Goal: Task Accomplishment & Management: Use online tool/utility

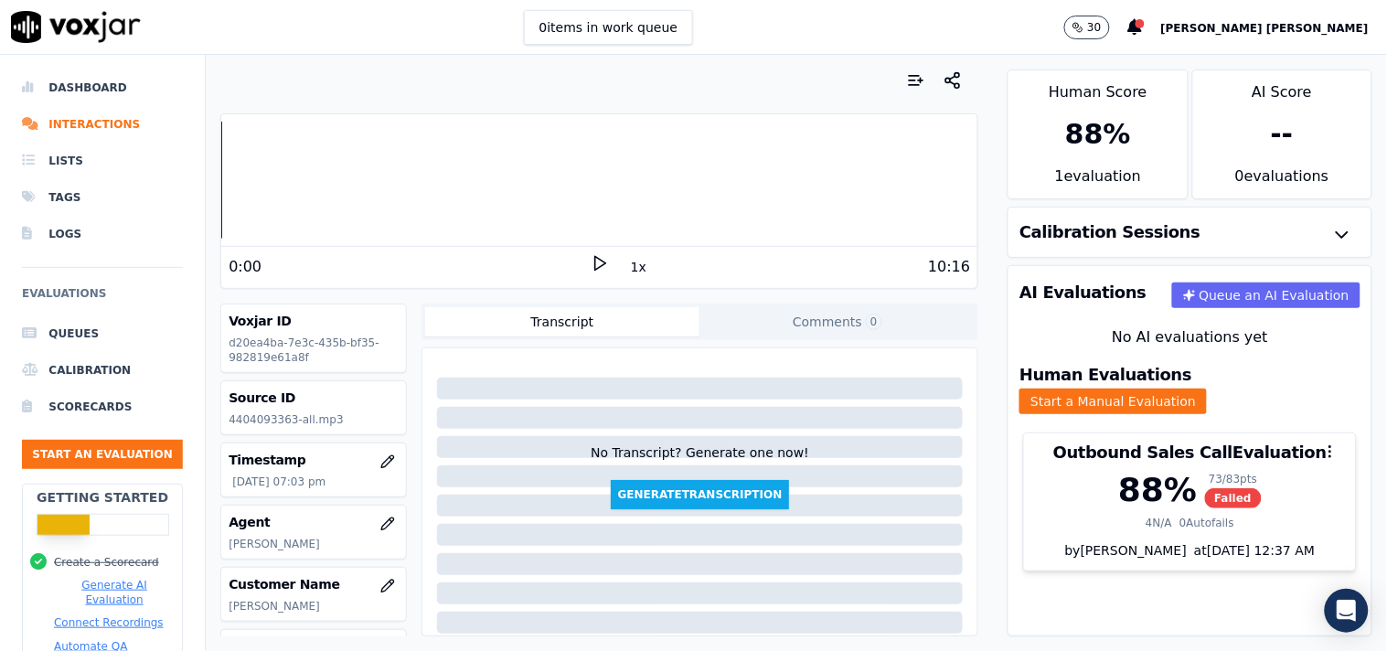
scroll to position [306, 0]
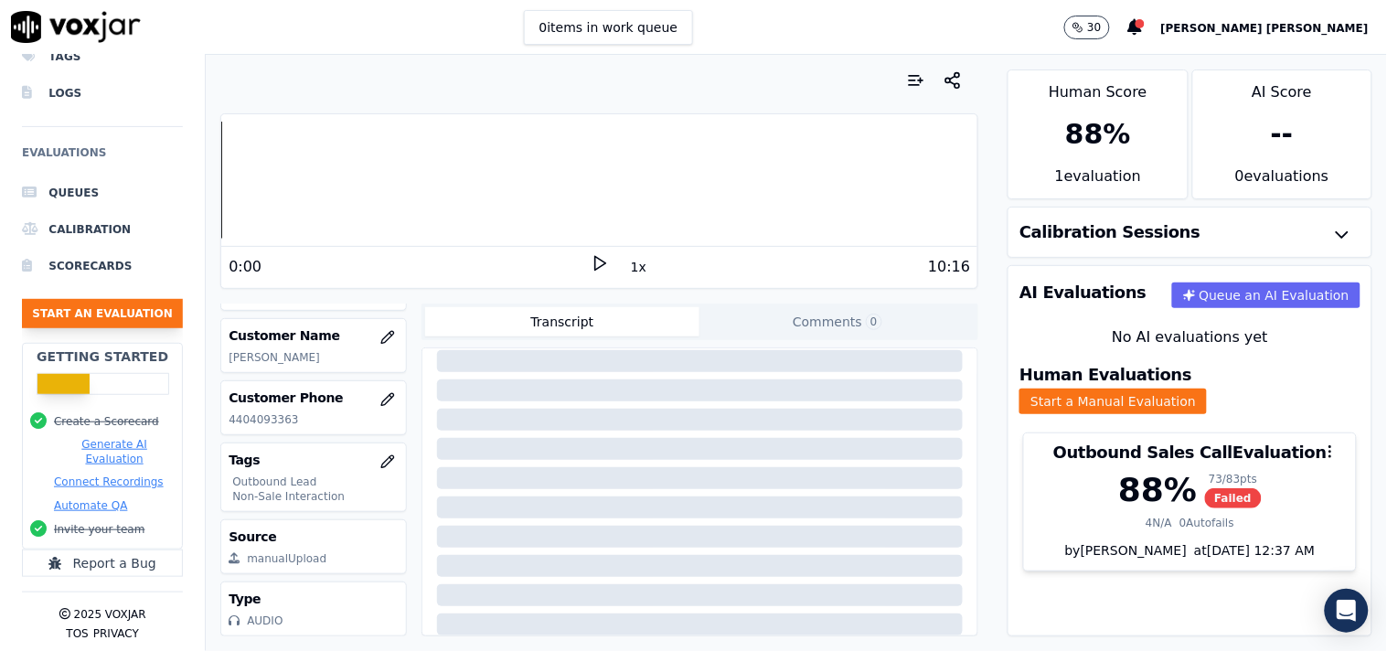
click at [138, 299] on button "Start an Evaluation" at bounding box center [102, 313] width 161 height 29
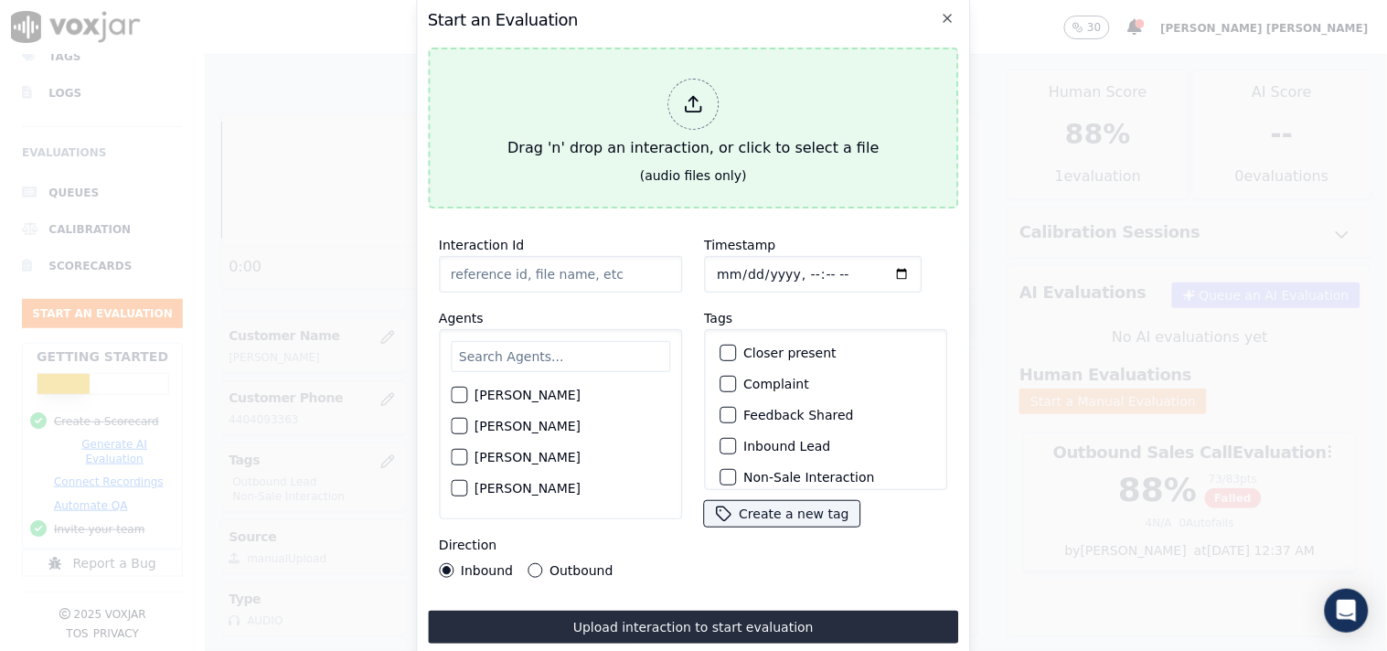
click at [682, 104] on div at bounding box center [693, 104] width 51 height 51
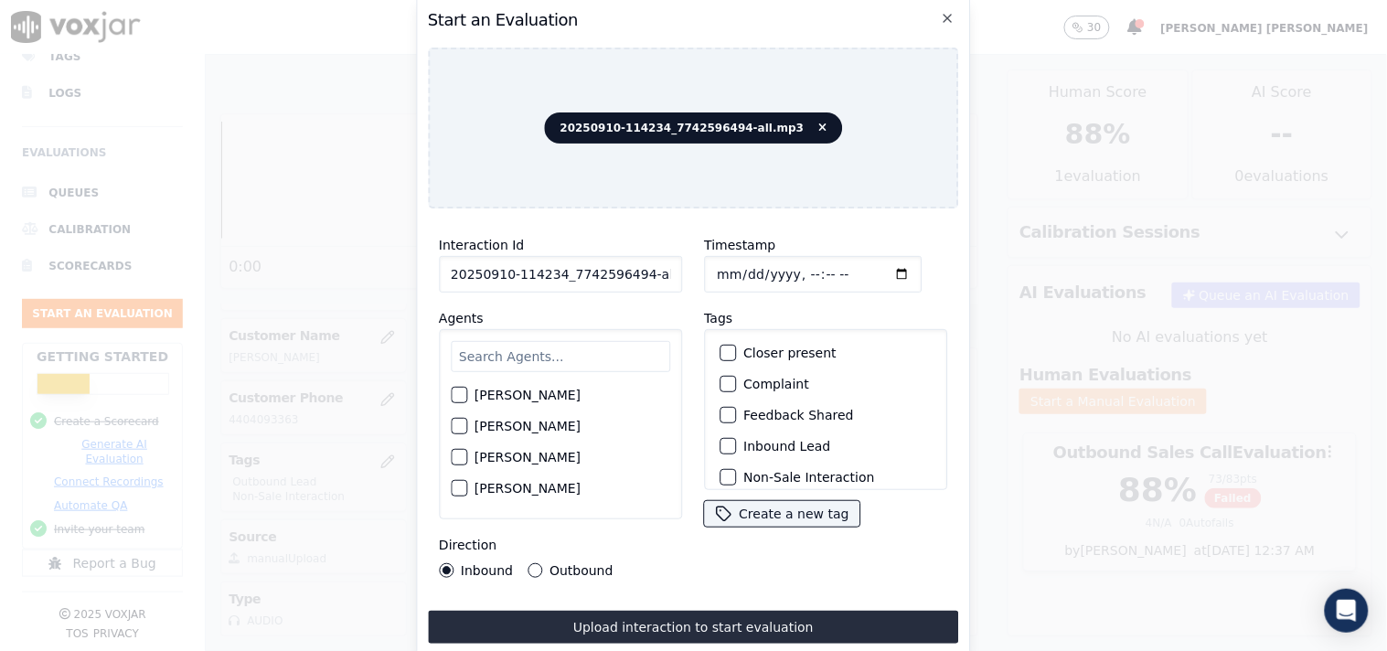
scroll to position [0, 10]
drag, startPoint x: 633, startPoint y: 263, endPoint x: 727, endPoint y: 271, distance: 94.5
click at [727, 271] on div "Interaction Id 20250910-114234_7742596494-all.mp3 Agents [PERSON_NAME] [PERSON_…" at bounding box center [693, 406] width 531 height 366
type input "20250910-114234_7742596494-C1"
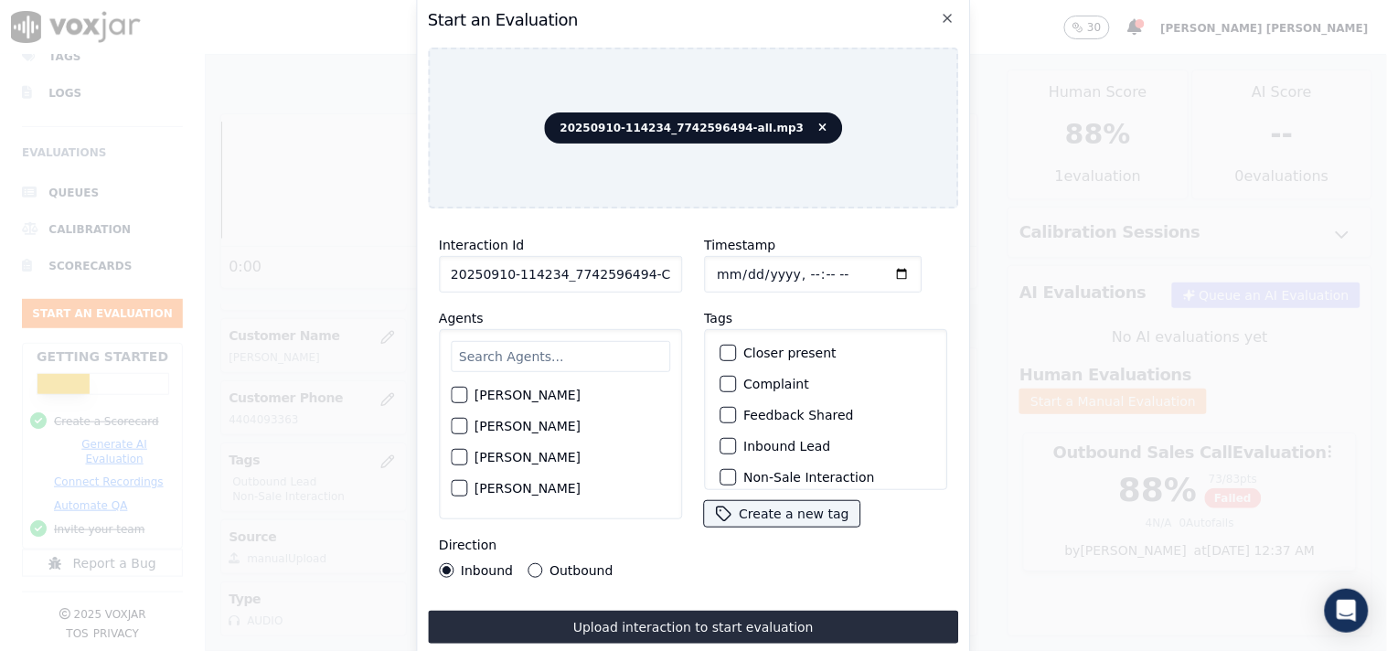
click at [720, 259] on input "Timestamp" at bounding box center [813, 274] width 218 height 37
type input "[DATE]T19:42"
click at [509, 341] on input "text" at bounding box center [561, 356] width 220 height 31
type input "max"
click at [480, 394] on label "[PERSON_NAME]" at bounding box center [528, 400] width 106 height 13
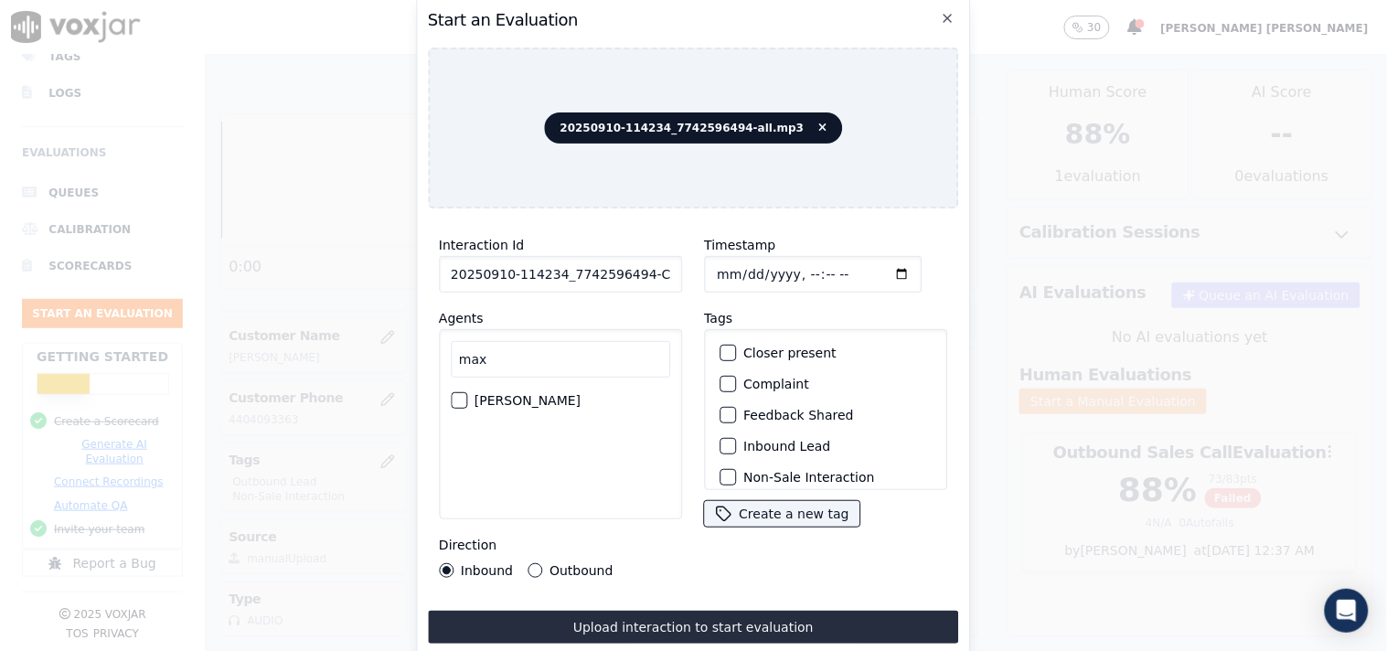
click at [467, 392] on button "[PERSON_NAME]" at bounding box center [459, 400] width 16 height 16
click at [750, 440] on label "Inbound Lead" at bounding box center [787, 446] width 87 height 13
click at [736, 438] on button "Inbound Lead" at bounding box center [728, 446] width 16 height 16
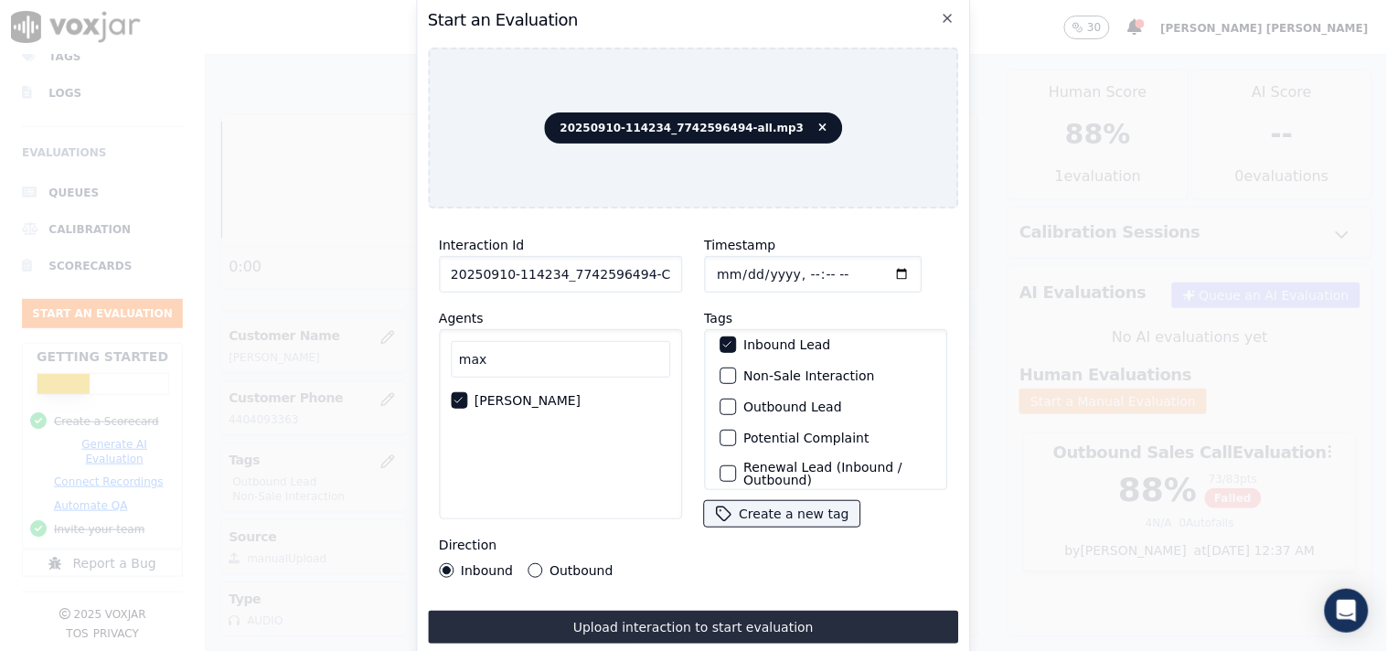
click at [774, 370] on label "Non-Sale Interaction" at bounding box center [809, 376] width 131 height 13
click at [736, 368] on button "Non-Sale Interaction" at bounding box center [728, 376] width 16 height 16
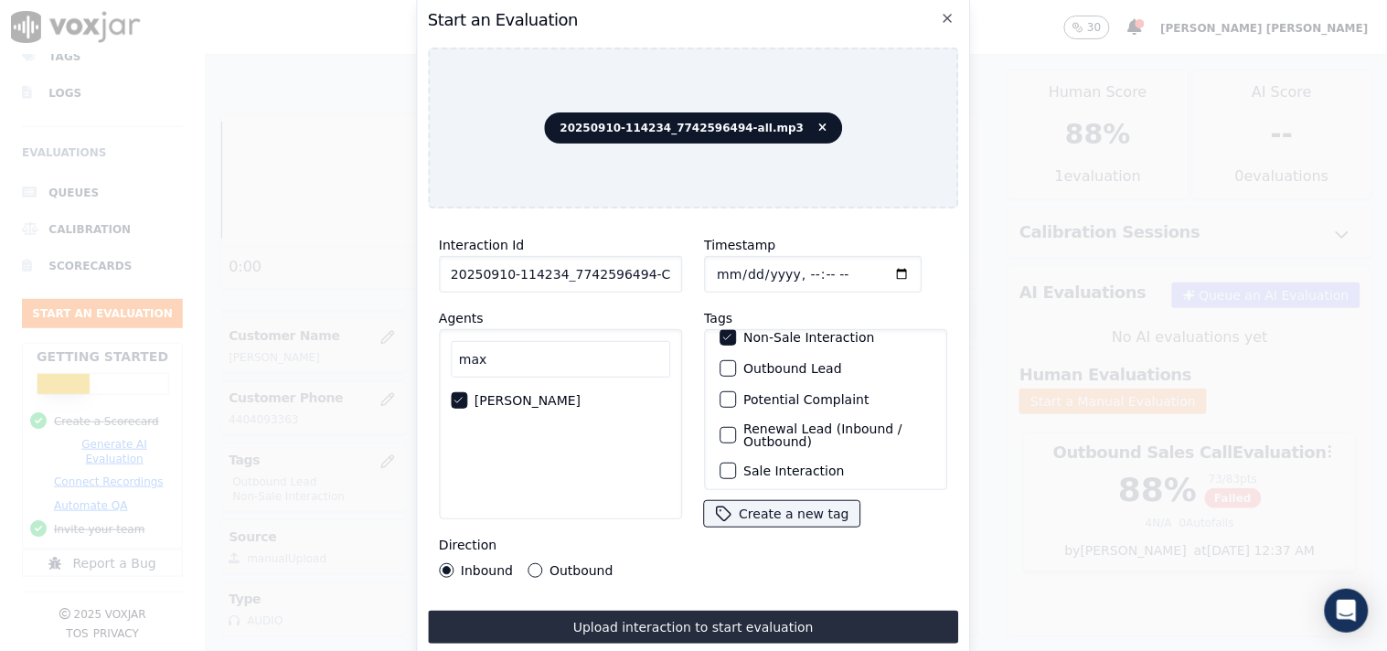
scroll to position [161, 0]
click at [760, 501] on button "Create a new tag" at bounding box center [781, 514] width 155 height 26
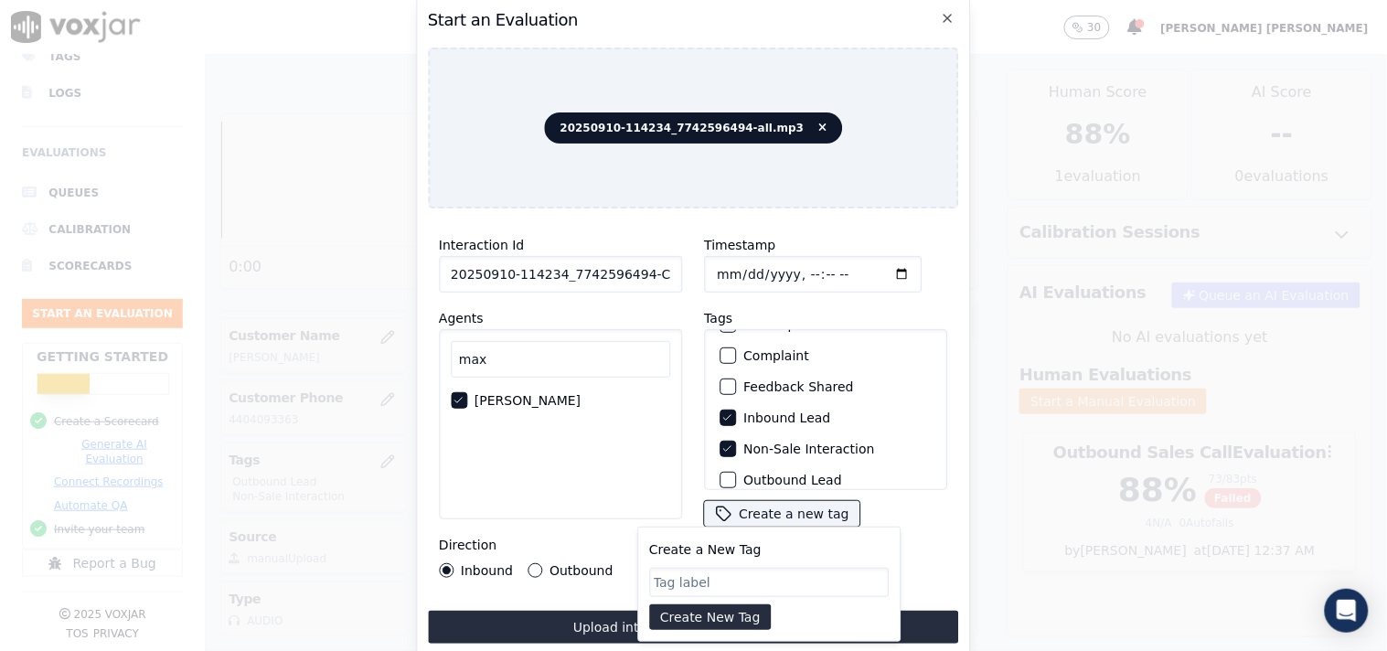
scroll to position [0, 0]
click at [691, 97] on div "20250910-114234_7742596494-all.mp3" at bounding box center [693, 128] width 531 height 161
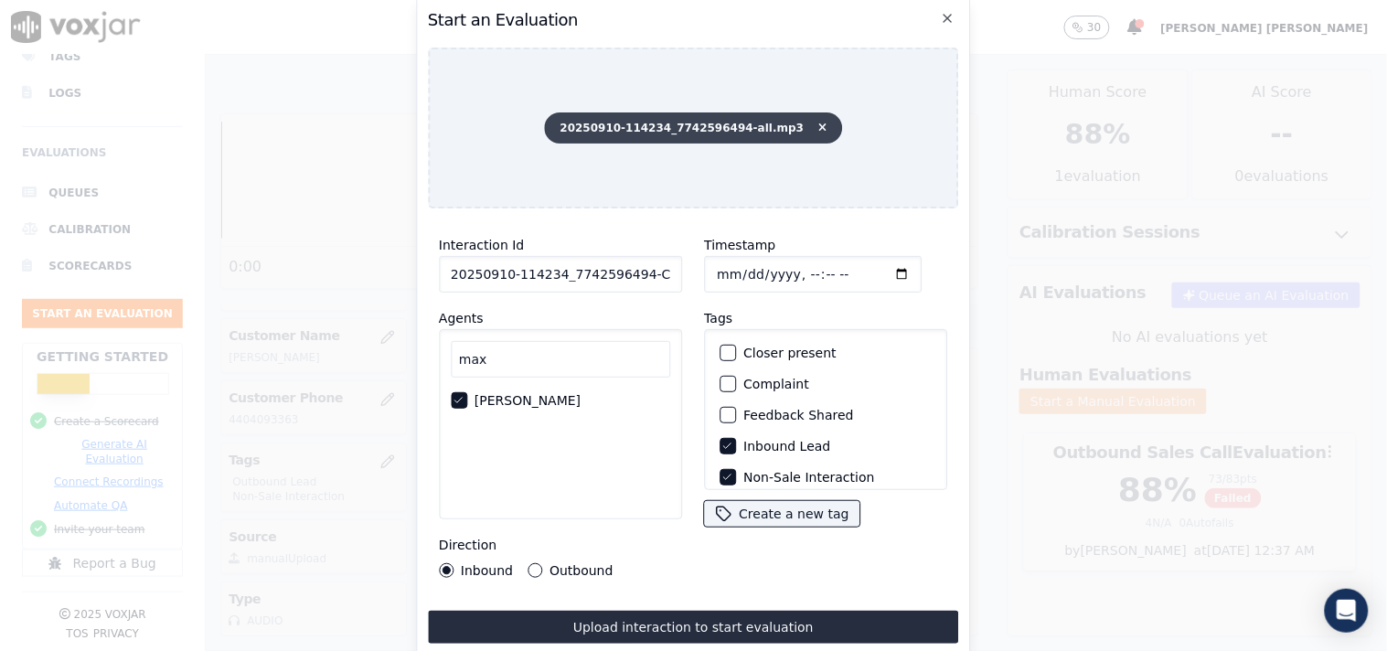
click at [686, 117] on span "20250910-114234_7742596494-all.mp3" at bounding box center [694, 127] width 298 height 31
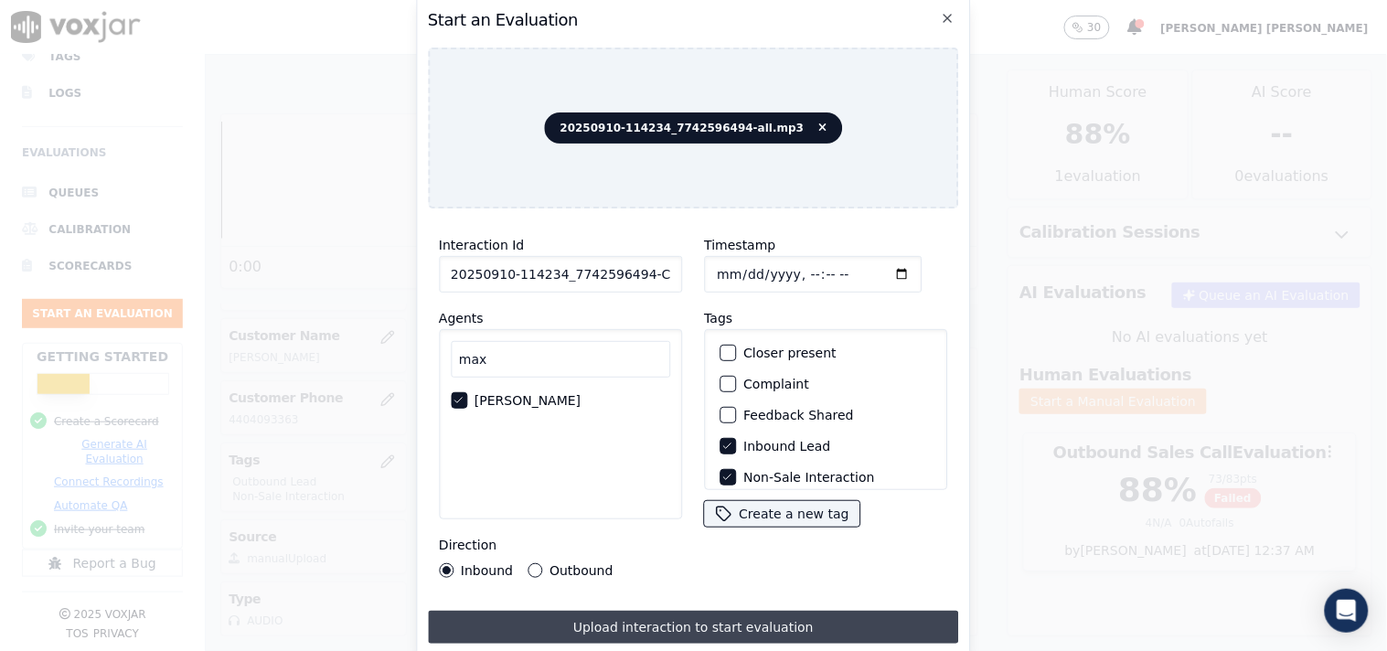
click at [698, 616] on button "Upload interaction to start evaluation" at bounding box center [693, 627] width 531 height 33
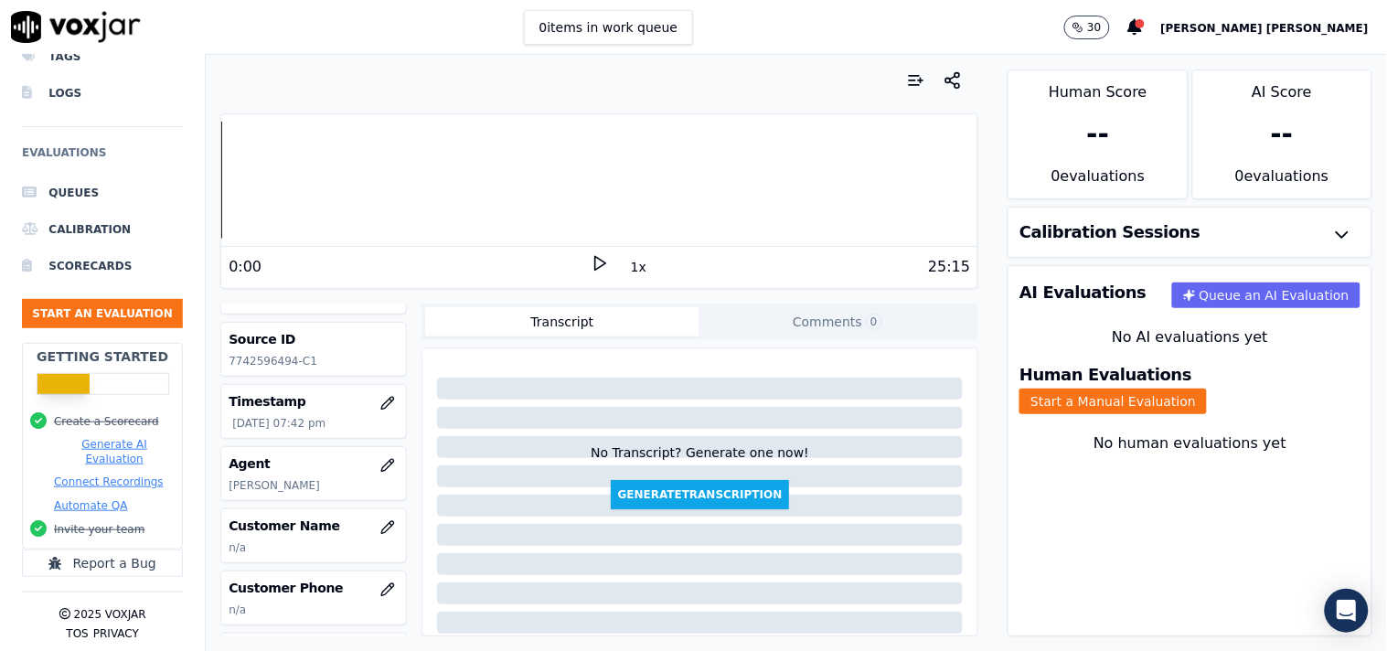
scroll to position [102, 0]
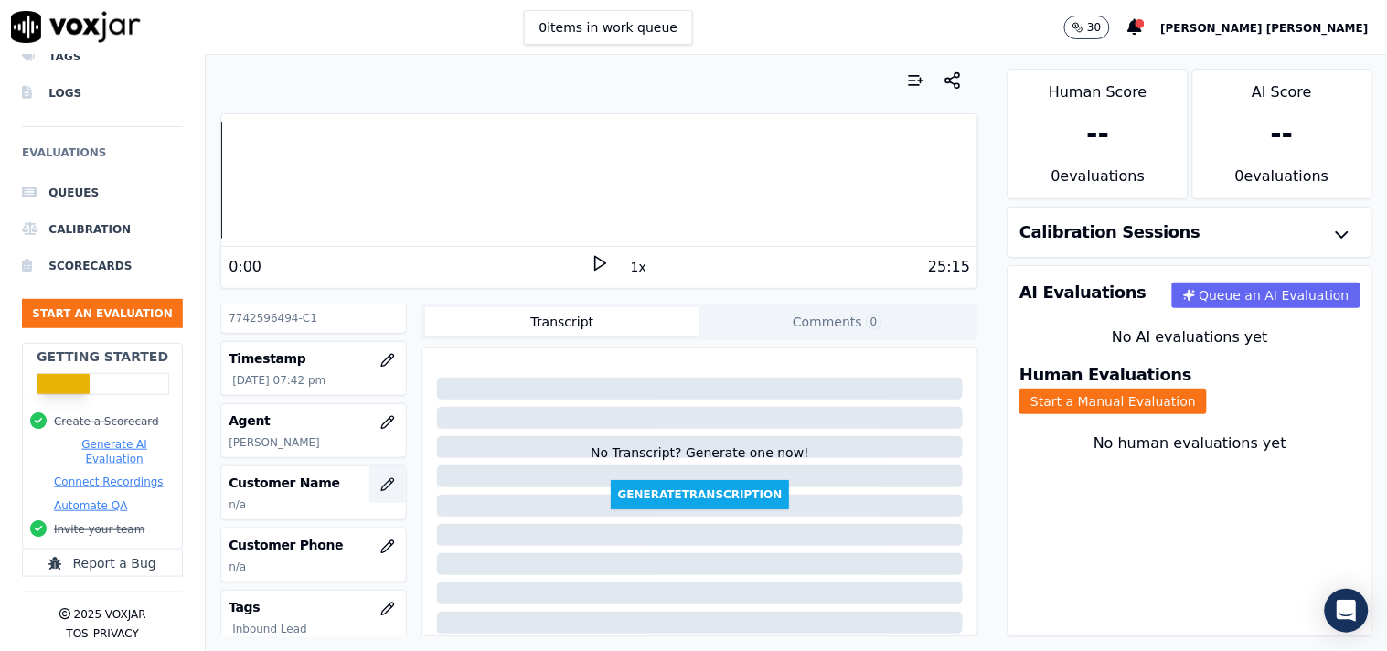
click at [380, 486] on icon "button" at bounding box center [387, 484] width 15 height 15
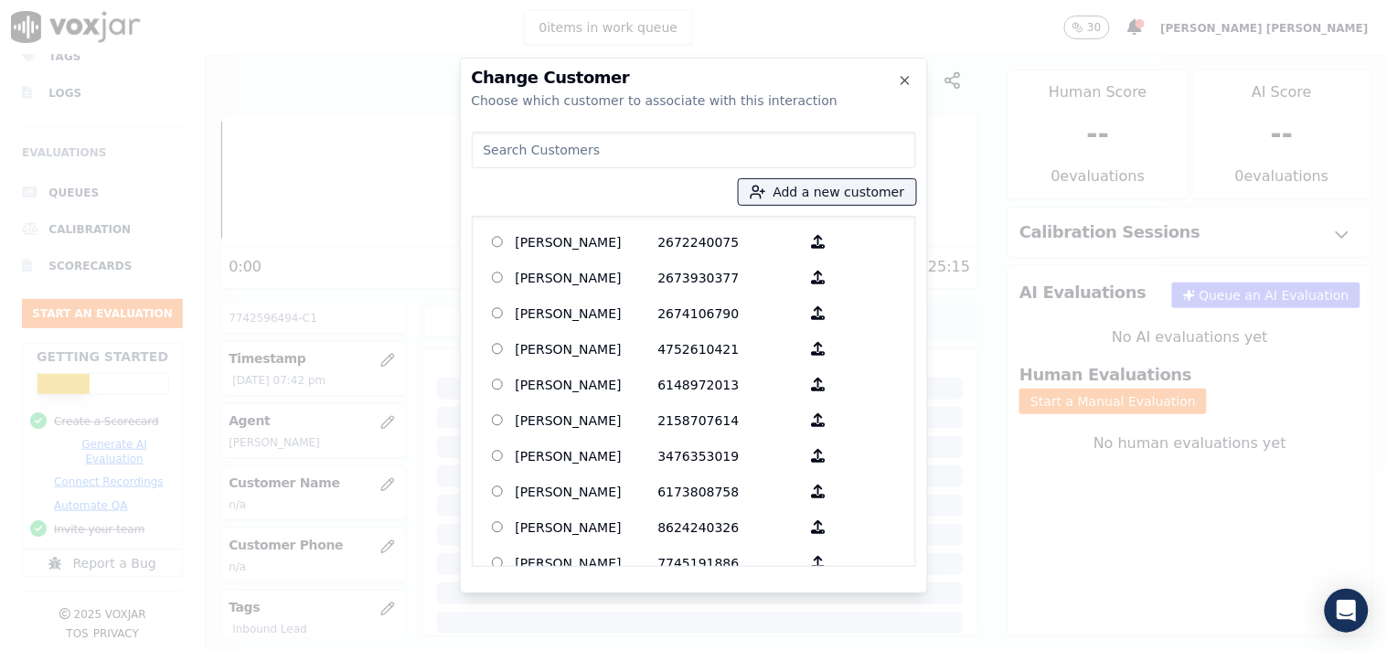
click at [1013, 529] on div at bounding box center [693, 325] width 1387 height 651
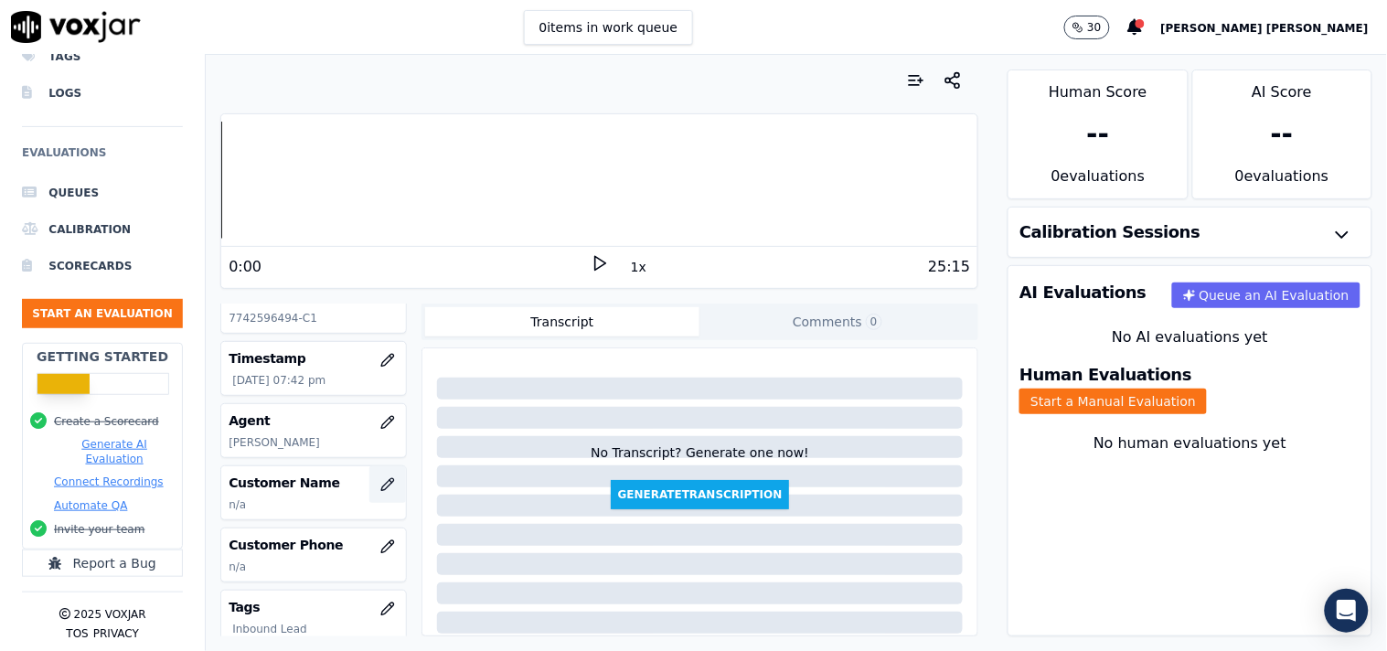
click at [381, 490] on icon "button" at bounding box center [387, 484] width 12 height 12
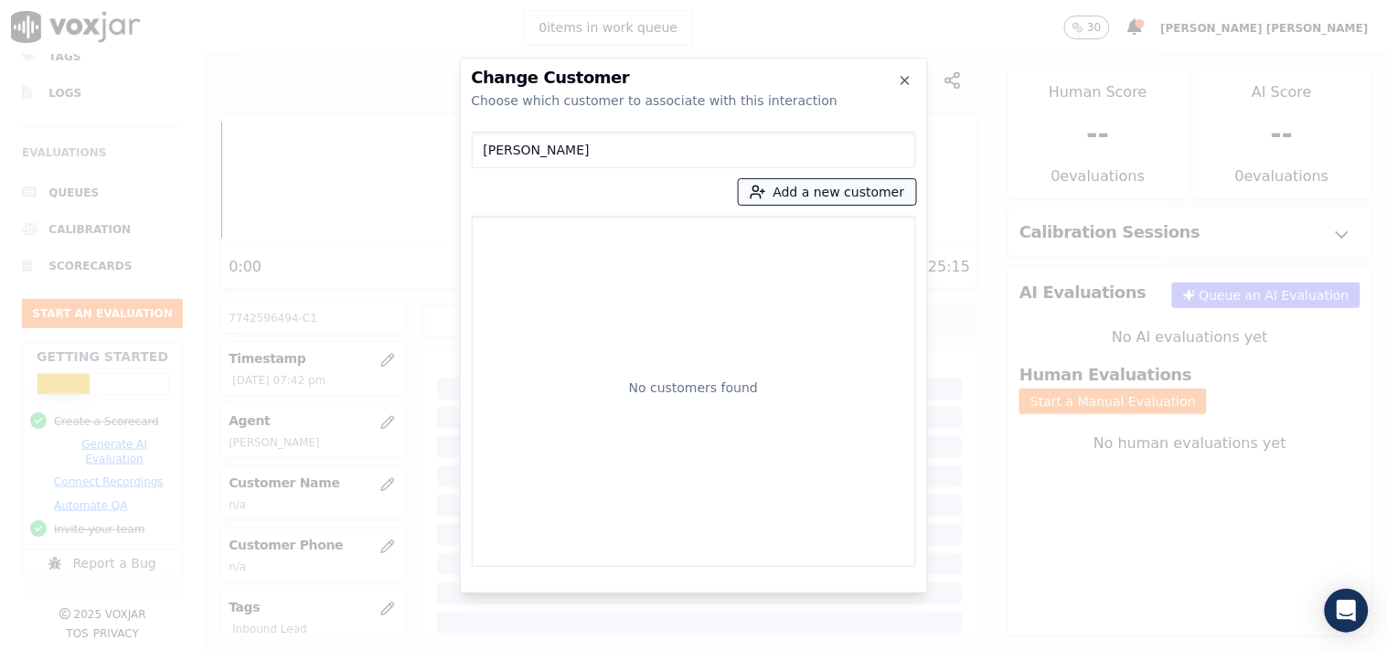
type input "[PERSON_NAME]"
click at [819, 199] on button "Add a new customer" at bounding box center [827, 192] width 177 height 26
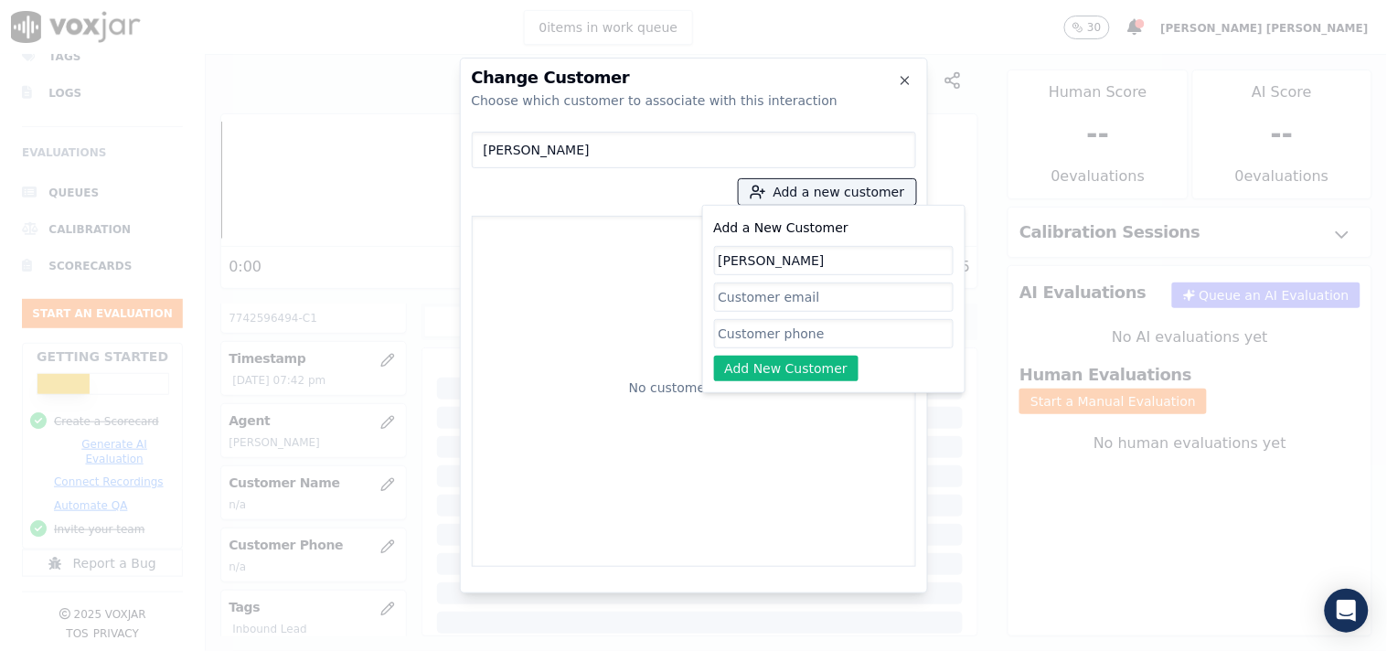
type input "[PERSON_NAME]"
click at [741, 334] on input "Add a New Customer" at bounding box center [834, 333] width 240 height 29
paste input "7742596494"
paste input "7745848297"
type input "7742596494_7745848297"
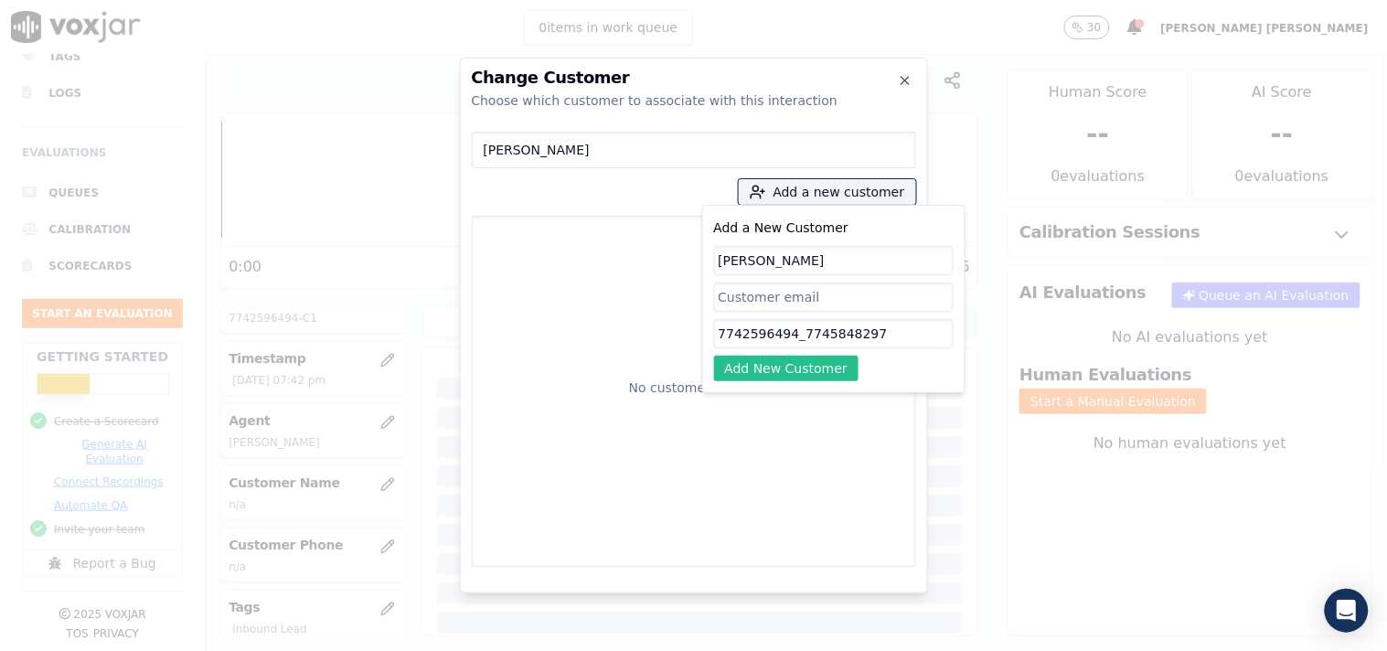
click at [765, 376] on button "Add New Customer" at bounding box center [786, 369] width 145 height 26
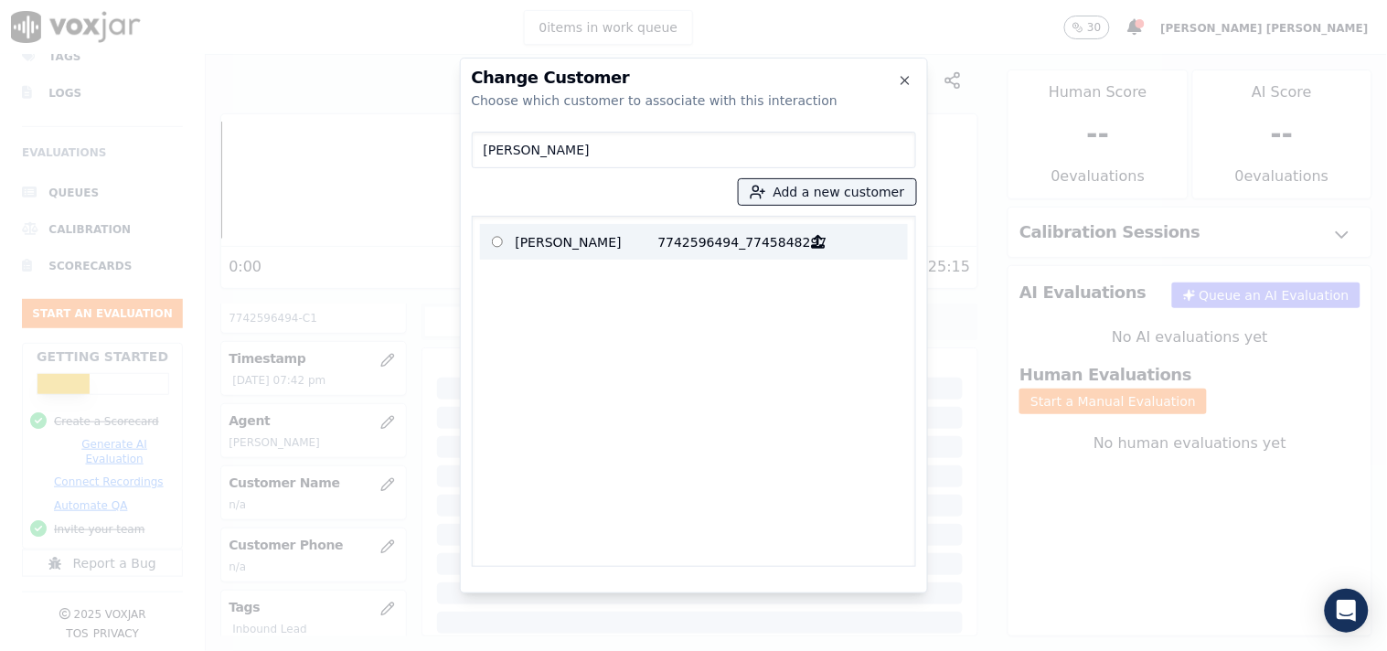
click at [735, 247] on p "7742596494_7745848297" at bounding box center [730, 242] width 143 height 28
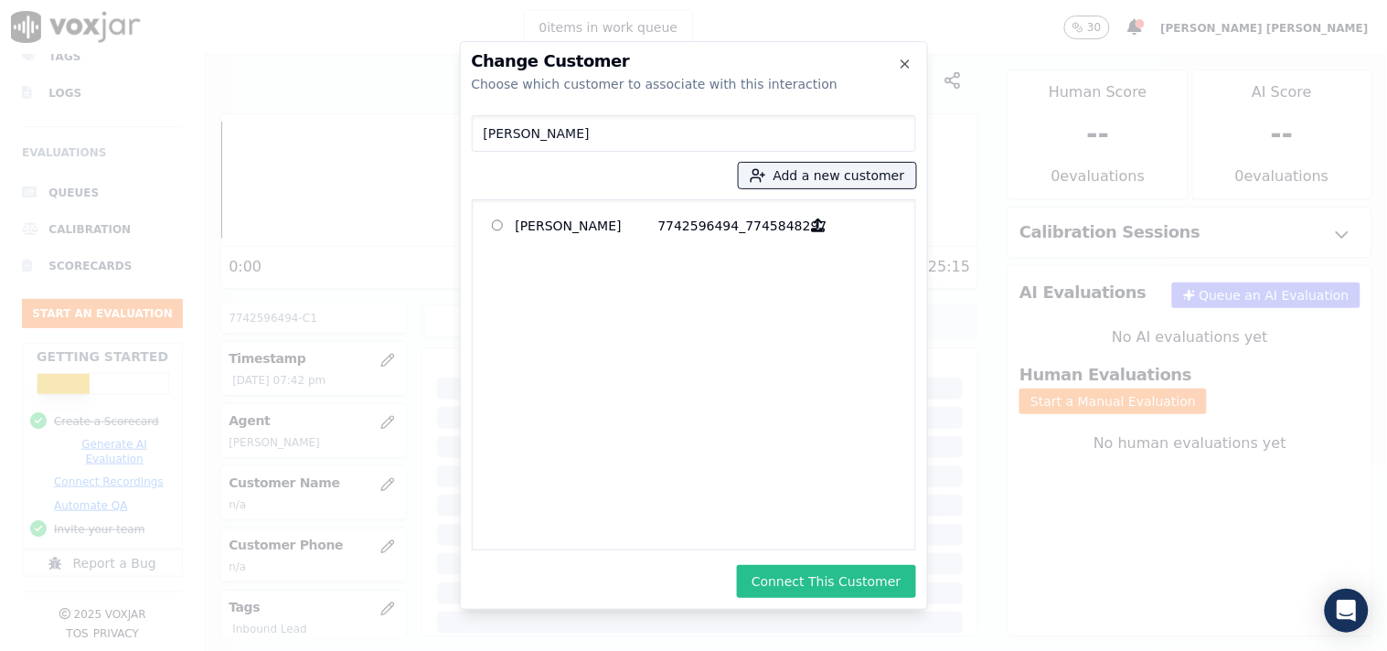
click at [844, 587] on button "Connect This Customer" at bounding box center [826, 581] width 178 height 33
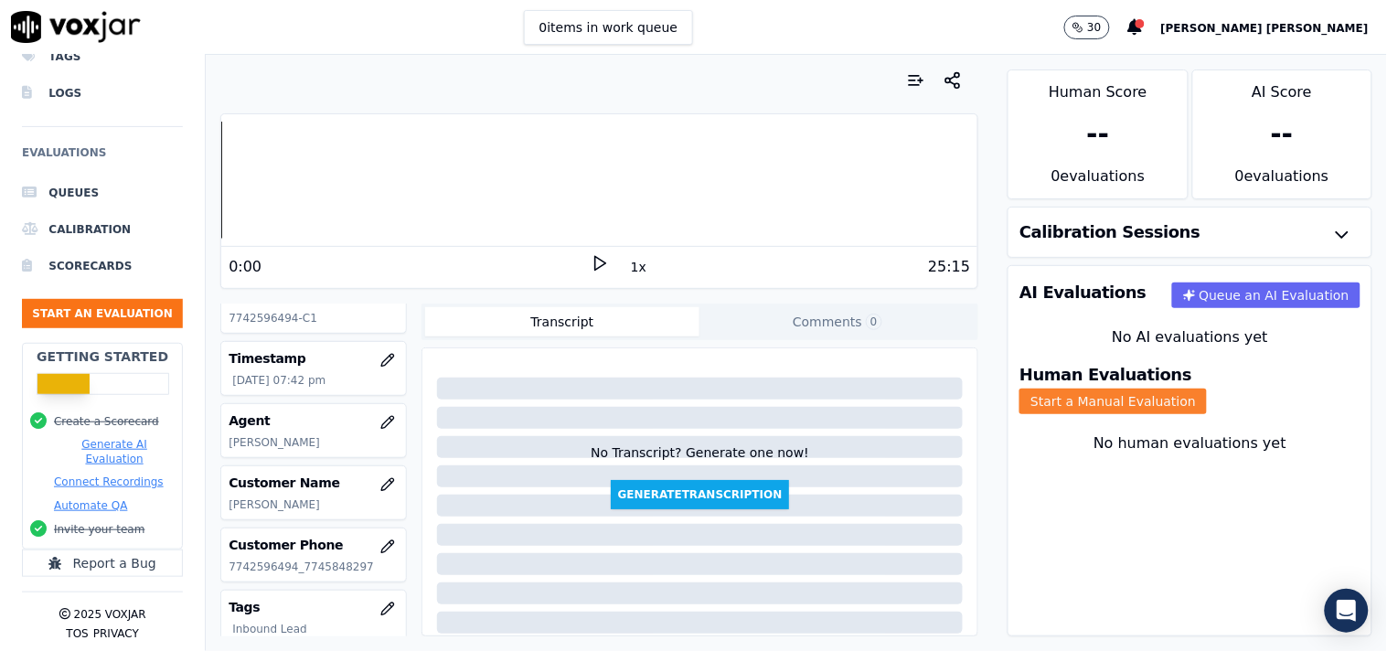
click at [1207, 389] on button "Start a Manual Evaluation" at bounding box center [1113, 402] width 187 height 26
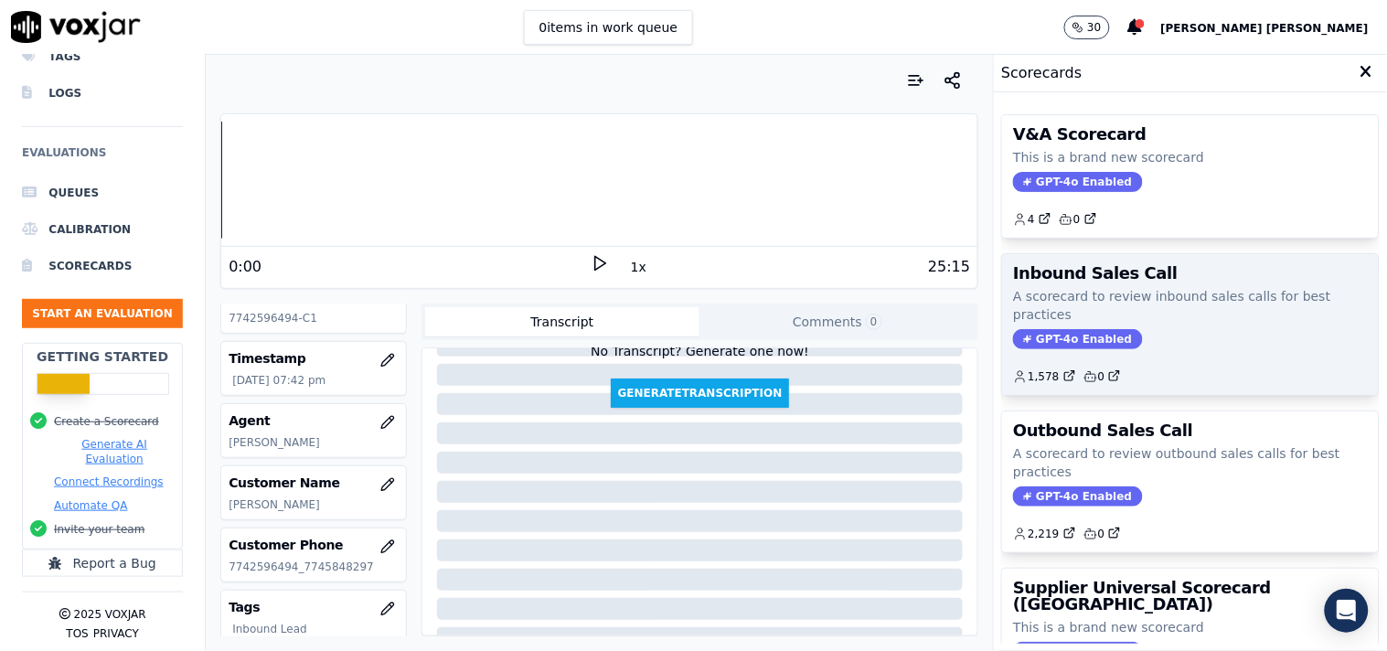
click at [1058, 336] on span "GPT-4o Enabled" at bounding box center [1077, 339] width 129 height 20
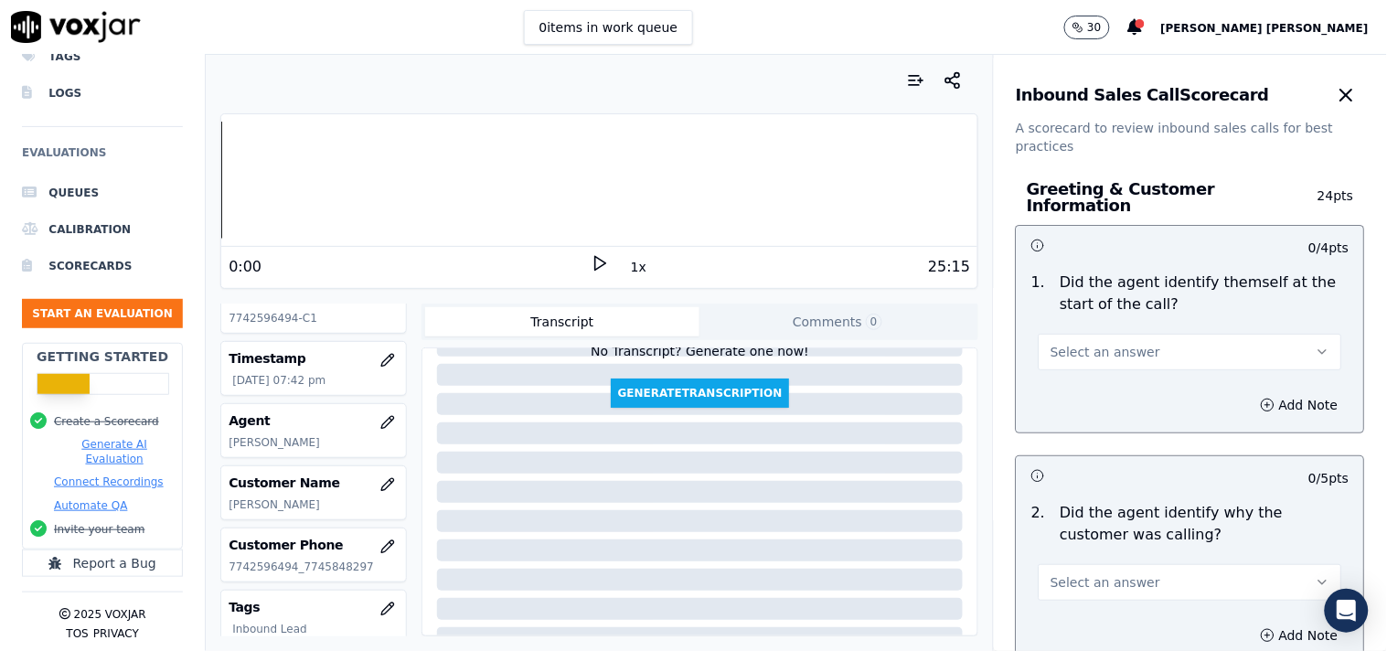
click at [1058, 343] on span "Select an answer" at bounding box center [1106, 352] width 110 height 18
click at [1073, 394] on div "Yes" at bounding box center [1158, 384] width 269 height 29
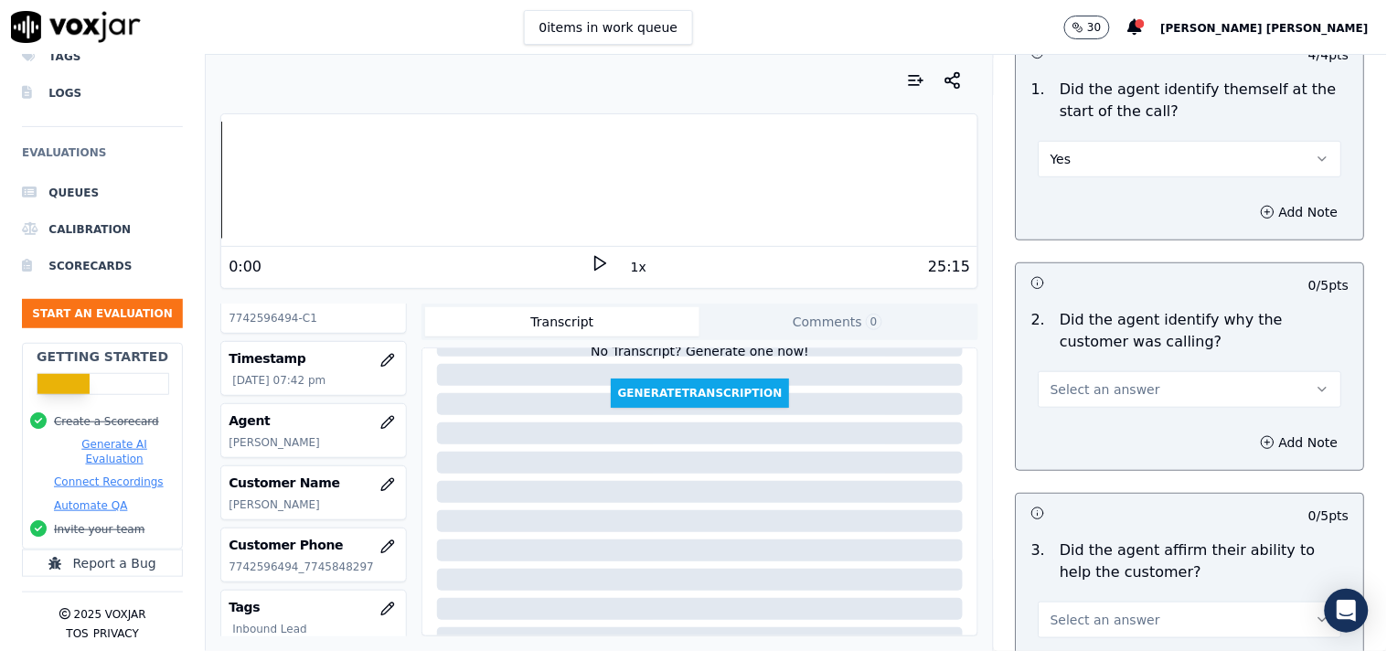
scroll to position [203, 0]
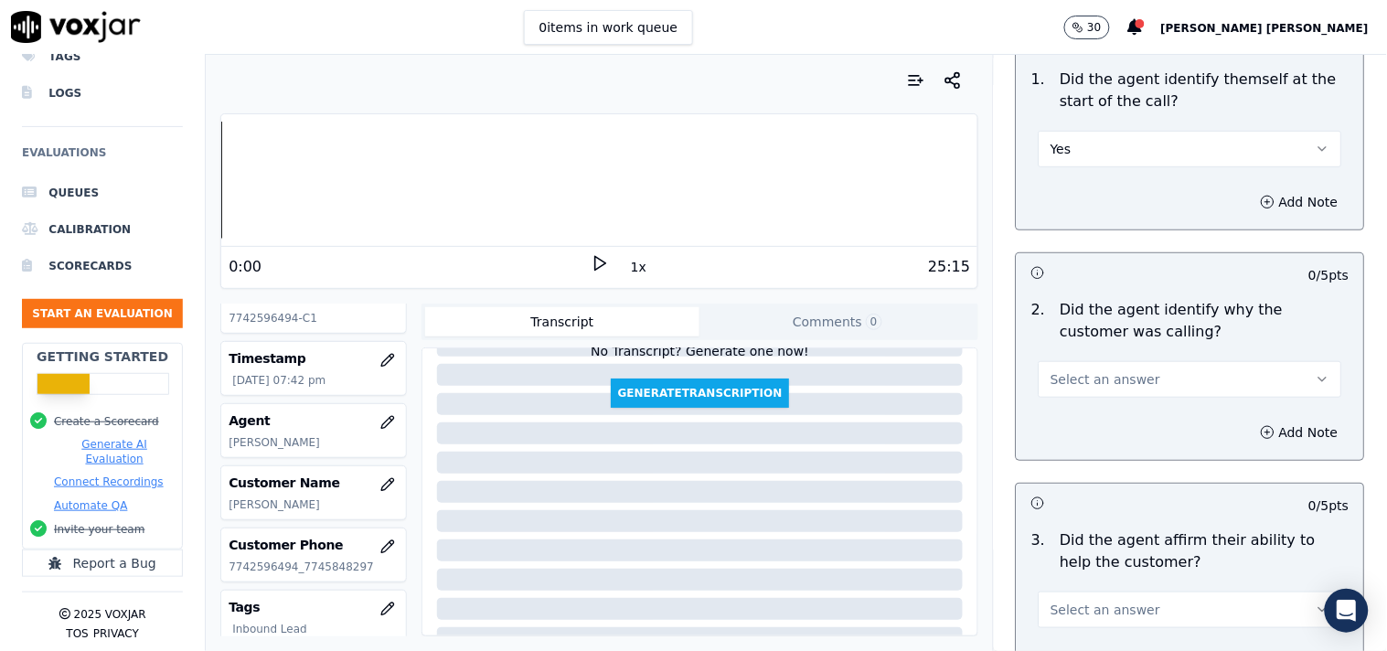
click at [1081, 370] on span "Select an answer" at bounding box center [1106, 379] width 110 height 18
click at [1076, 426] on div "No" at bounding box center [1158, 440] width 269 height 29
click at [1091, 381] on button "No" at bounding box center [1191, 379] width 304 height 37
click at [1083, 426] on div "No" at bounding box center [1158, 440] width 269 height 29
click at [1092, 405] on div "Add Note" at bounding box center [1191, 432] width 348 height 55
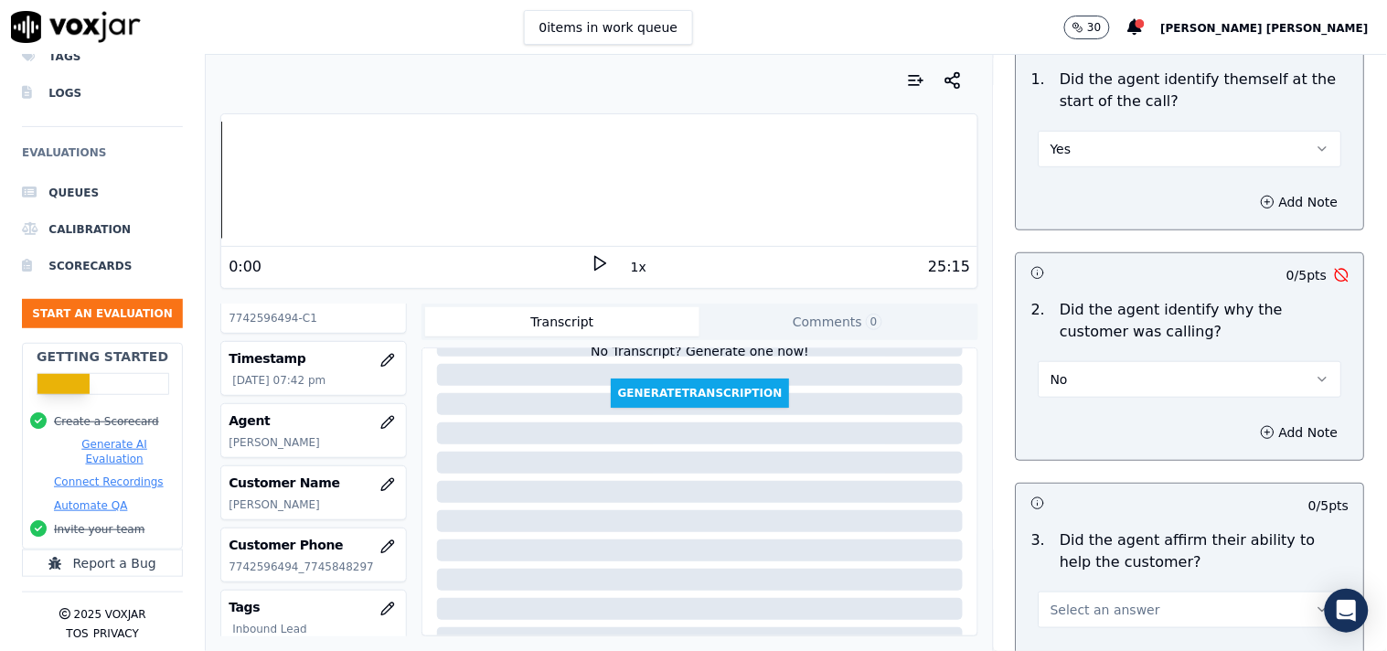
click at [1099, 378] on button "No" at bounding box center [1191, 379] width 304 height 37
click at [1093, 405] on div "Yes" at bounding box center [1158, 411] width 269 height 29
click at [1076, 601] on span "Select an answer" at bounding box center [1106, 610] width 110 height 18
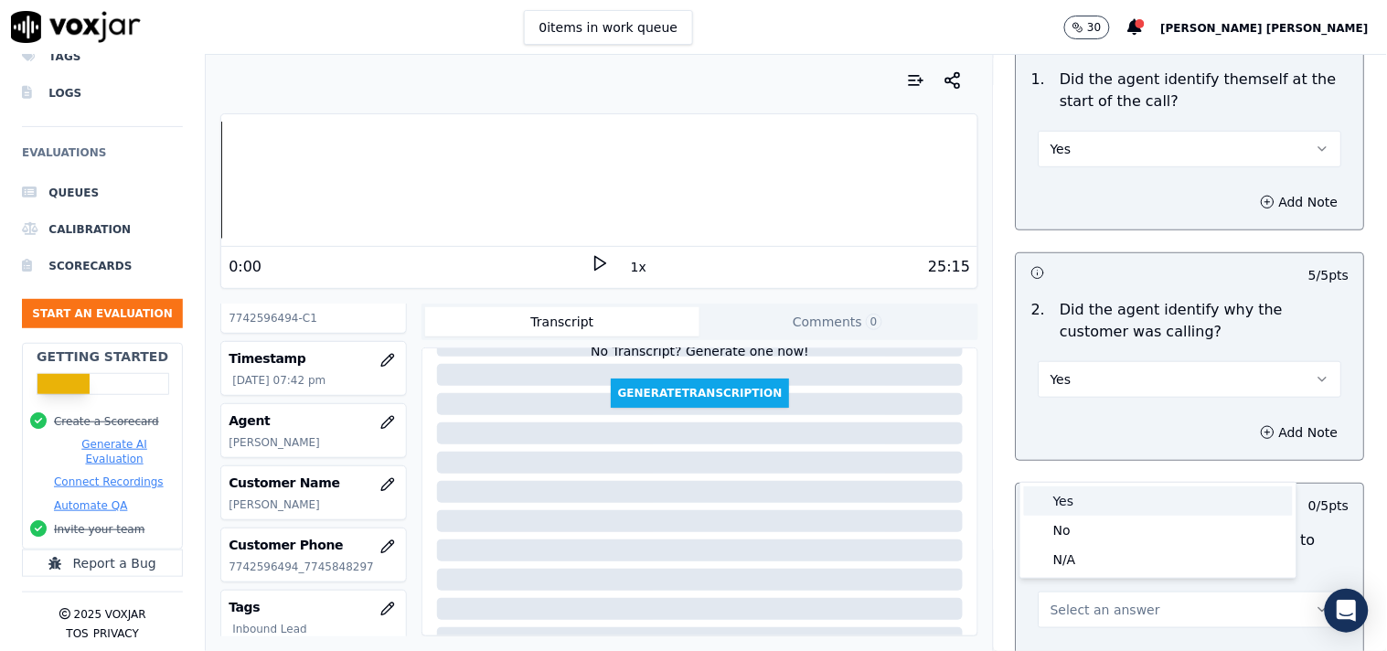
click at [1076, 508] on div "Yes" at bounding box center [1158, 501] width 269 height 29
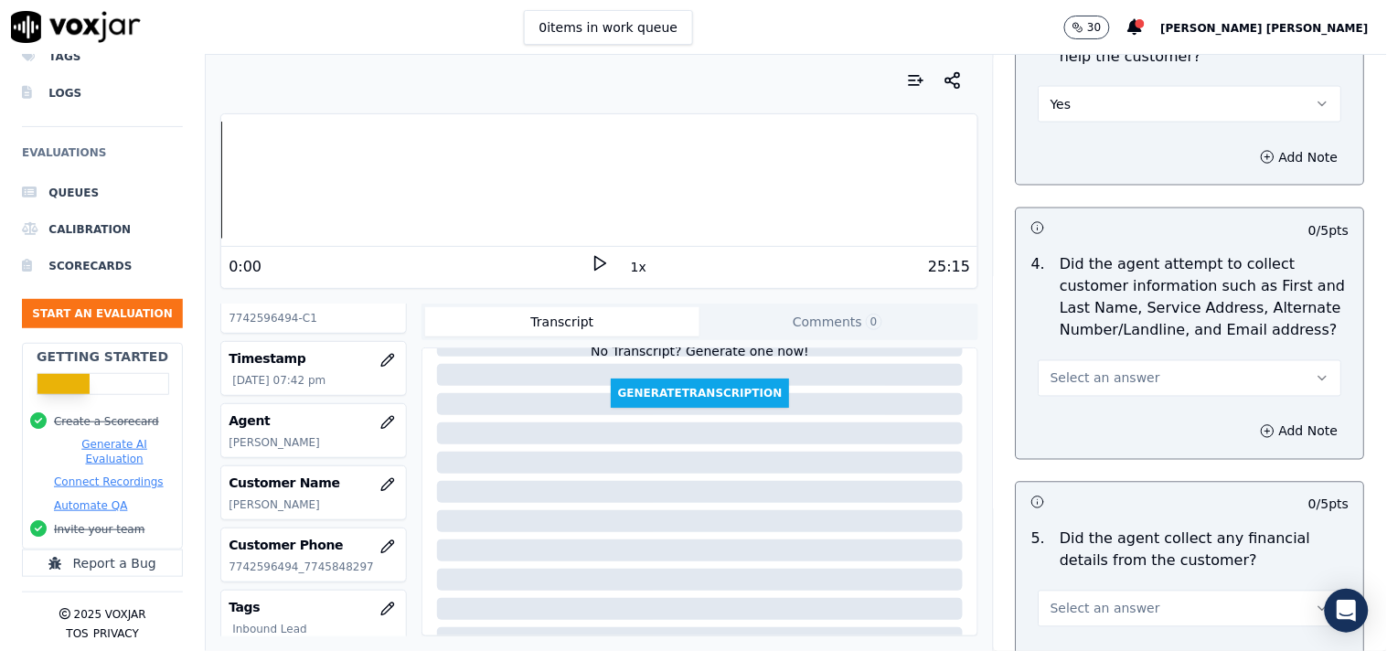
scroll to position [711, 0]
click at [1110, 368] on span "Select an answer" at bounding box center [1106, 377] width 110 height 18
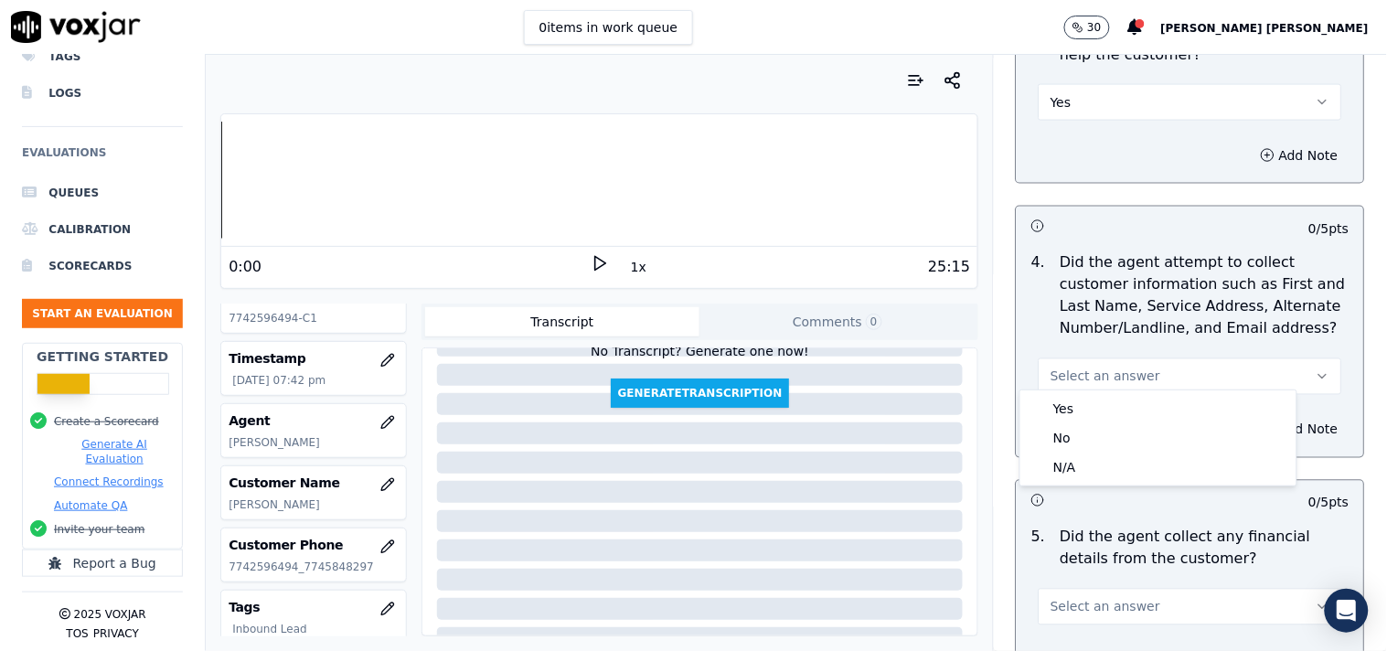
click at [1092, 406] on div "Yes" at bounding box center [1158, 408] width 269 height 29
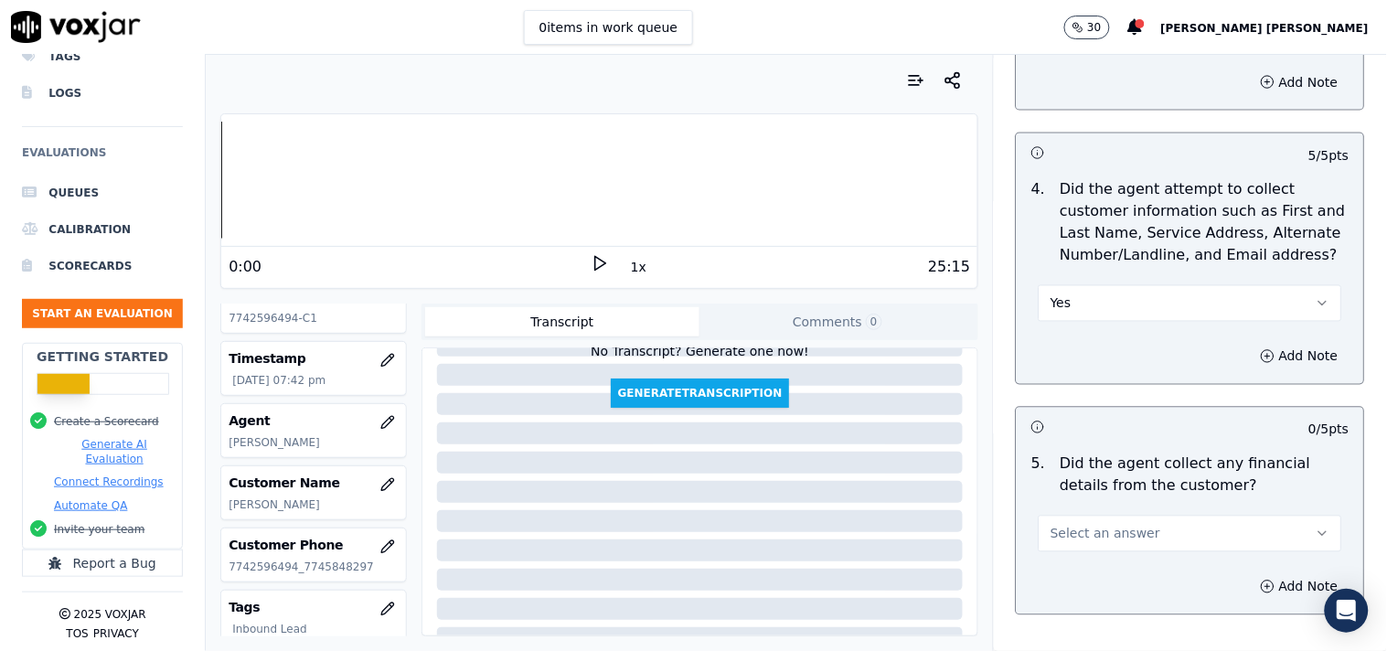
scroll to position [915, 0]
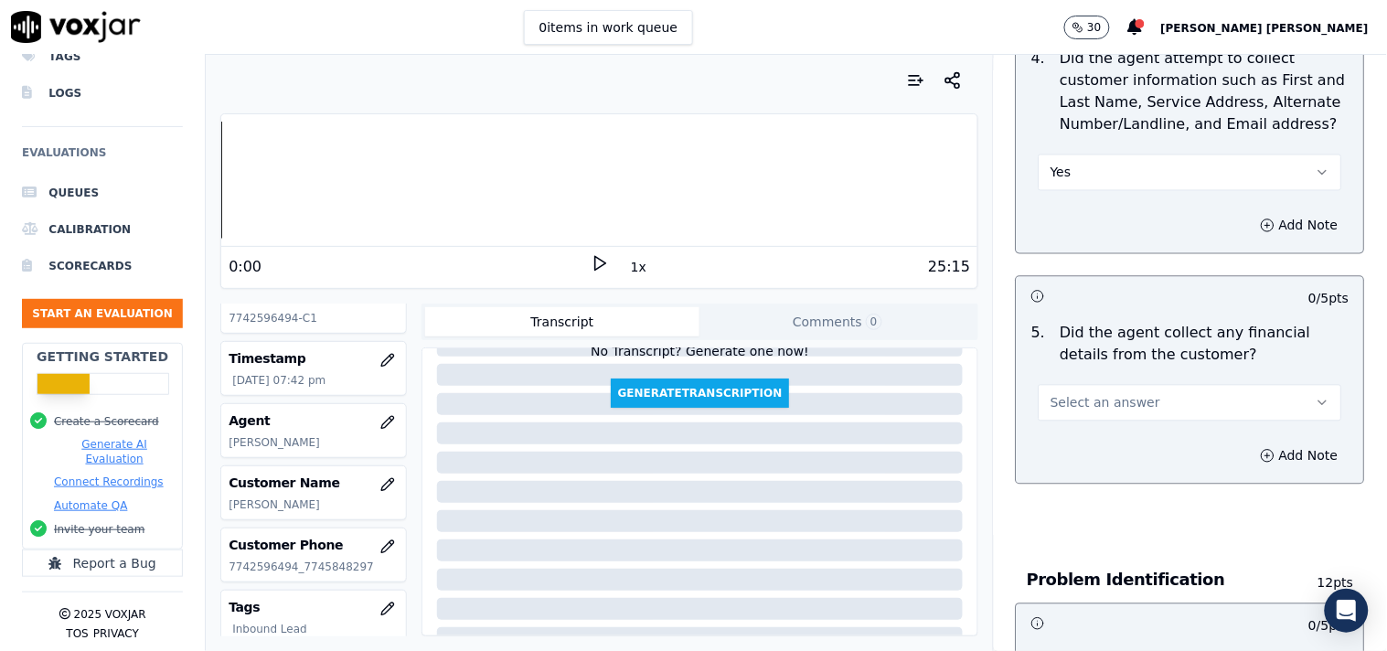
click at [1091, 412] on button "Select an answer" at bounding box center [1191, 403] width 304 height 37
click at [1080, 455] on div "No" at bounding box center [1158, 465] width 269 height 29
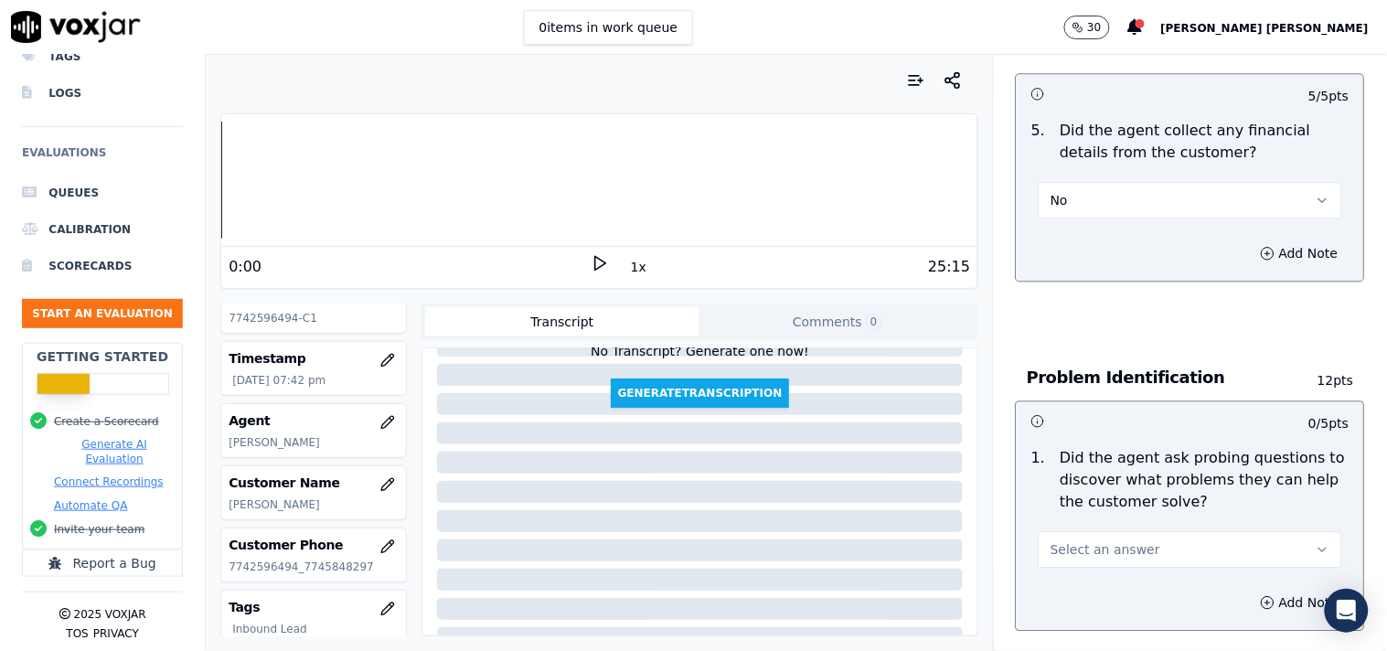
click at [1083, 541] on span "Select an answer" at bounding box center [1106, 550] width 110 height 18
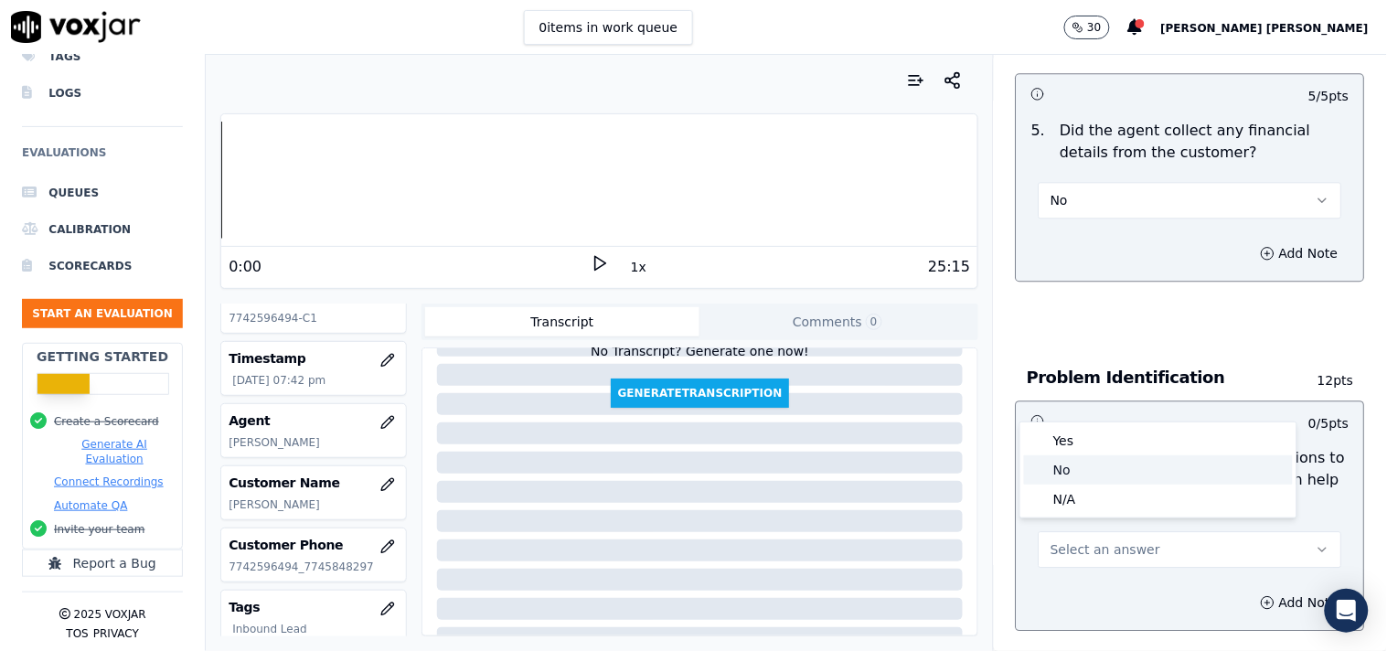
click at [1094, 444] on div "Yes" at bounding box center [1158, 440] width 269 height 29
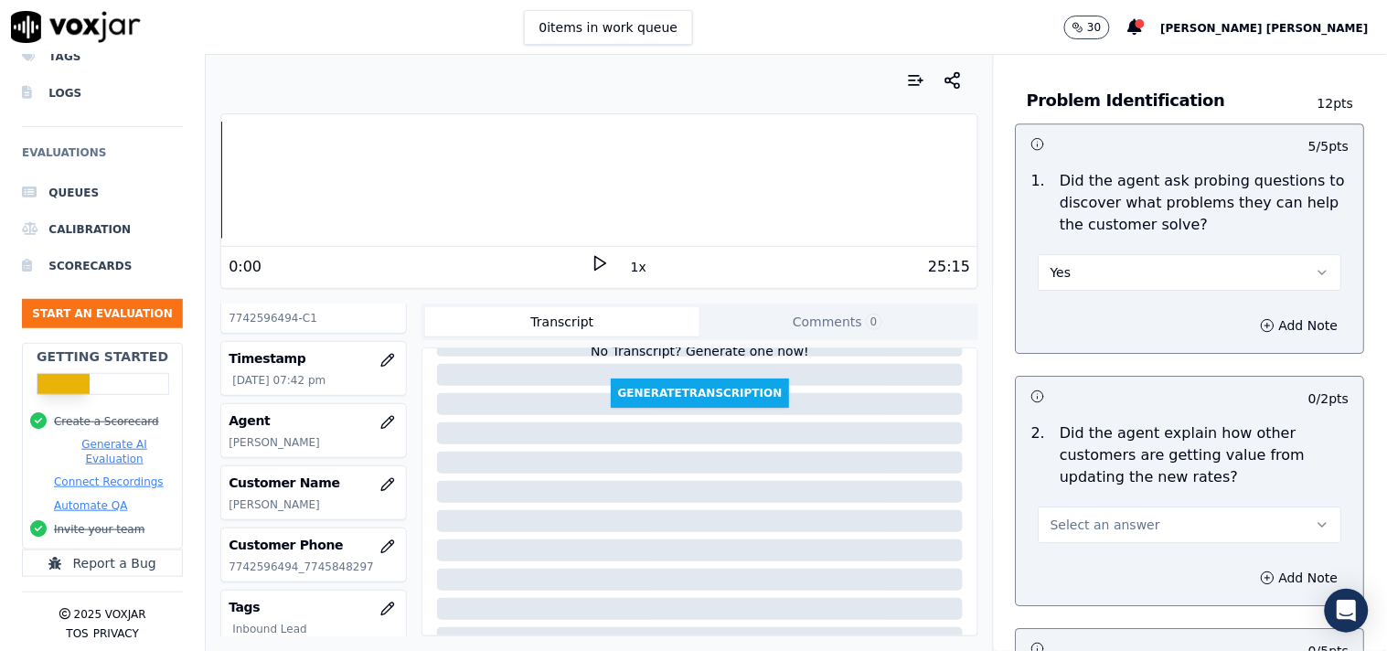
scroll to position [1524, 0]
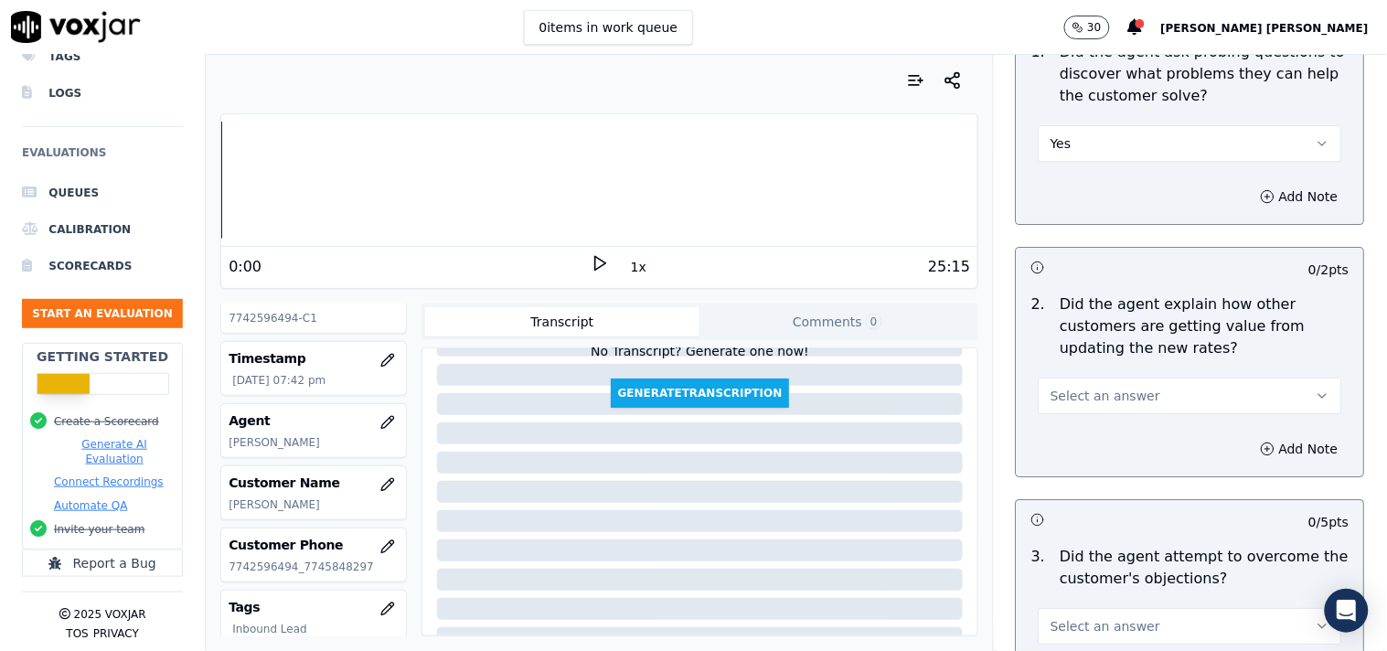
click at [1113, 400] on button "Select an answer" at bounding box center [1191, 396] width 304 height 37
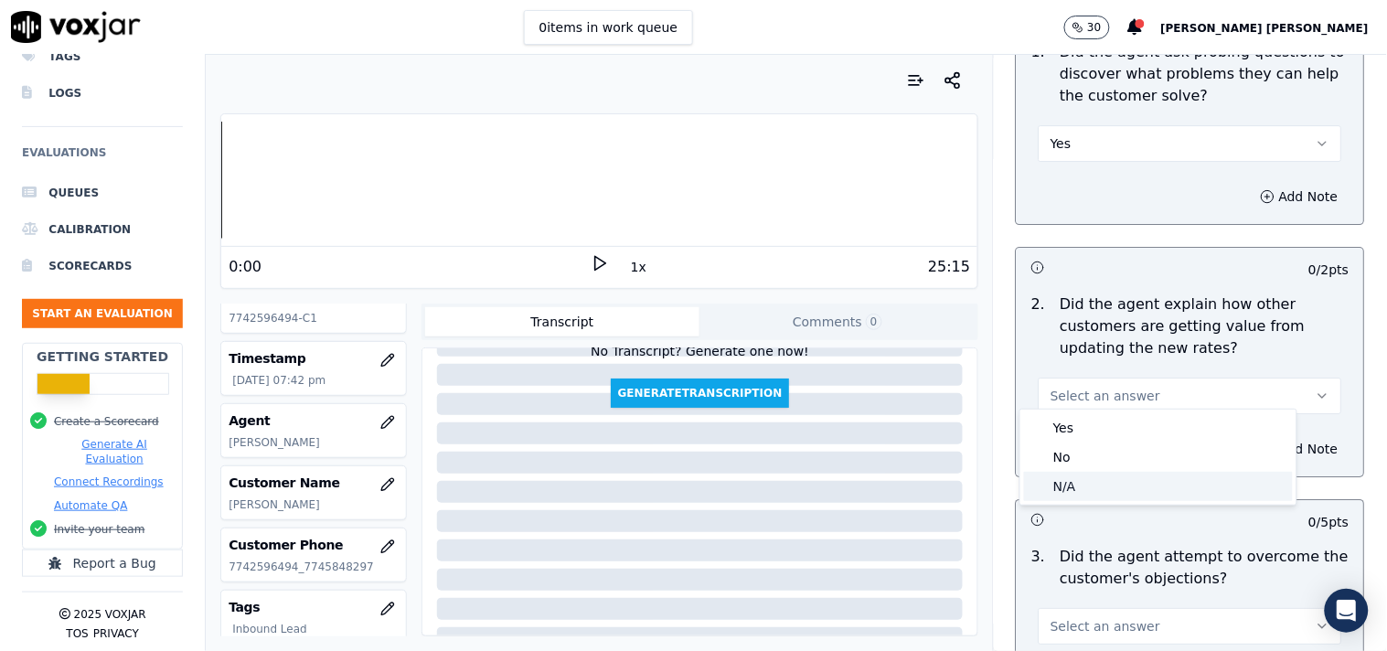
click at [1099, 489] on div "N/A" at bounding box center [1158, 486] width 269 height 29
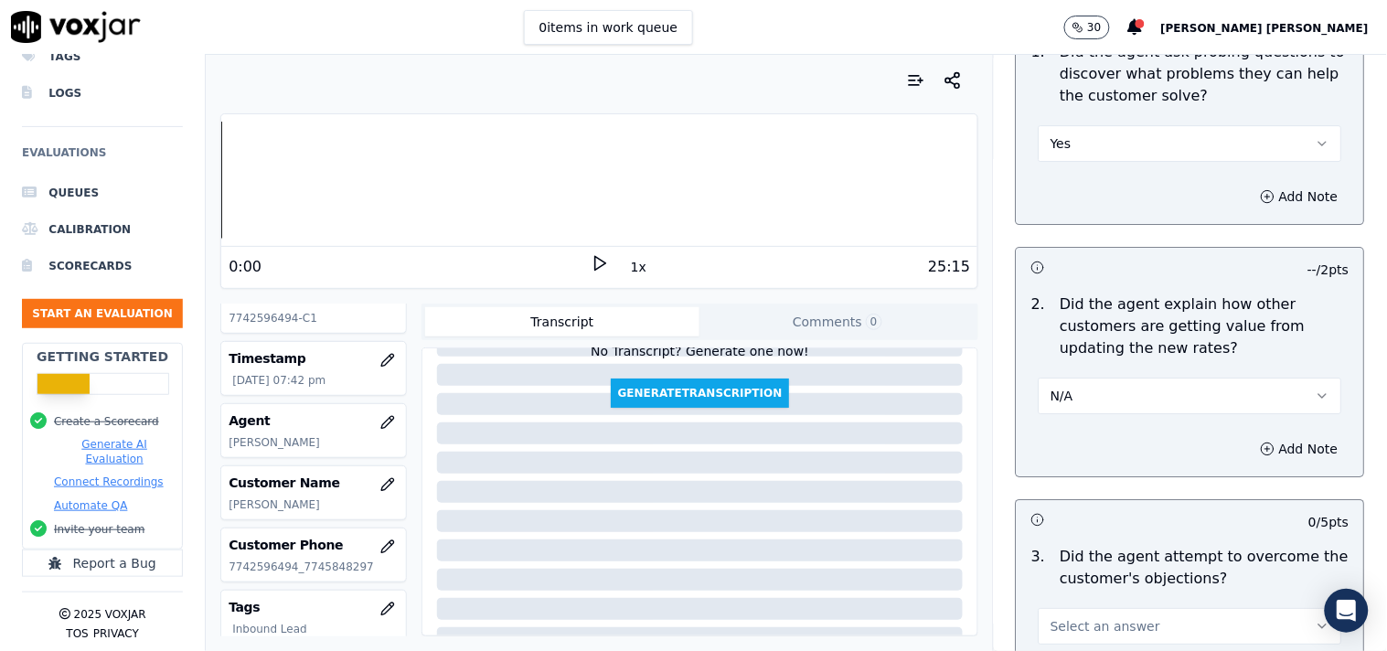
scroll to position [1727, 0]
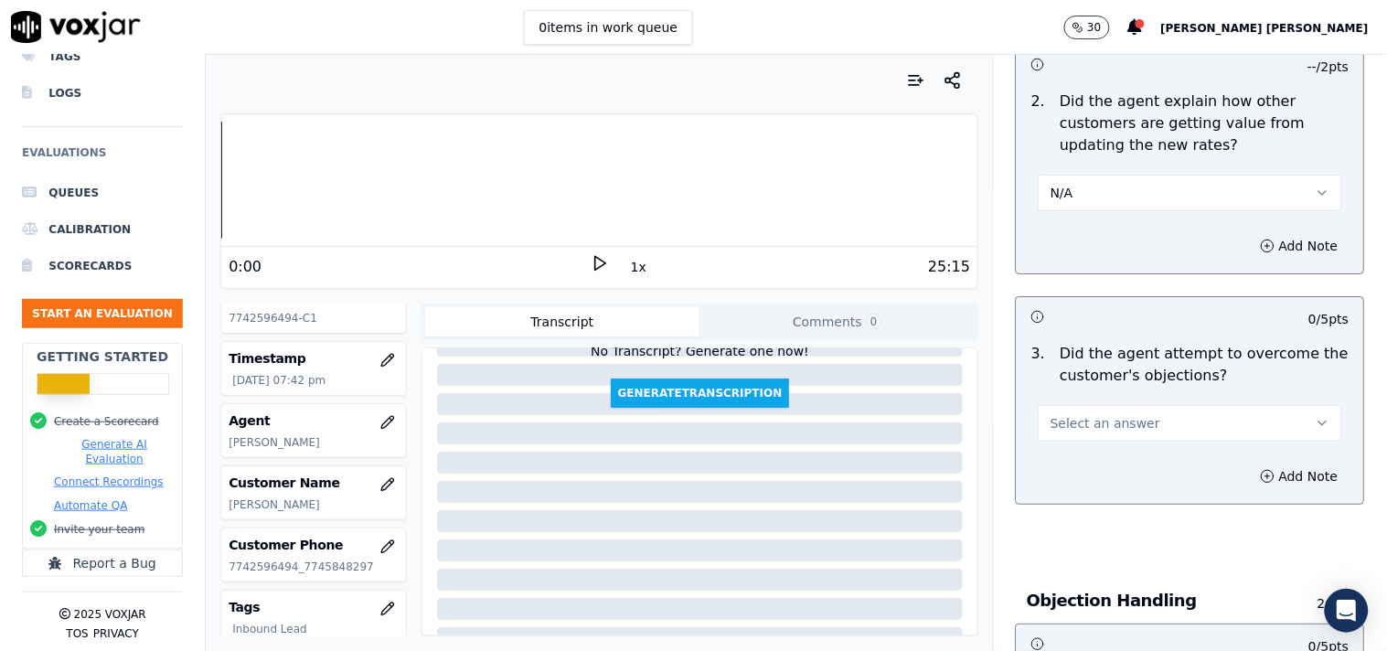
click at [1141, 406] on button "Select an answer" at bounding box center [1191, 423] width 304 height 37
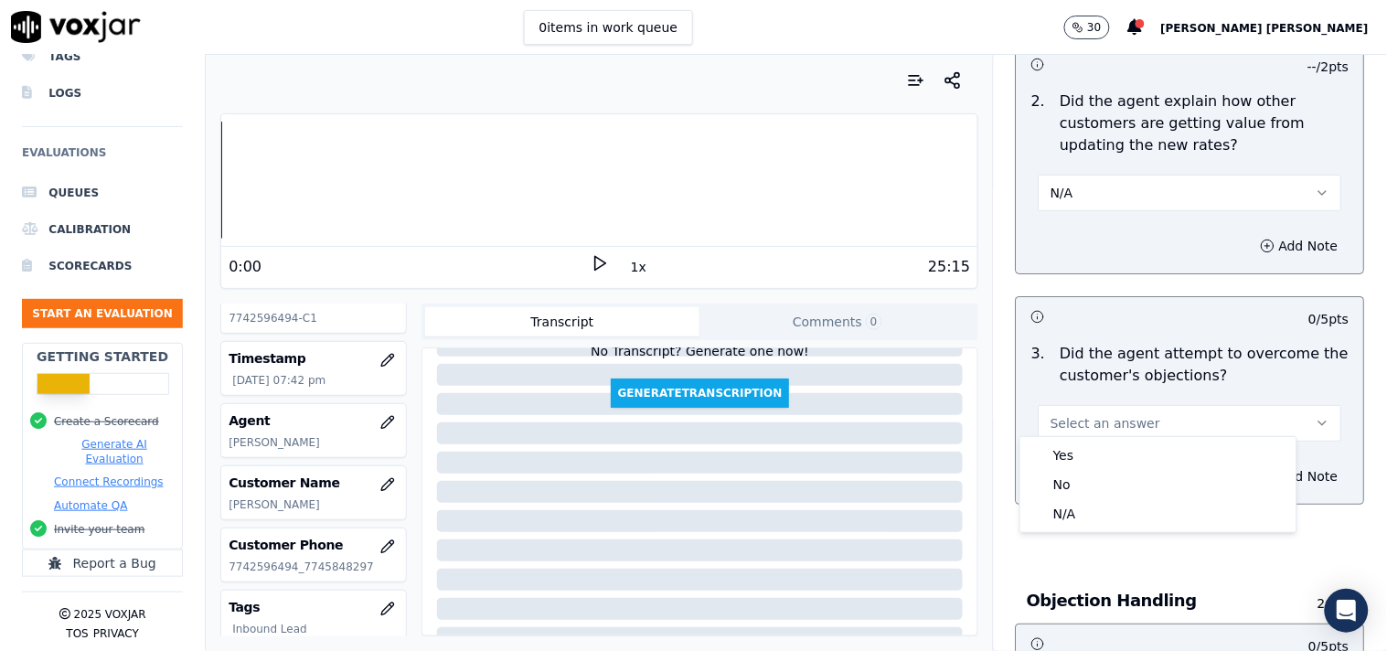
click at [1096, 459] on div "Yes" at bounding box center [1158, 455] width 269 height 29
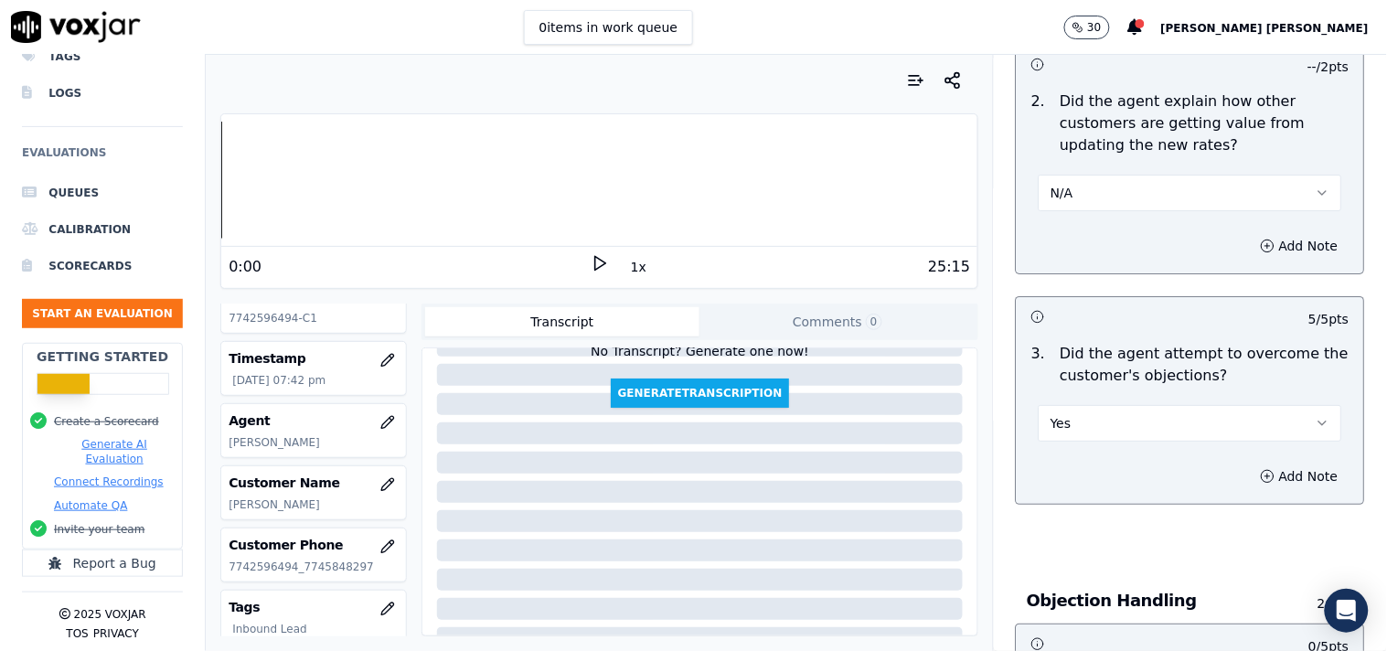
scroll to position [2134, 0]
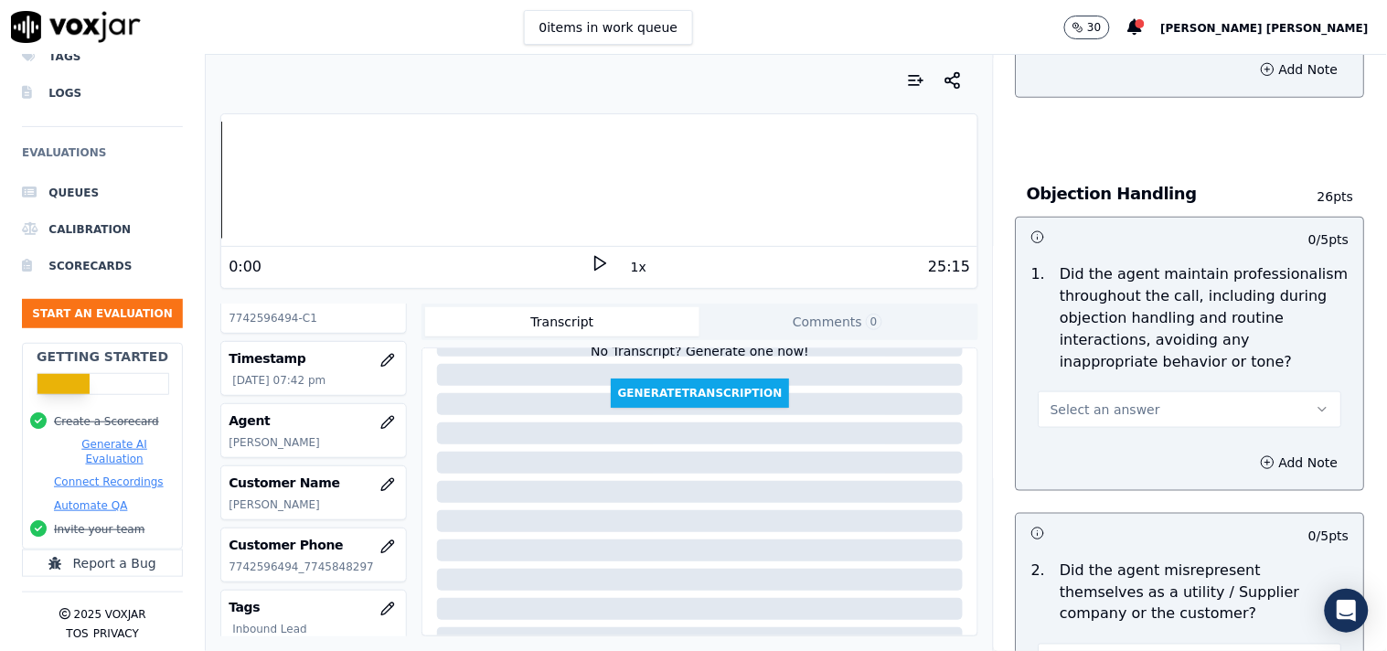
click at [1131, 408] on button "Select an answer" at bounding box center [1191, 409] width 304 height 37
click at [1119, 435] on div "Yes" at bounding box center [1158, 442] width 269 height 29
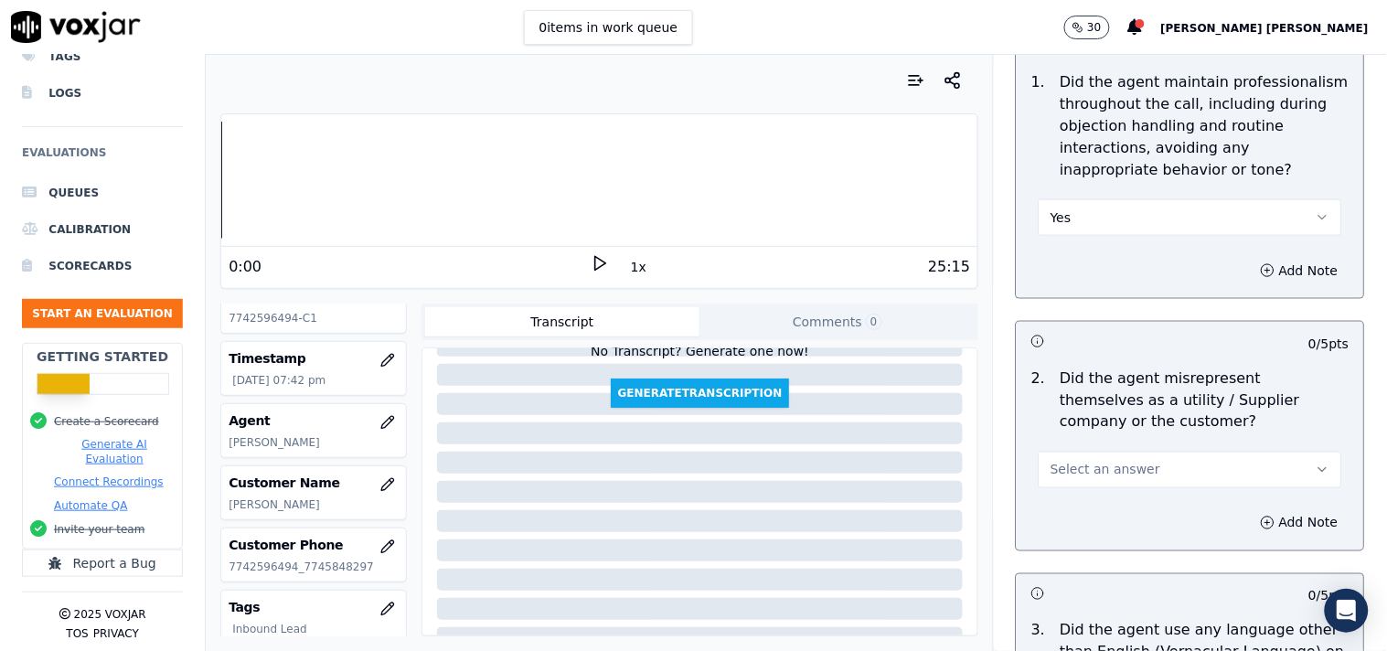
scroll to position [2540, 0]
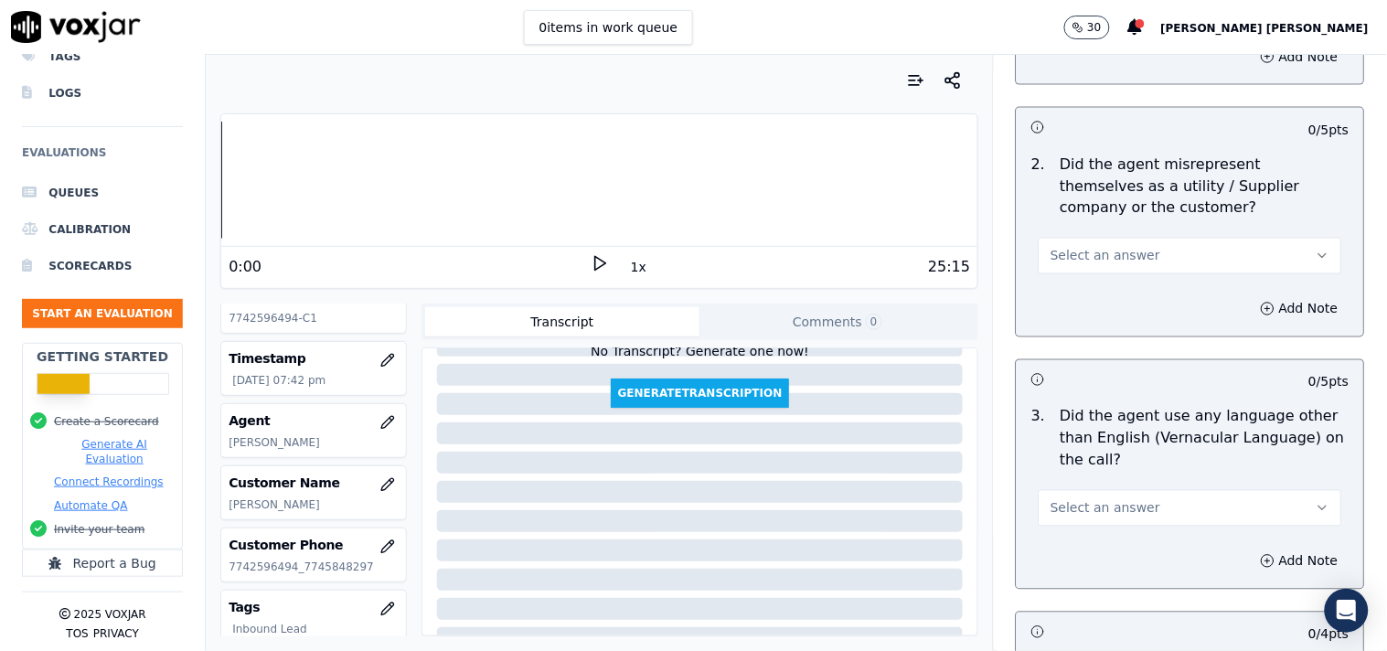
click at [1135, 249] on button "Select an answer" at bounding box center [1191, 256] width 304 height 37
click at [1129, 329] on div "No" at bounding box center [1158, 317] width 269 height 29
click at [1139, 254] on button "No" at bounding box center [1191, 256] width 304 height 37
click at [1113, 324] on div "No" at bounding box center [1158, 317] width 269 height 29
click at [1116, 490] on button "Select an answer" at bounding box center [1191, 508] width 304 height 37
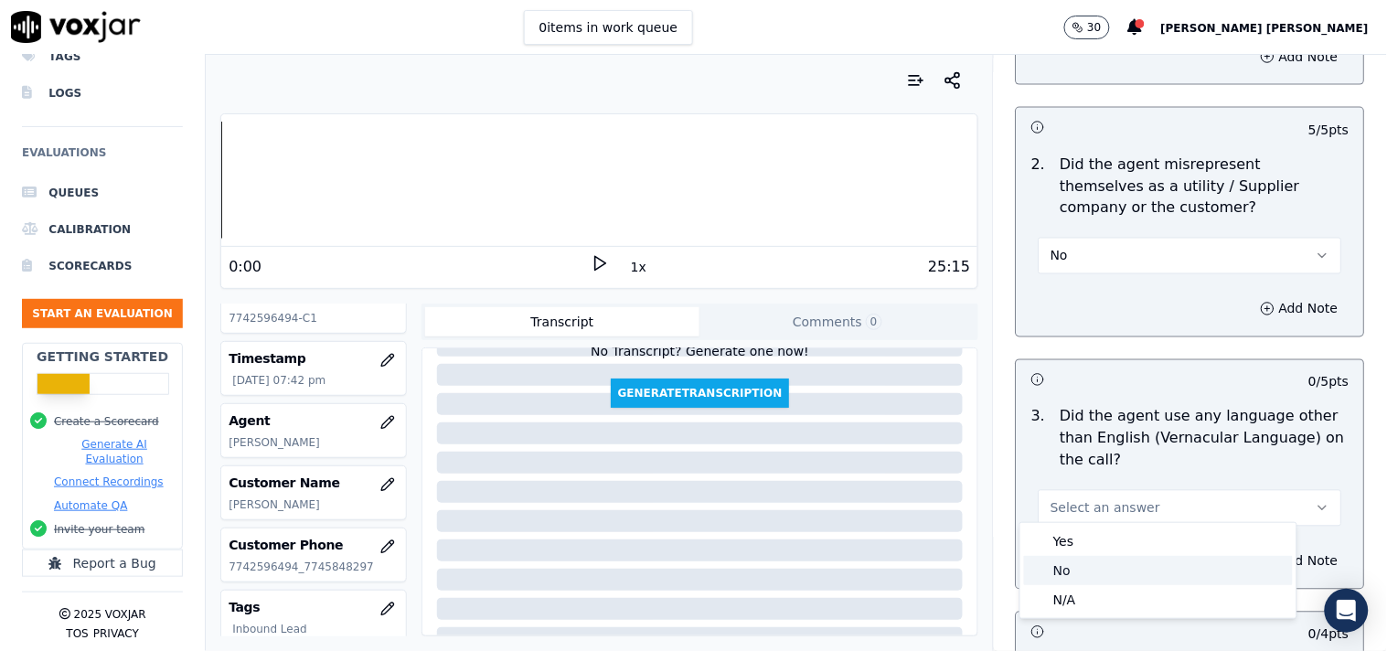
click at [1100, 562] on div "No" at bounding box center [1158, 570] width 269 height 29
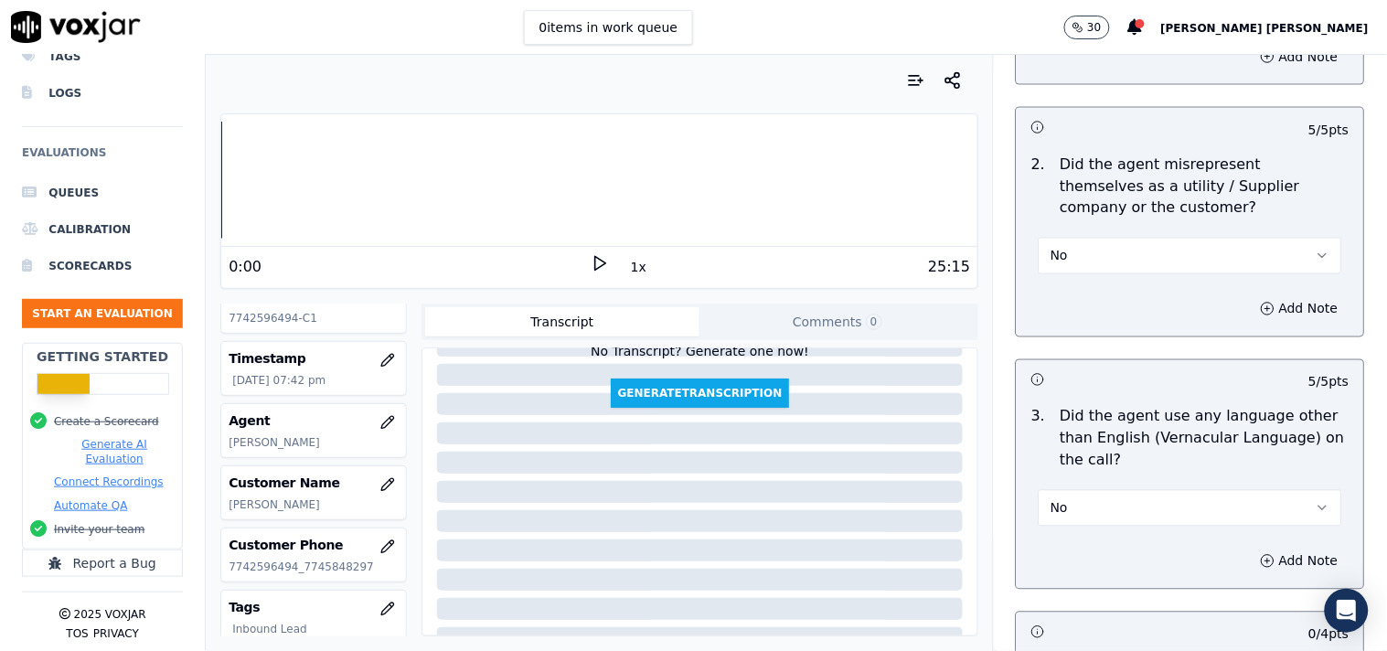
scroll to position [2845, 0]
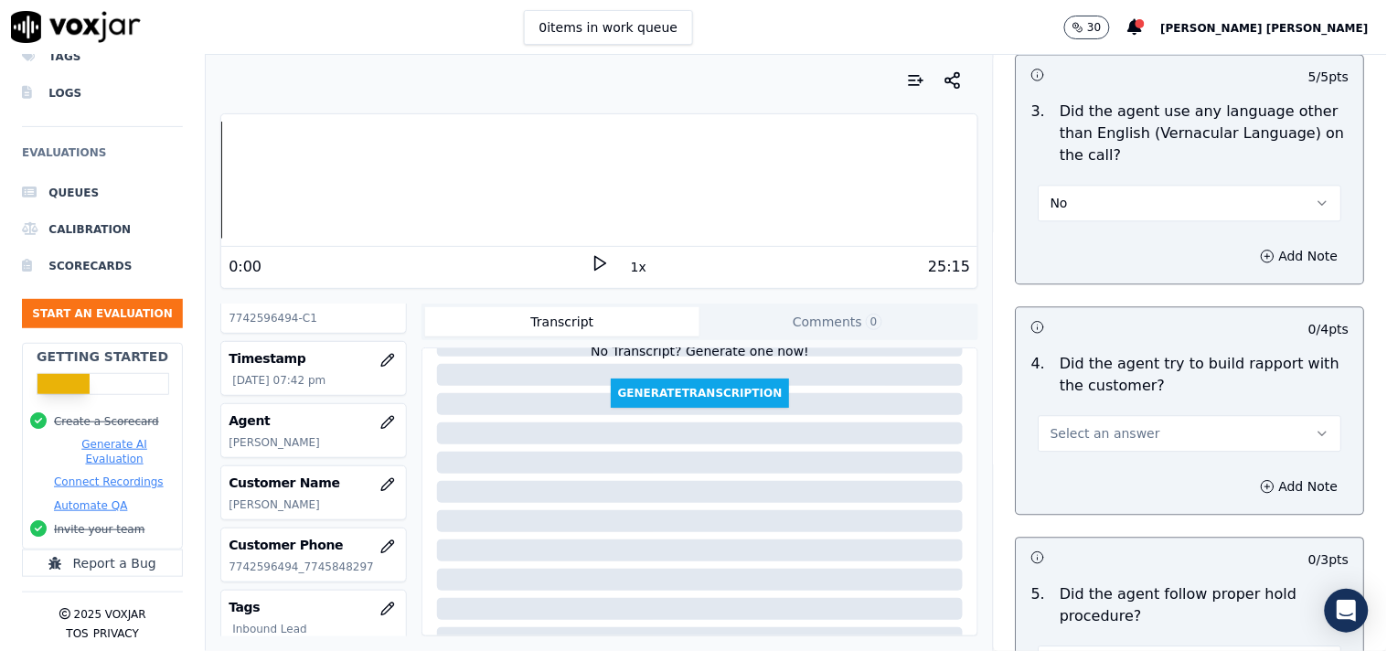
click at [1096, 415] on button "Select an answer" at bounding box center [1191, 433] width 304 height 37
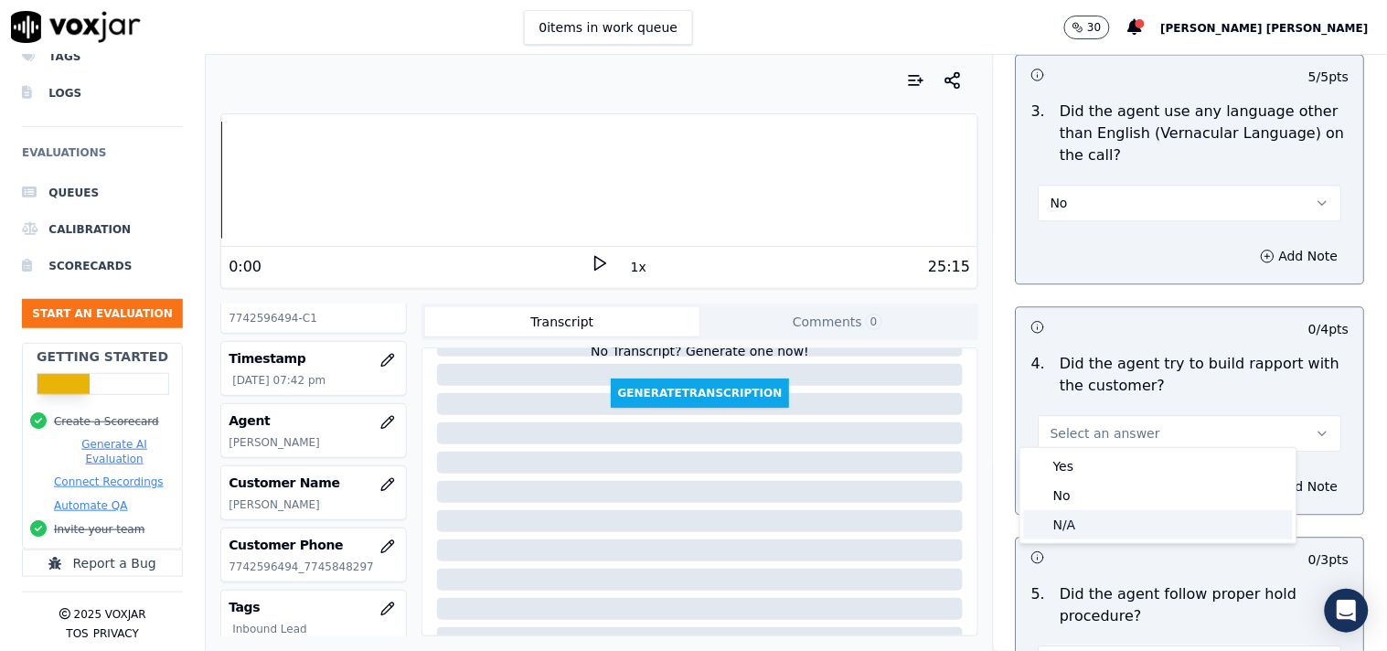
click at [1094, 510] on div "N/A" at bounding box center [1158, 524] width 269 height 29
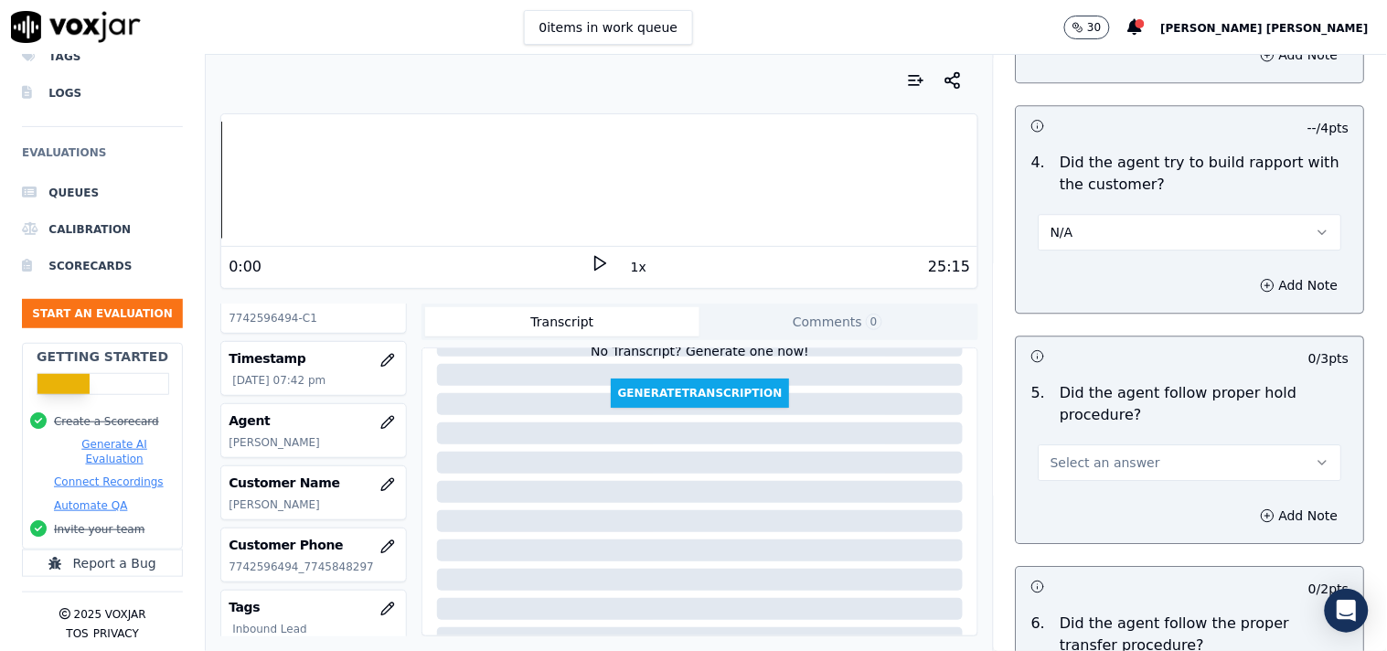
scroll to position [3048, 0]
click at [1126, 443] on button "Select an answer" at bounding box center [1191, 461] width 304 height 37
click at [1099, 483] on div "Yes" at bounding box center [1158, 493] width 269 height 29
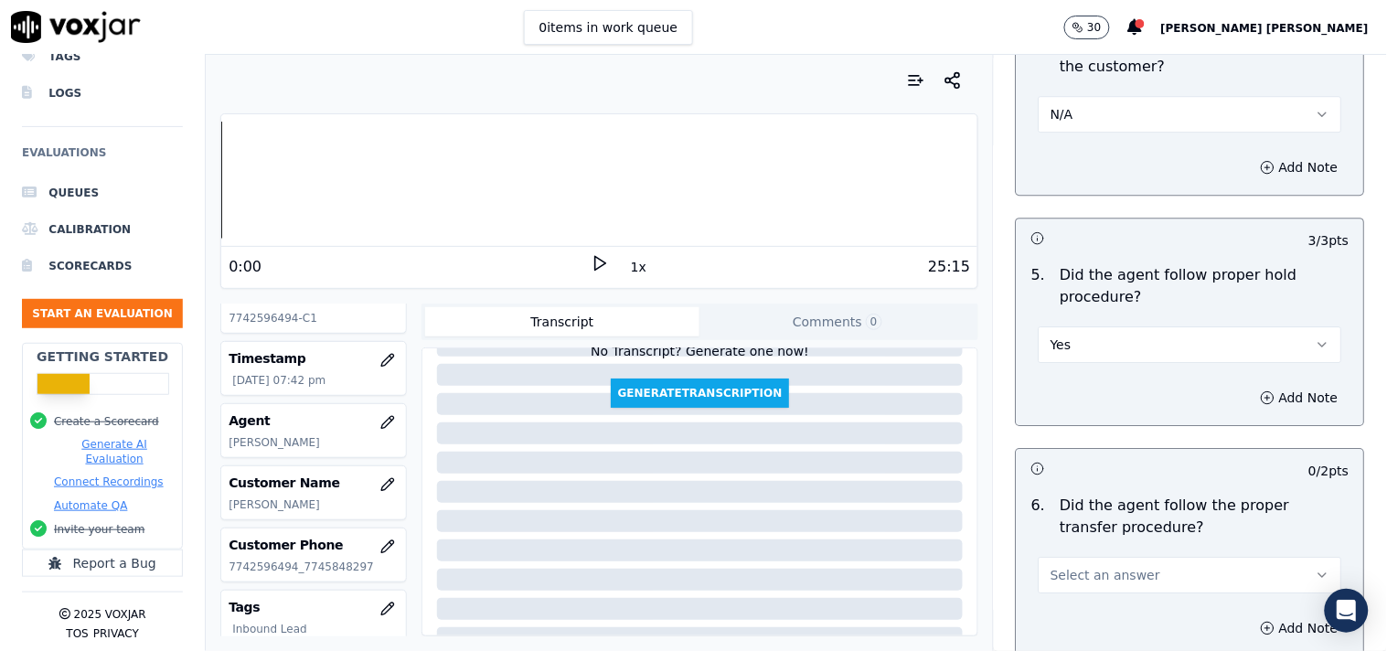
scroll to position [3353, 0]
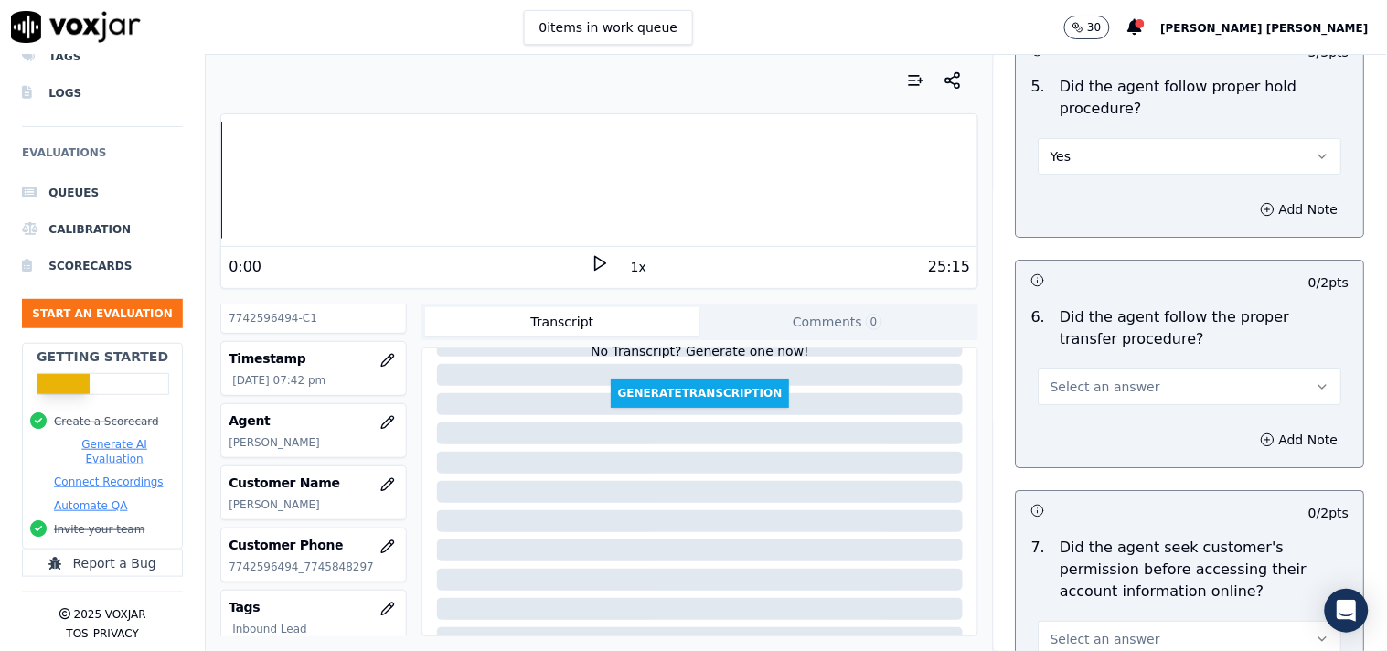
drag, startPoint x: 1123, startPoint y: 405, endPoint x: 1129, endPoint y: 378, distance: 28.0
click at [1123, 412] on div "Add Note" at bounding box center [1191, 439] width 348 height 55
click at [1129, 378] on button "Select an answer" at bounding box center [1191, 387] width 304 height 37
click at [1116, 409] on div "Yes" at bounding box center [1158, 419] width 269 height 29
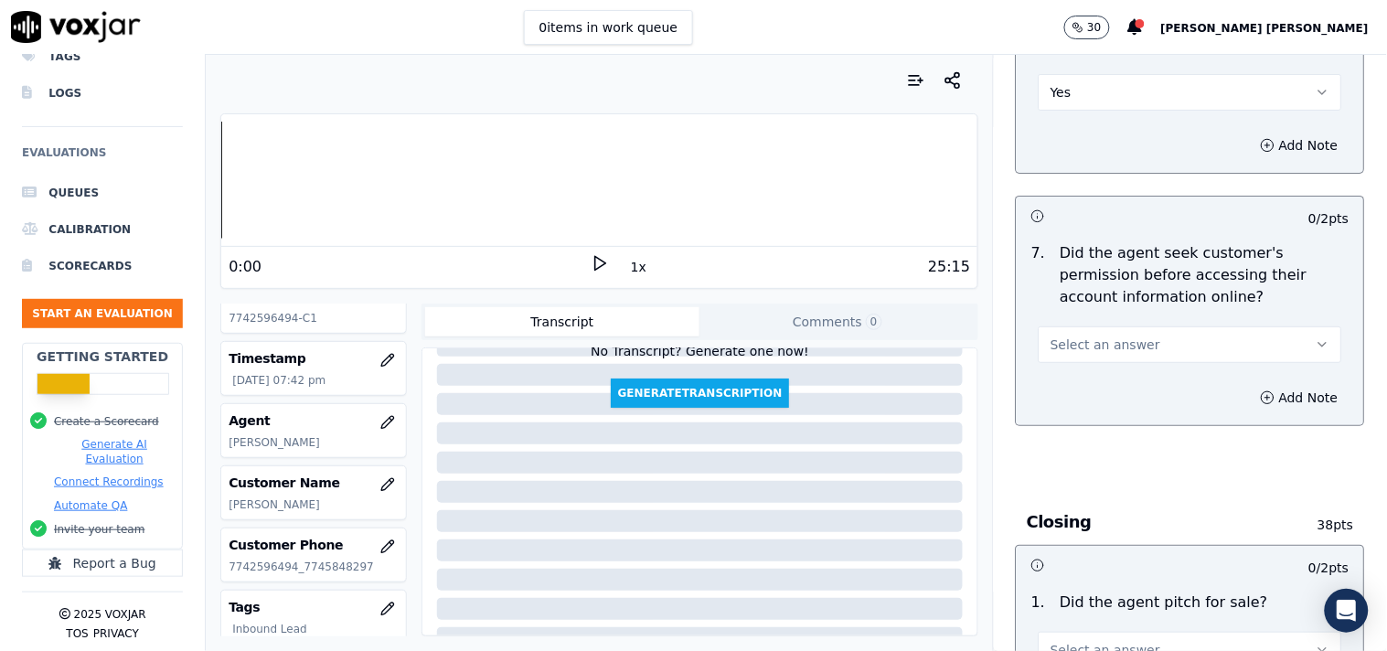
scroll to position [3658, 0]
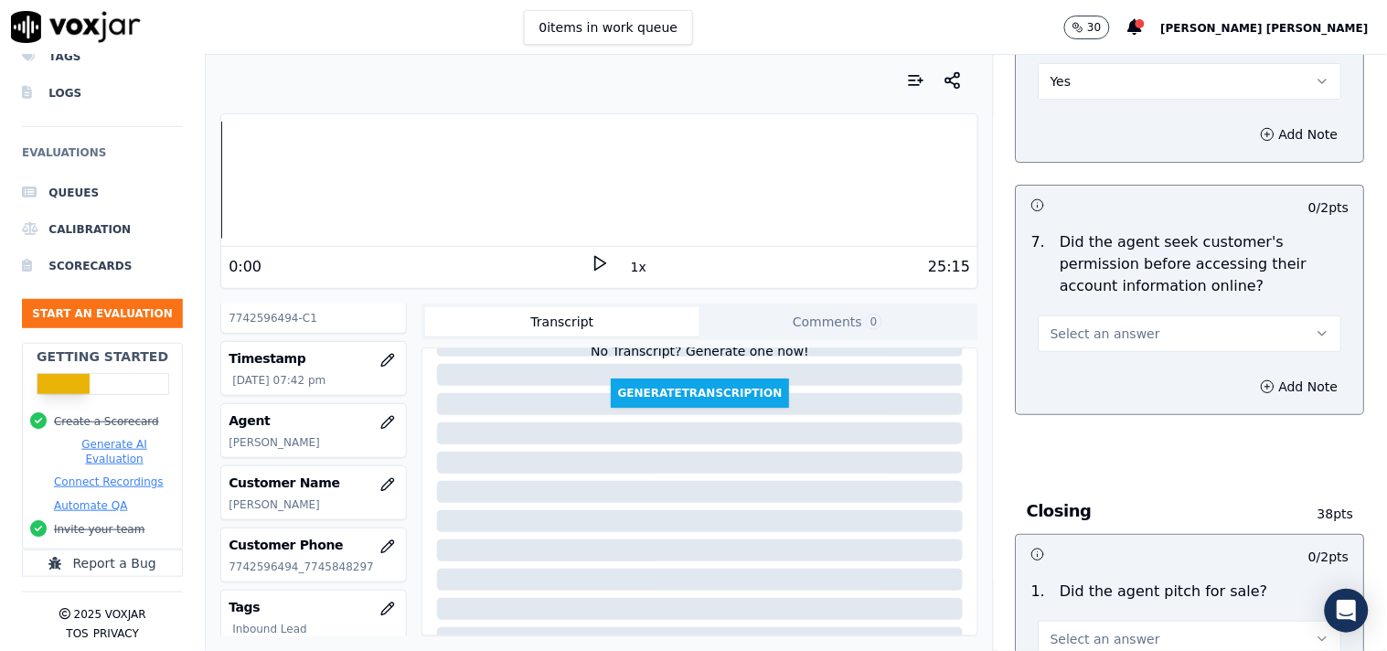
click at [1139, 337] on button "Select an answer" at bounding box center [1191, 334] width 304 height 37
click at [1103, 391] on div "No" at bounding box center [1158, 396] width 269 height 29
click at [1162, 338] on button "No" at bounding box center [1191, 334] width 304 height 37
click at [1117, 368] on div "Yes" at bounding box center [1158, 367] width 269 height 29
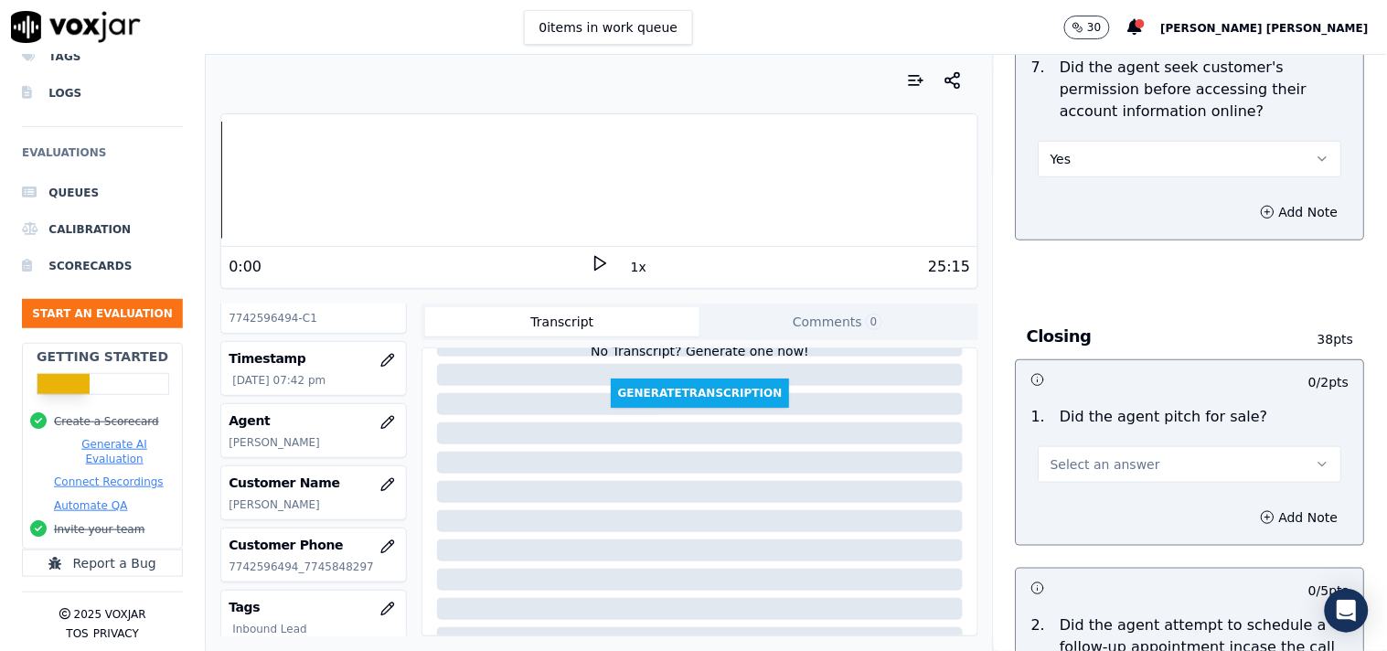
scroll to position [4065, 0]
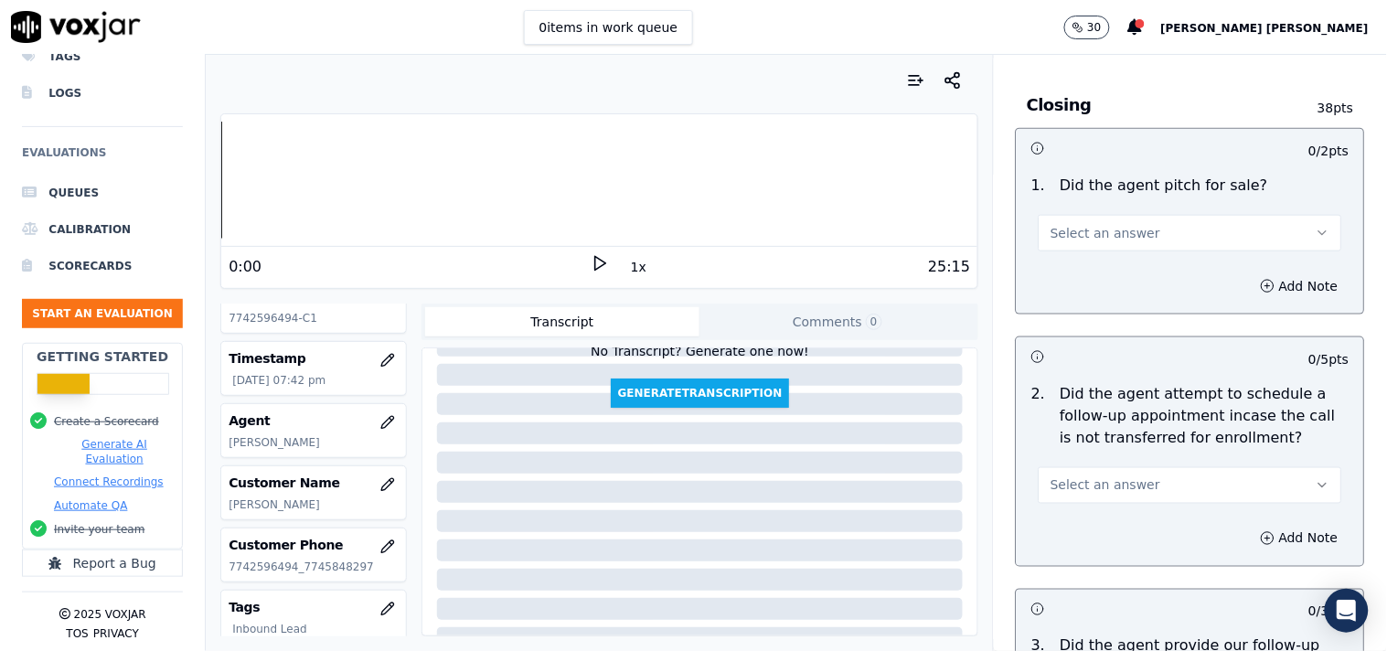
click at [1173, 215] on button "Select an answer" at bounding box center [1191, 233] width 304 height 37
click at [1136, 260] on div "Yes" at bounding box center [1158, 266] width 269 height 29
click at [1111, 449] on div "Select an answer" at bounding box center [1190, 476] width 333 height 55
click at [1109, 467] on button "Select an answer" at bounding box center [1191, 485] width 304 height 37
click at [1087, 543] on div "No" at bounding box center [1158, 548] width 269 height 29
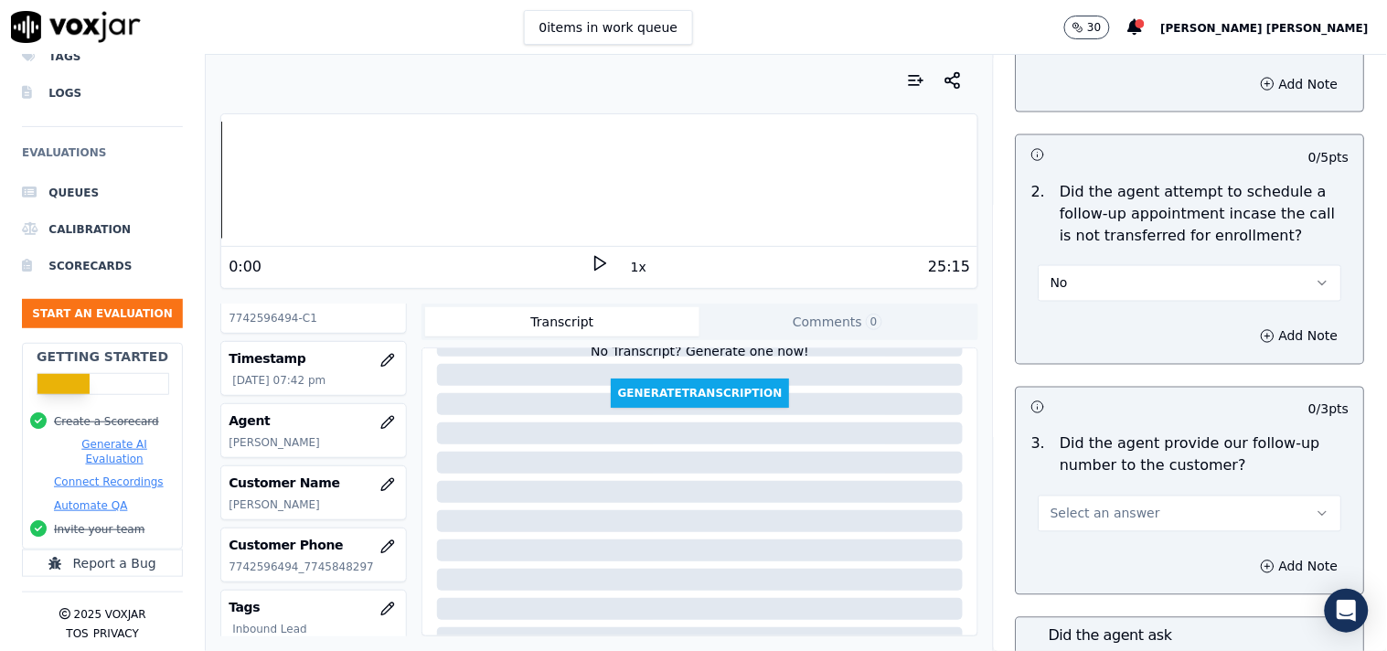
scroll to position [4675, 0]
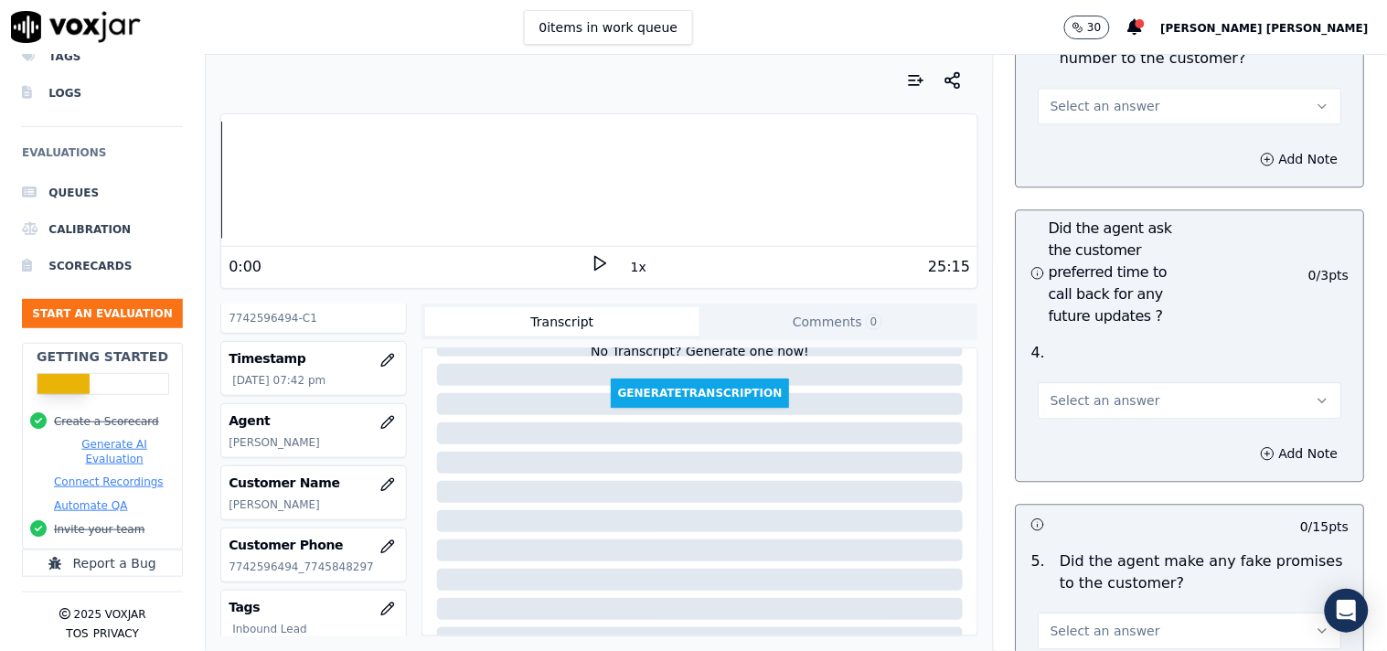
click at [1068, 391] on span "Select an answer" at bounding box center [1106, 400] width 110 height 18
click at [1061, 470] on div "No" at bounding box center [1158, 463] width 269 height 29
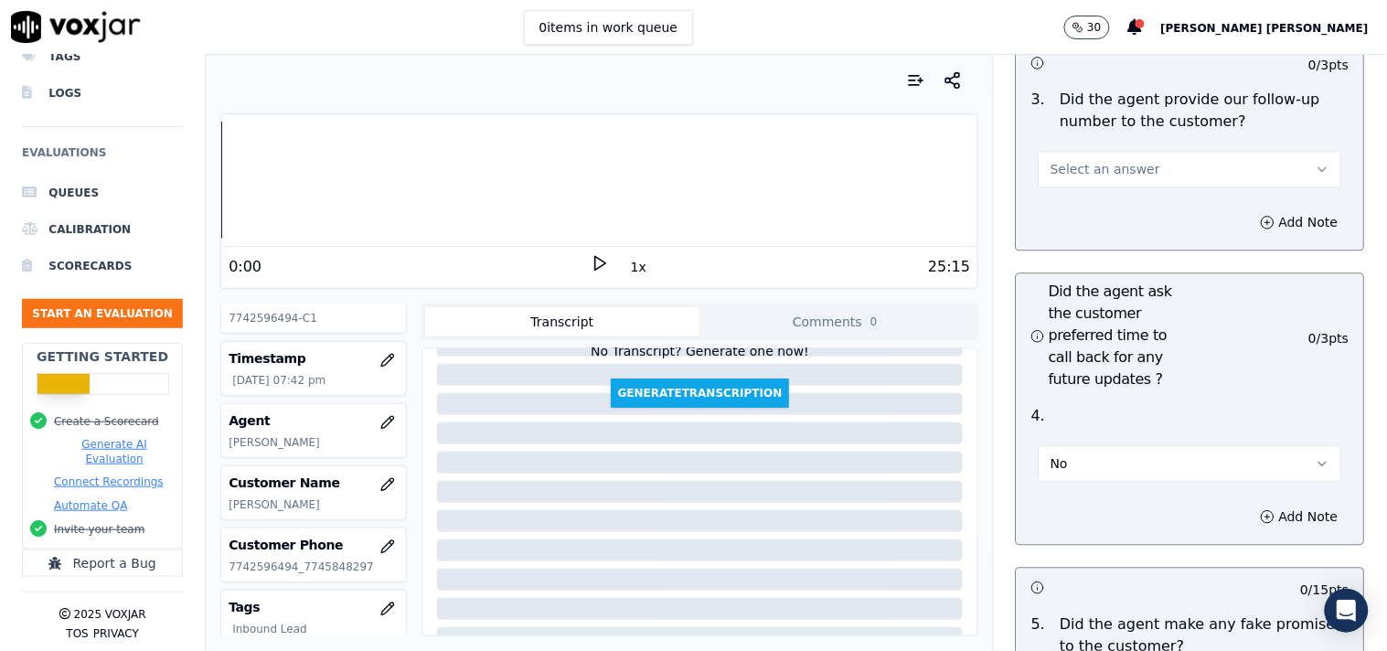
scroll to position [4573, 0]
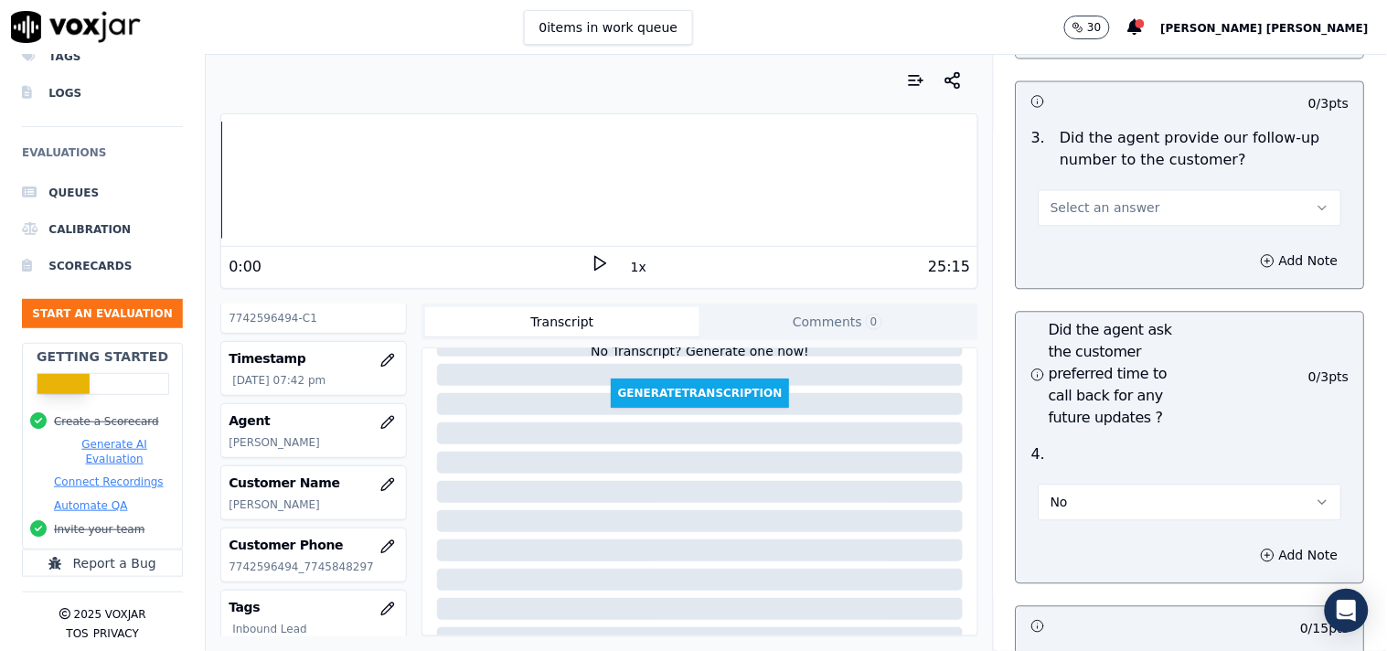
click at [1066, 504] on button "No" at bounding box center [1191, 502] width 304 height 37
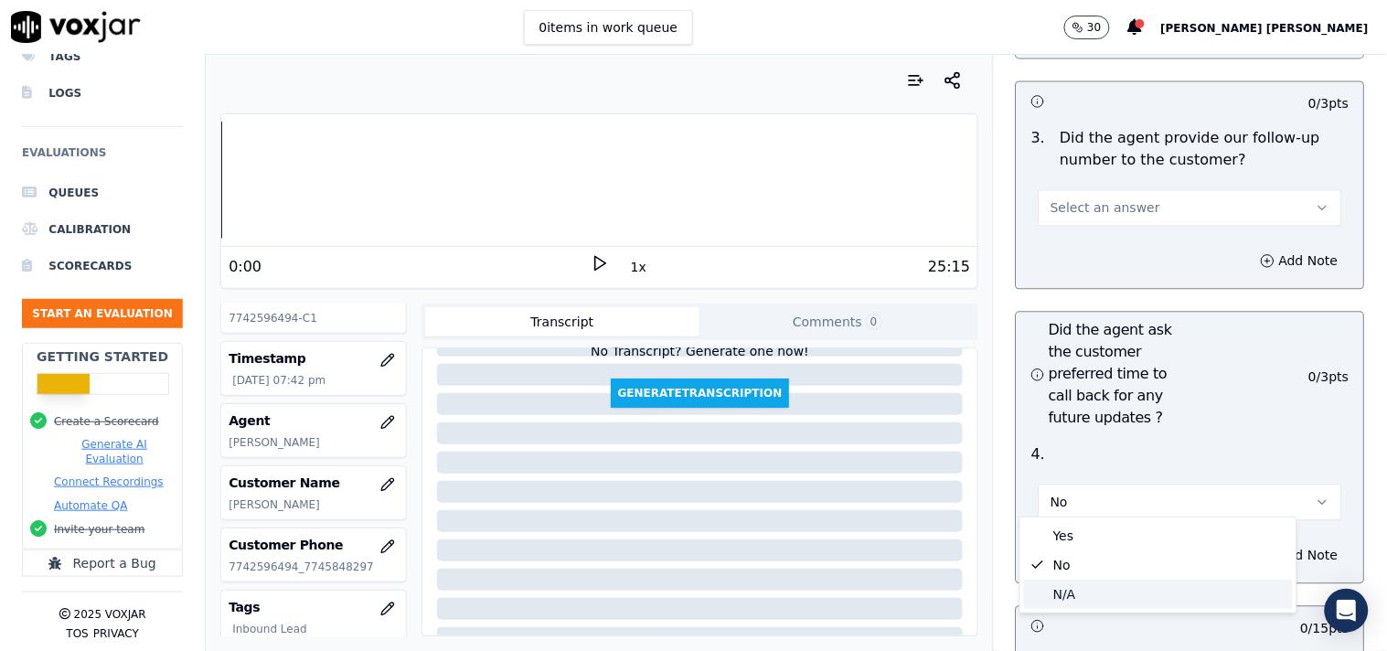
click at [1076, 594] on div "N/A" at bounding box center [1158, 594] width 269 height 29
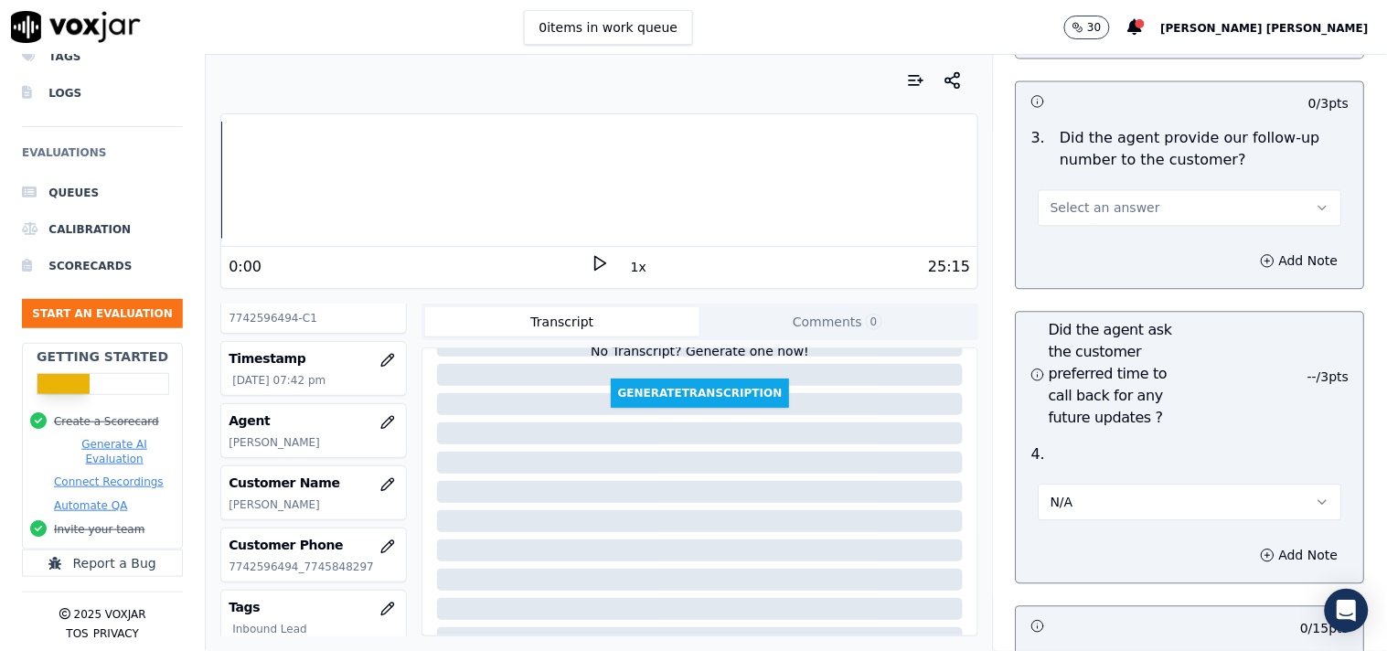
click at [1107, 210] on button "Select an answer" at bounding box center [1191, 207] width 304 height 37
click at [1086, 245] on div "Yes" at bounding box center [1158, 241] width 269 height 29
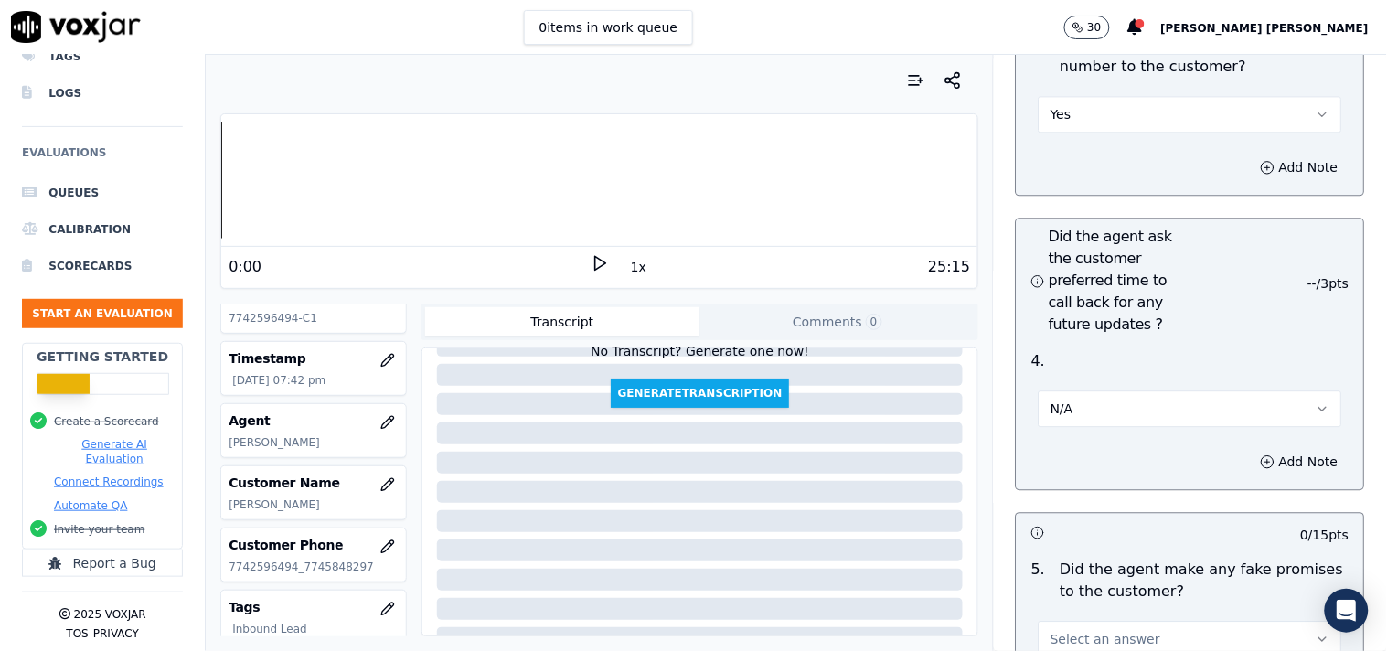
scroll to position [4979, 0]
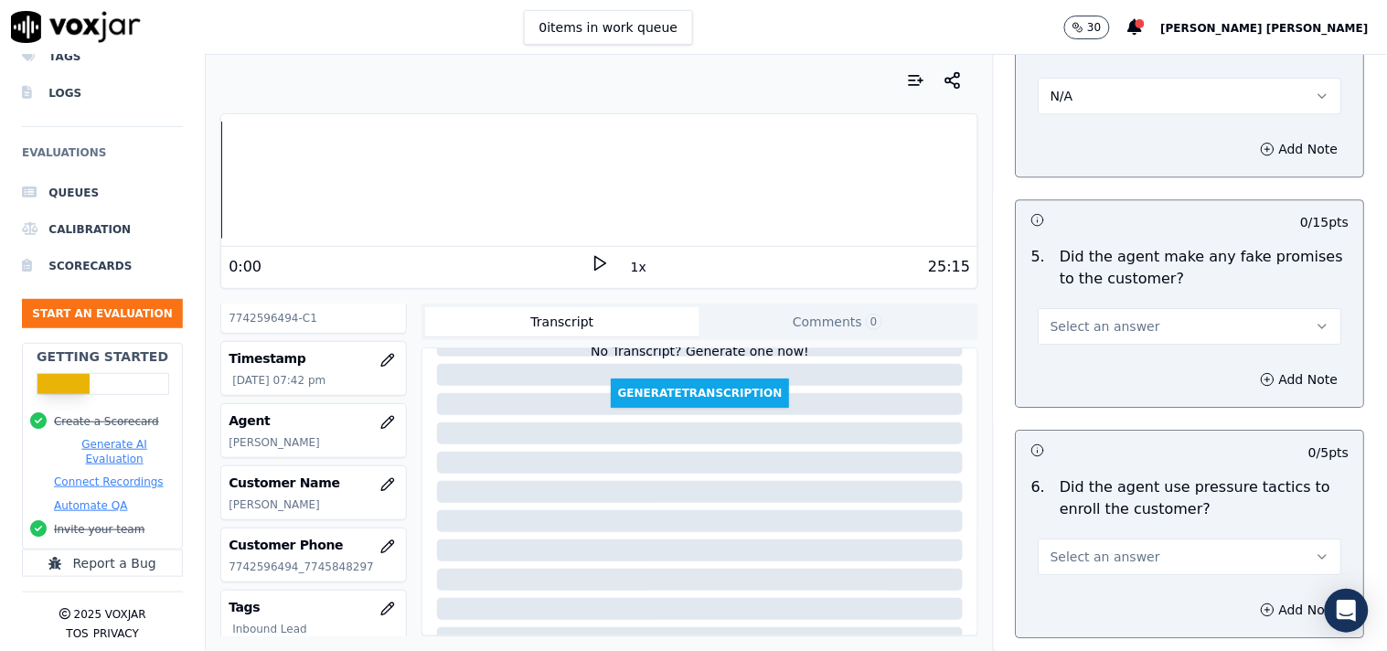
click at [1086, 324] on span "Select an answer" at bounding box center [1106, 326] width 110 height 18
click at [1076, 391] on div "No" at bounding box center [1158, 389] width 269 height 29
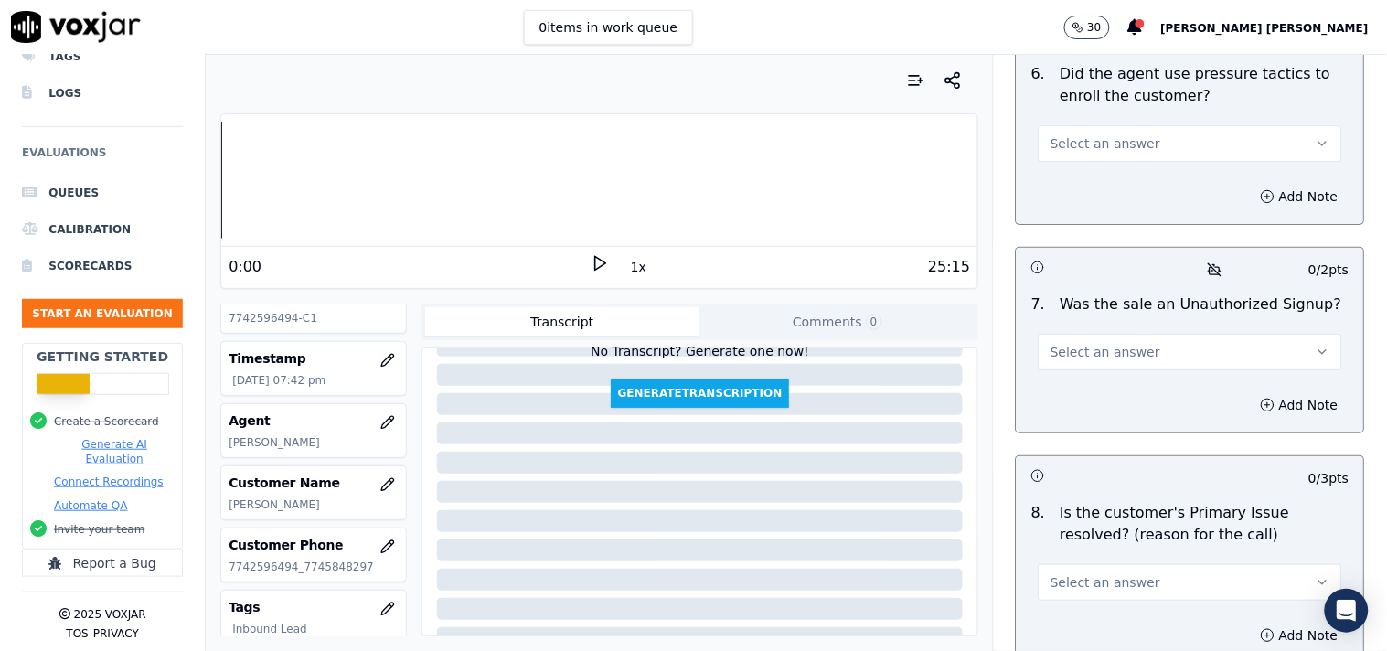
scroll to position [5284, 0]
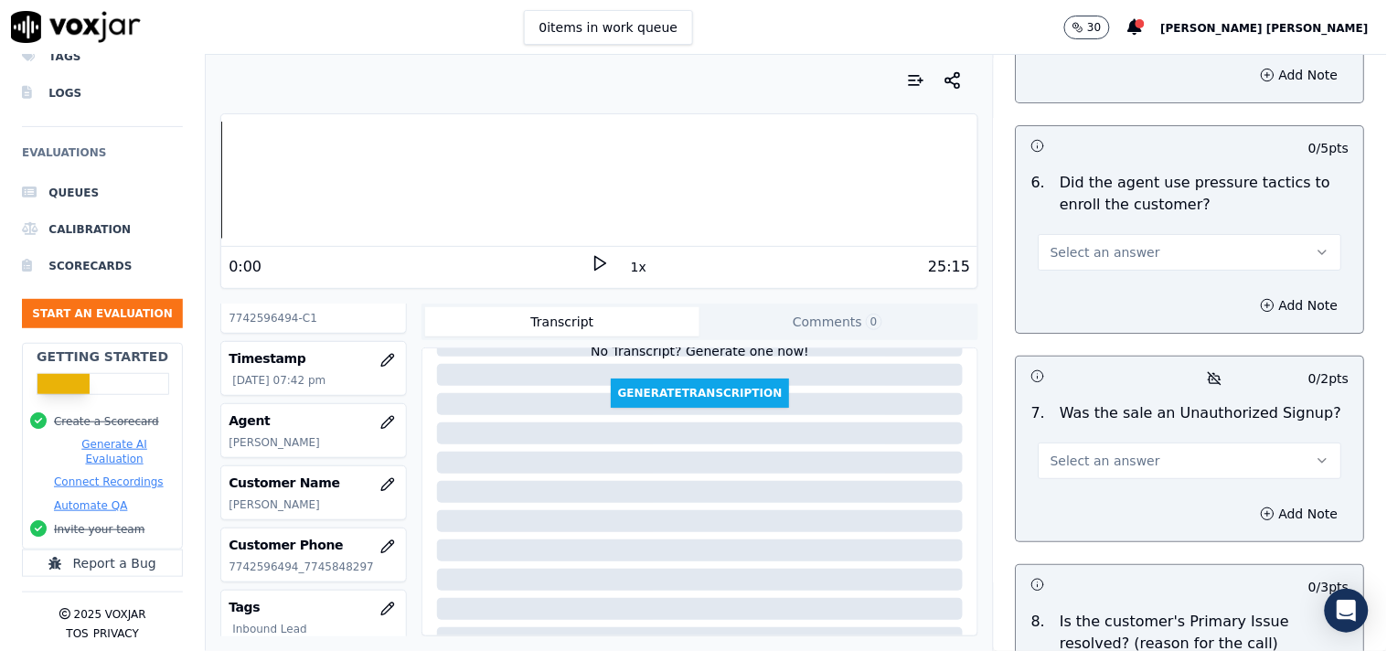
click at [1114, 243] on span "Select an answer" at bounding box center [1106, 252] width 110 height 18
click at [1094, 308] on div "No" at bounding box center [1158, 315] width 269 height 29
click at [1107, 463] on button "Select an answer" at bounding box center [1191, 461] width 304 height 37
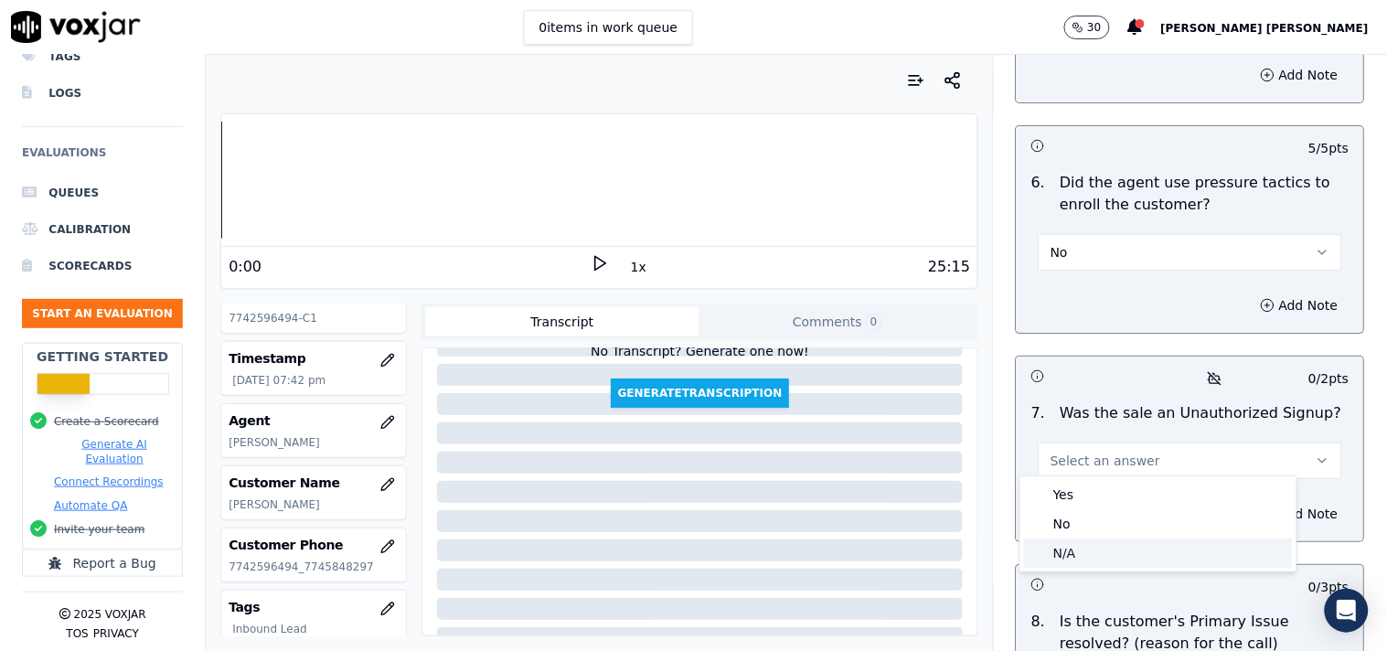
click at [1091, 541] on div "N/A" at bounding box center [1158, 553] width 269 height 29
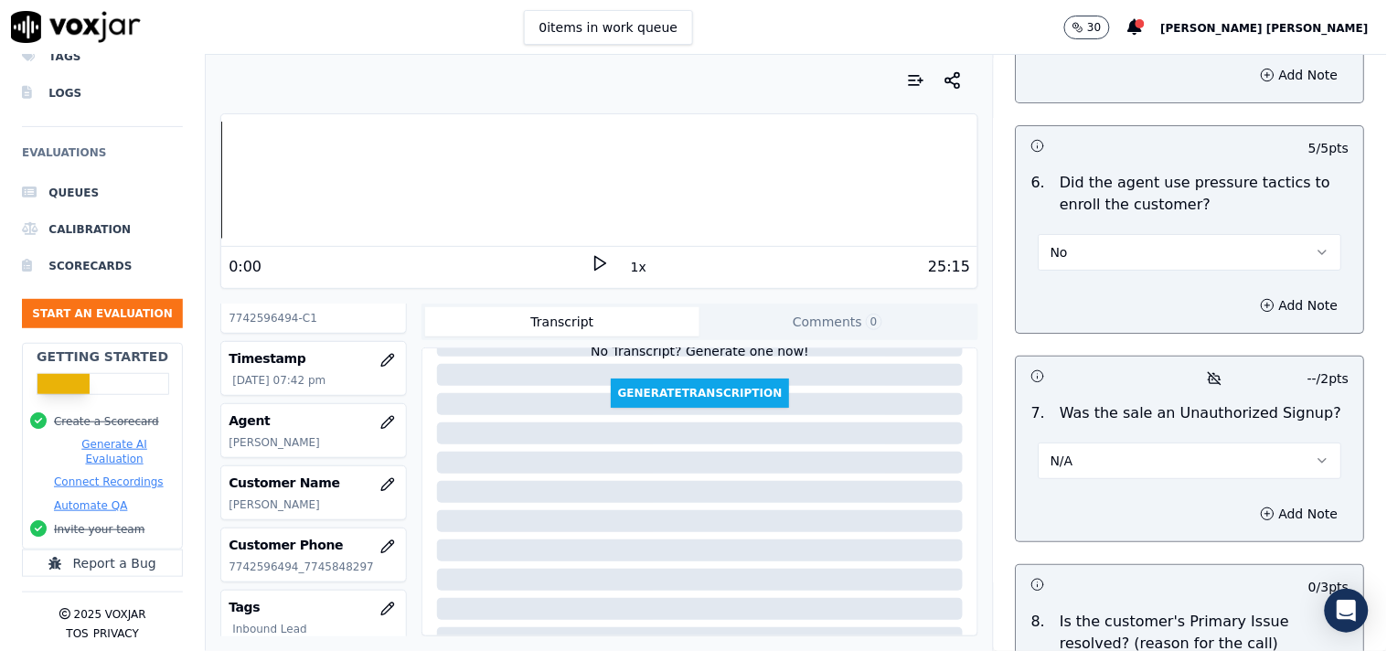
scroll to position [5553, 0]
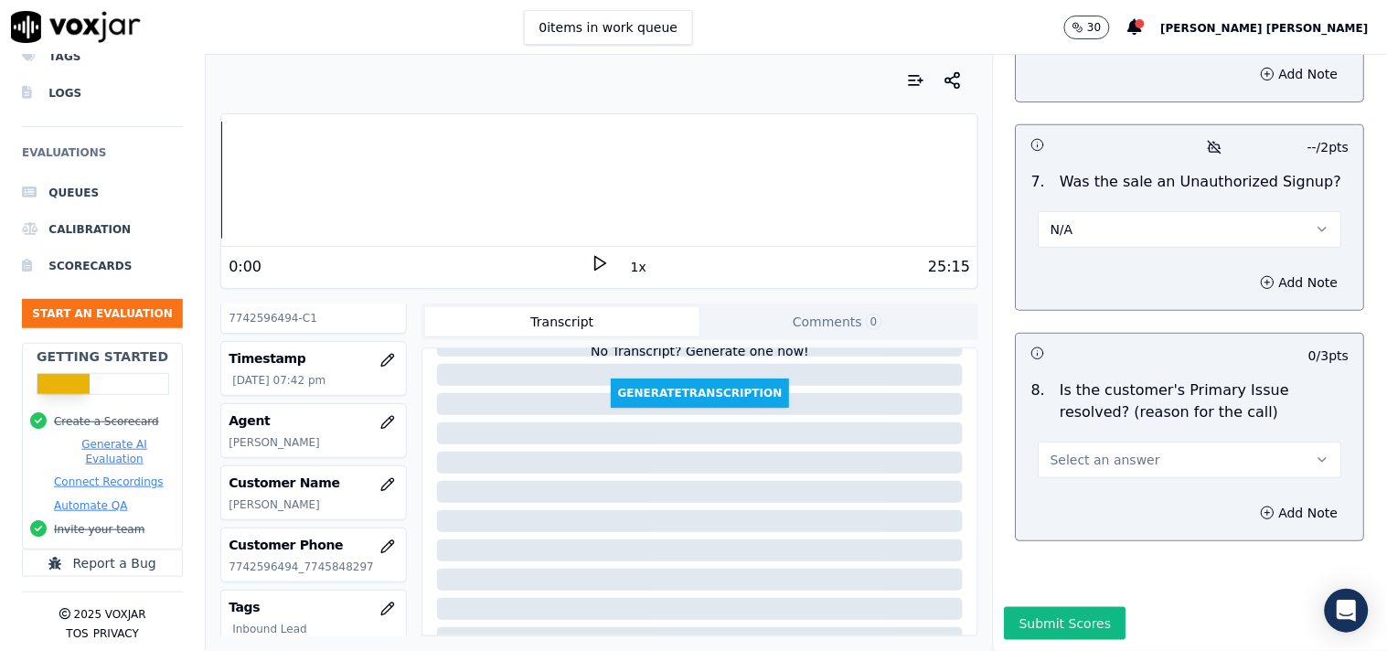
click at [1102, 451] on span "Select an answer" at bounding box center [1106, 460] width 110 height 18
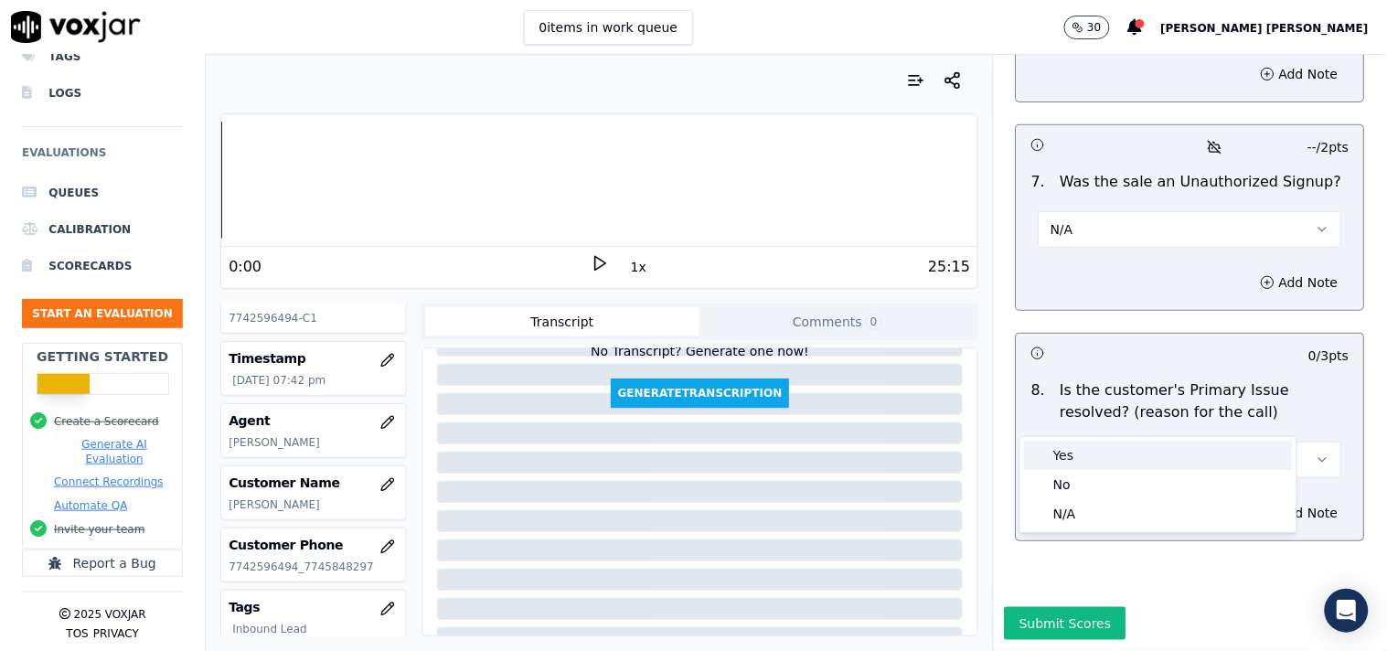
click at [1092, 466] on div "Yes" at bounding box center [1158, 455] width 269 height 29
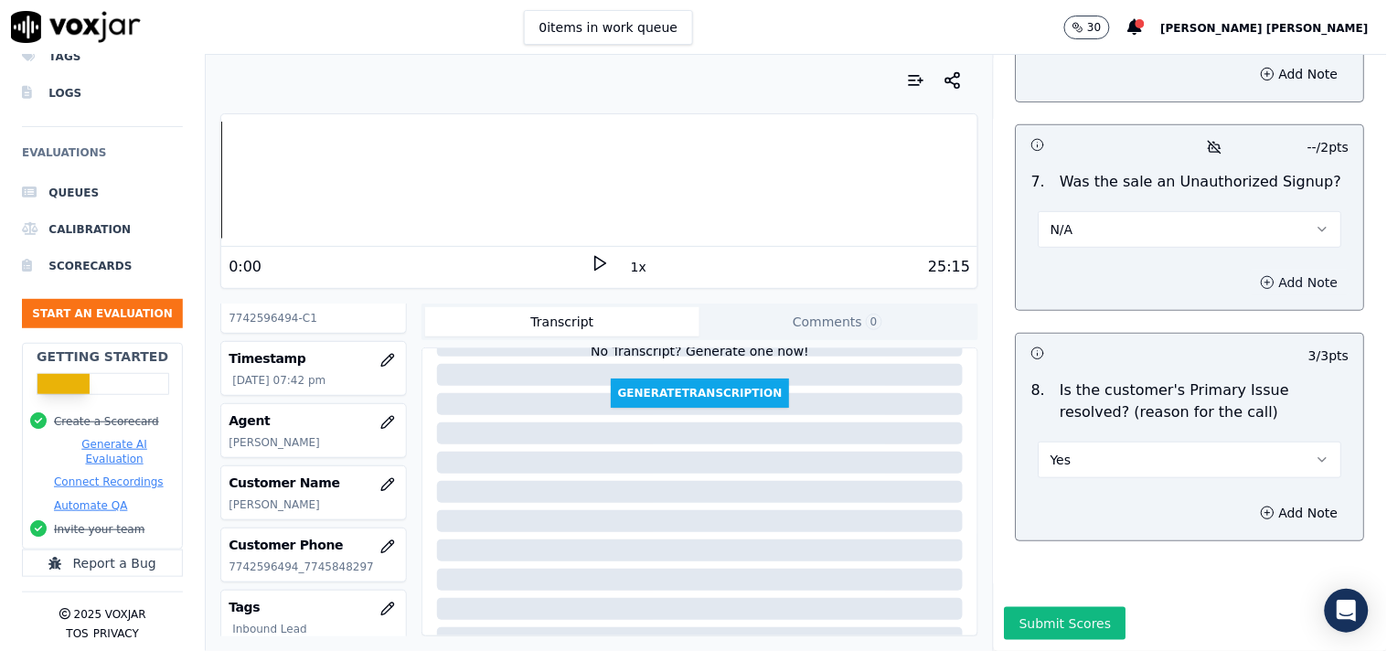
click at [1261, 275] on icon "button" at bounding box center [1268, 282] width 15 height 15
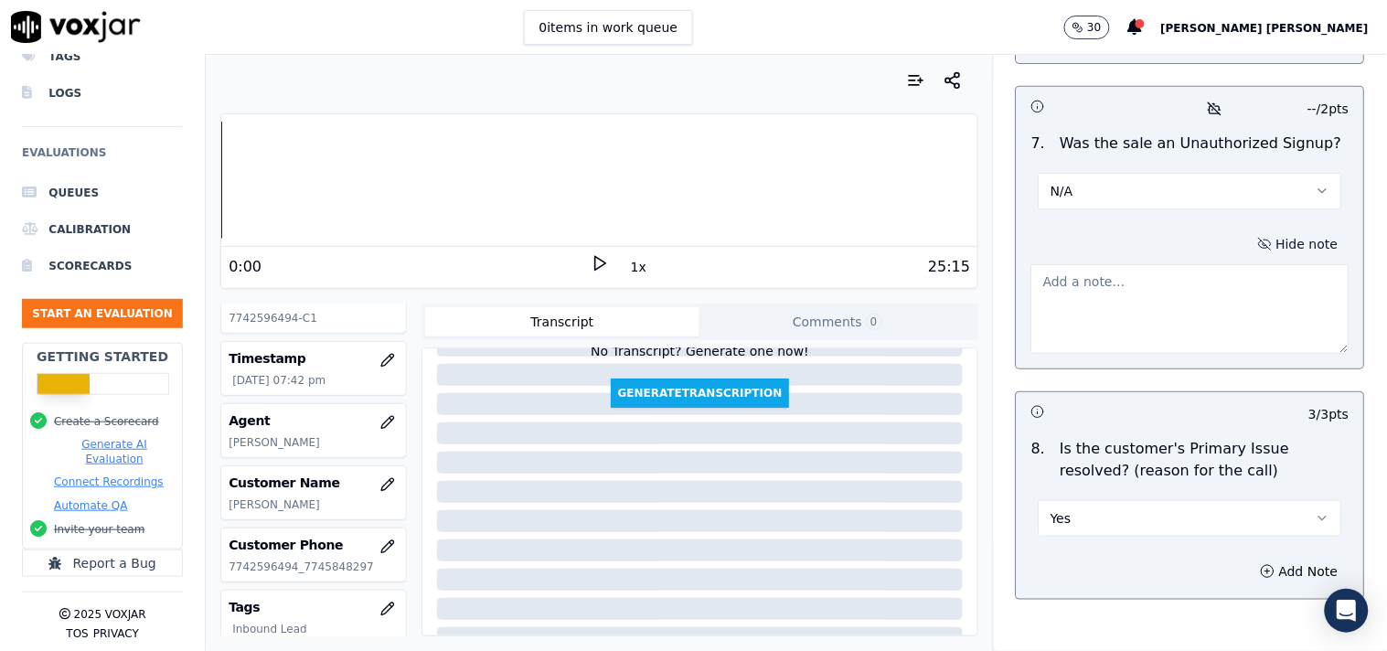
click at [1148, 298] on textarea at bounding box center [1191, 309] width 318 height 90
paste textarea "Call id-20250911-141009 In the Cts verification when the verifier inform the te…"
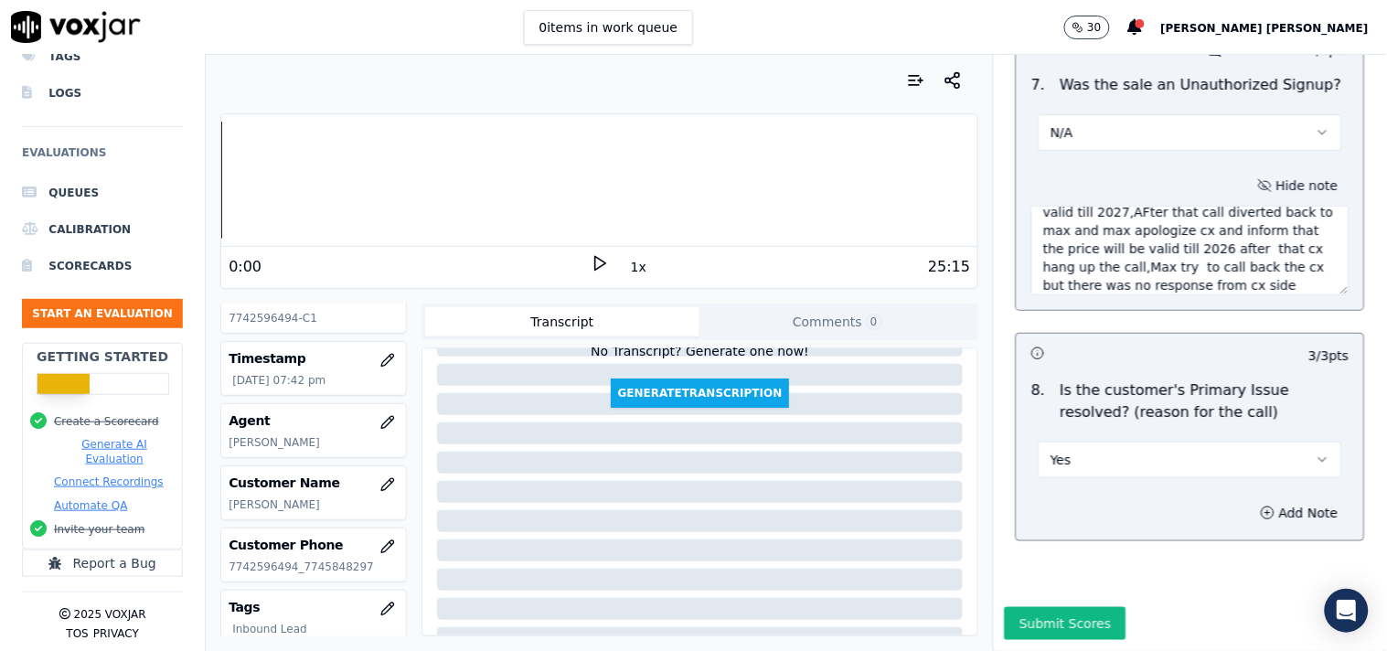
scroll to position [5650, 0]
type textarea "Call id-20250911-141009 In the Cts verification when the verifier inform the te…"
click at [1052, 607] on button "Submit Scores" at bounding box center [1066, 623] width 122 height 33
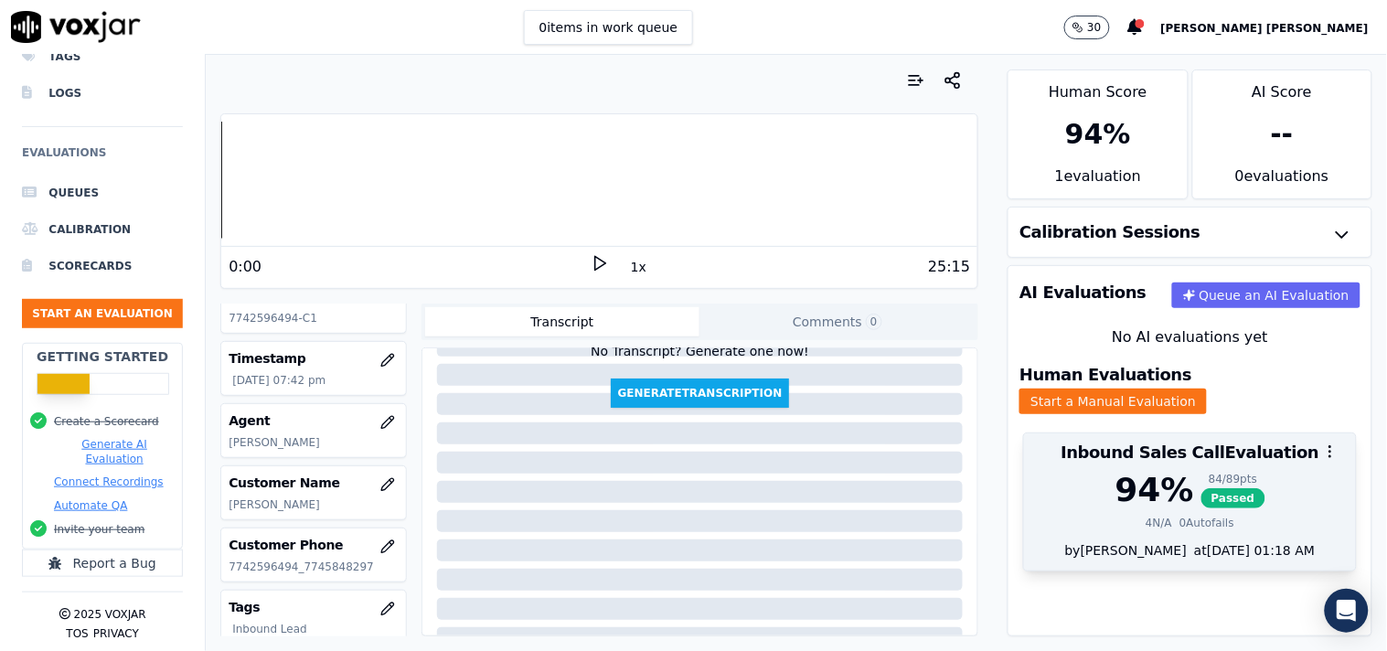
click at [1145, 483] on div "94 %" at bounding box center [1155, 490] width 79 height 37
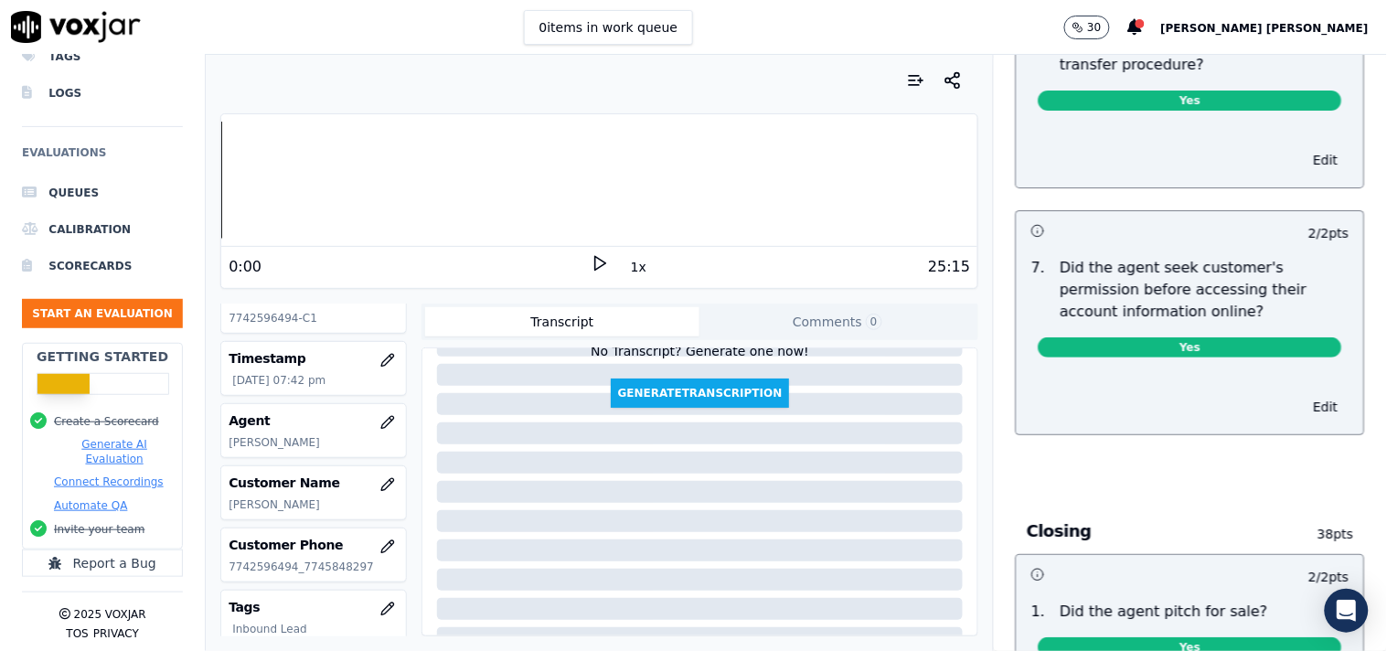
scroll to position [3963, 0]
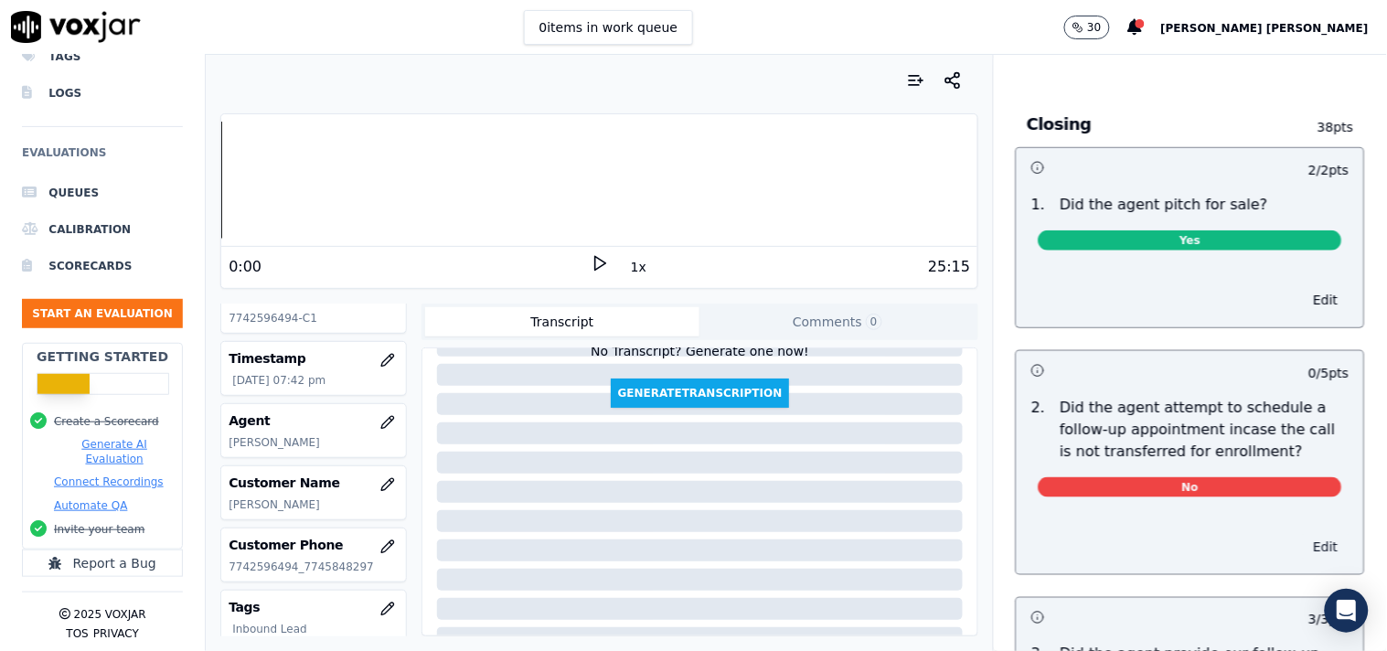
click at [1303, 546] on button "Edit" at bounding box center [1326, 547] width 47 height 26
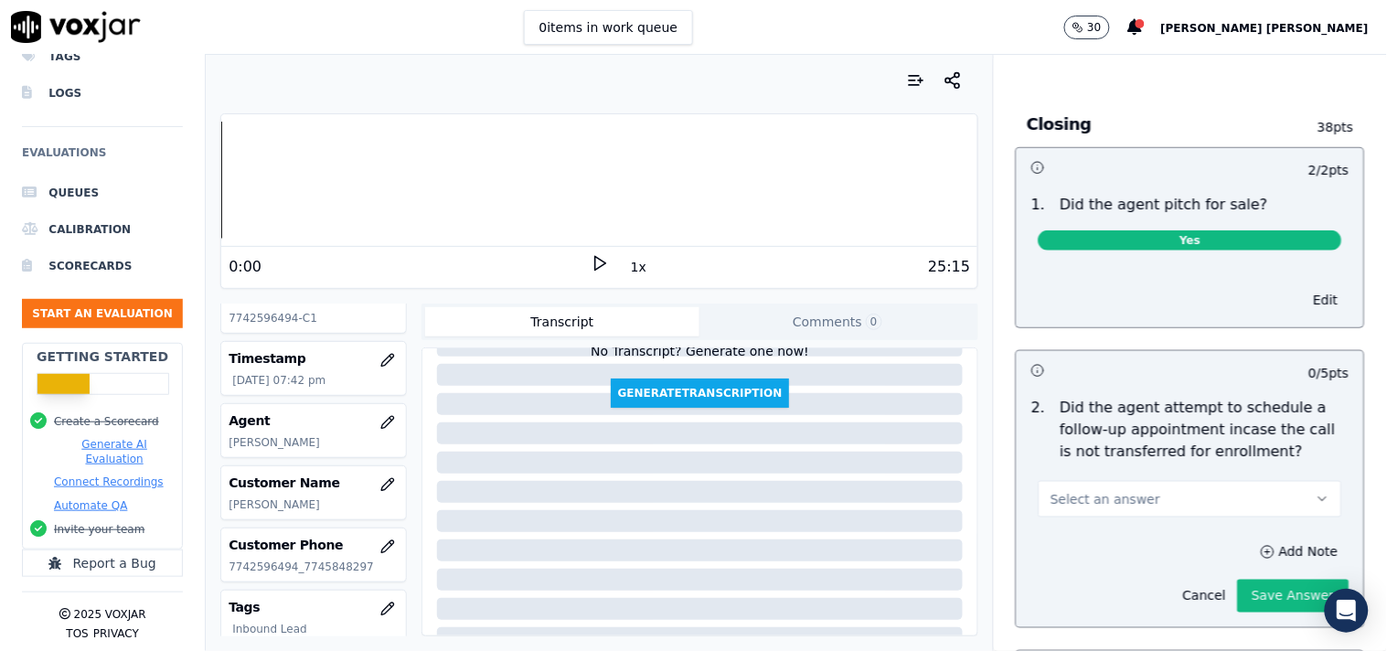
click at [1262, 483] on button "Select an answer" at bounding box center [1191, 499] width 304 height 37
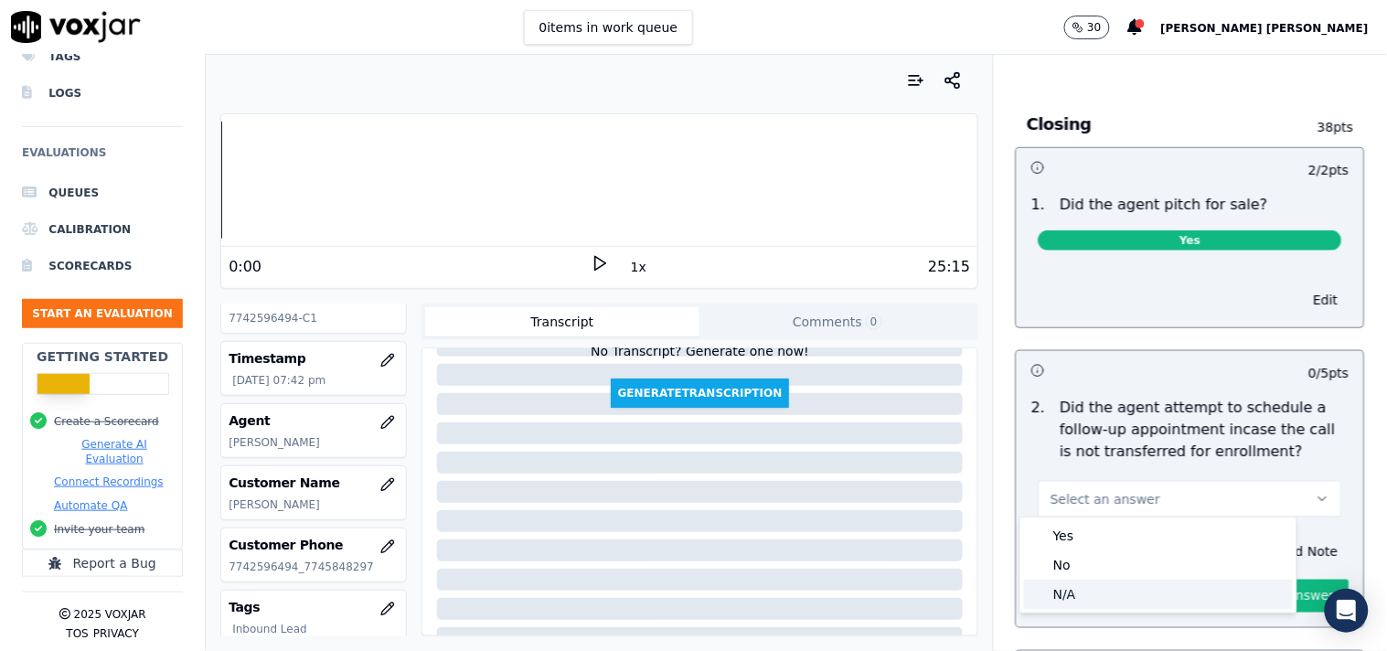
click at [1160, 586] on div "N/A" at bounding box center [1158, 594] width 269 height 29
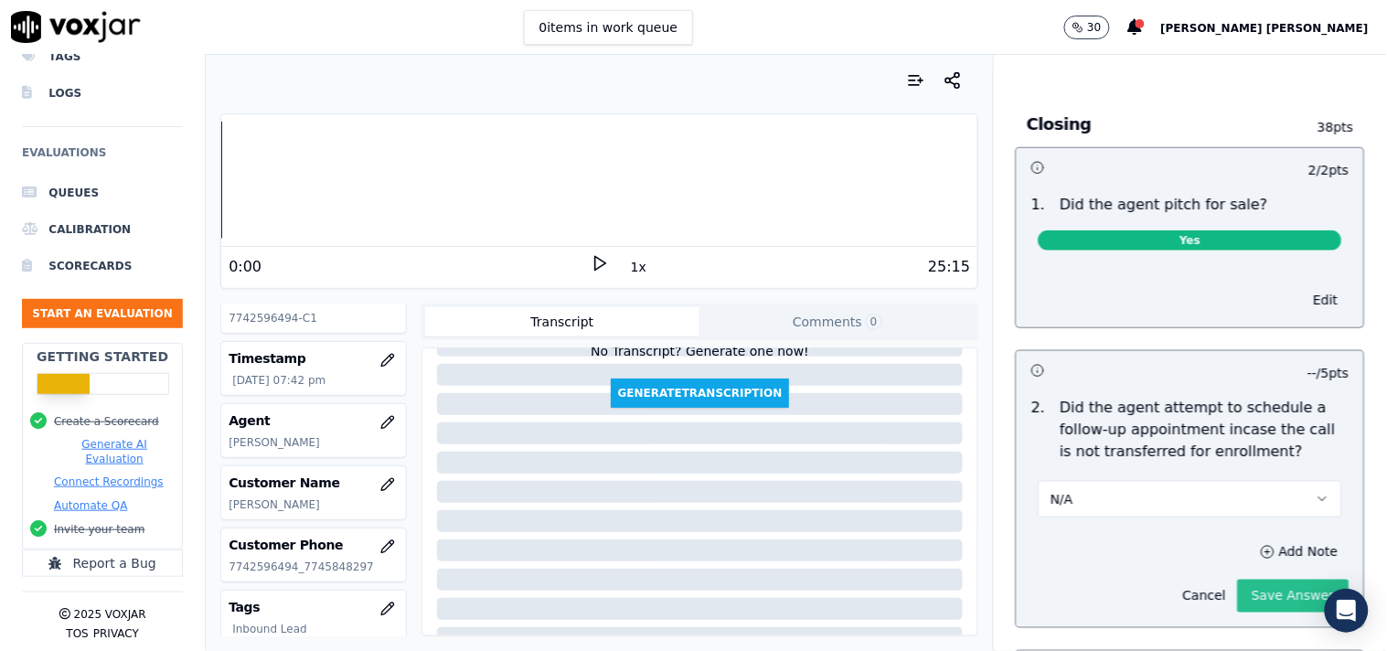
click at [1250, 583] on button "Save Answer" at bounding box center [1294, 596] width 112 height 33
